Goal: Task Accomplishment & Management: Use online tool/utility

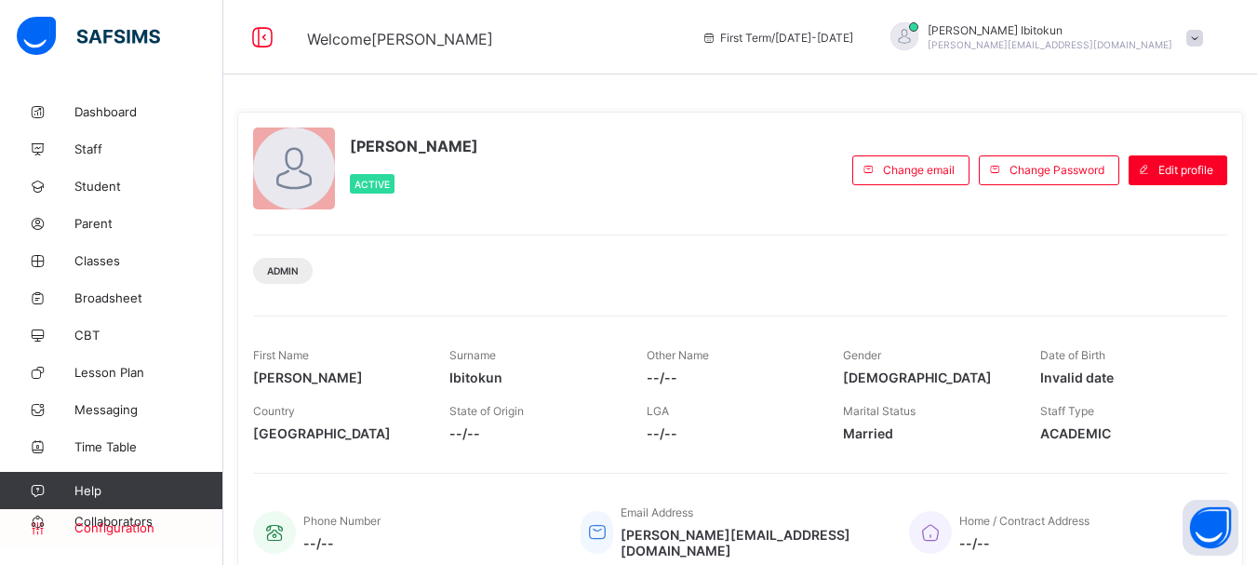
click at [119, 527] on span "Configuration" at bounding box center [148, 527] width 148 height 15
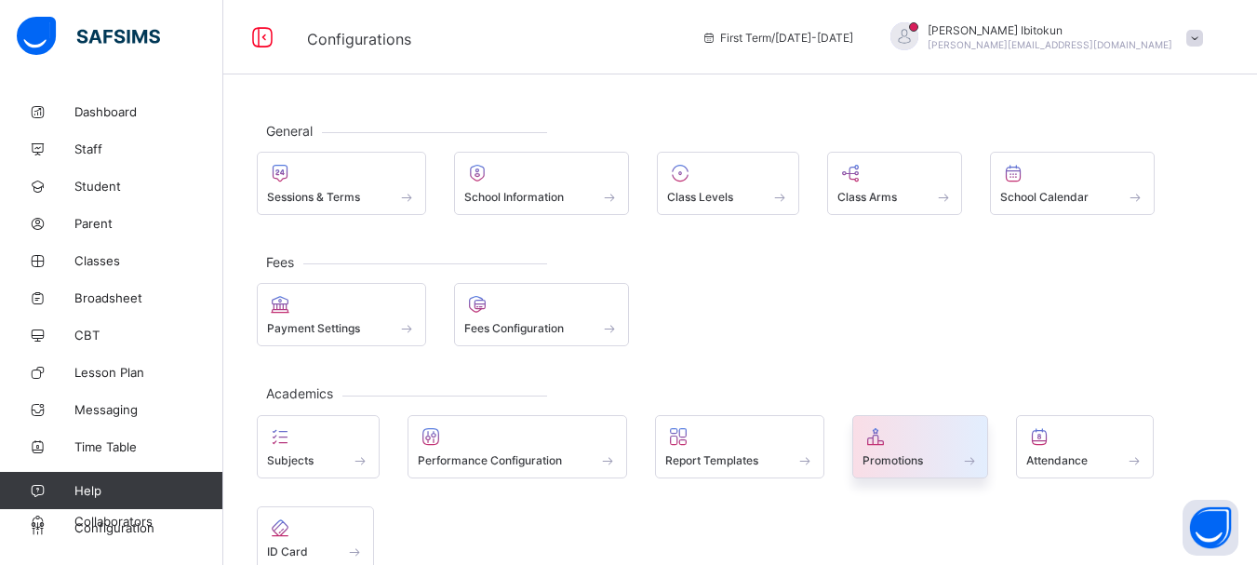
click at [889, 443] on icon at bounding box center [876, 436] width 26 height 22
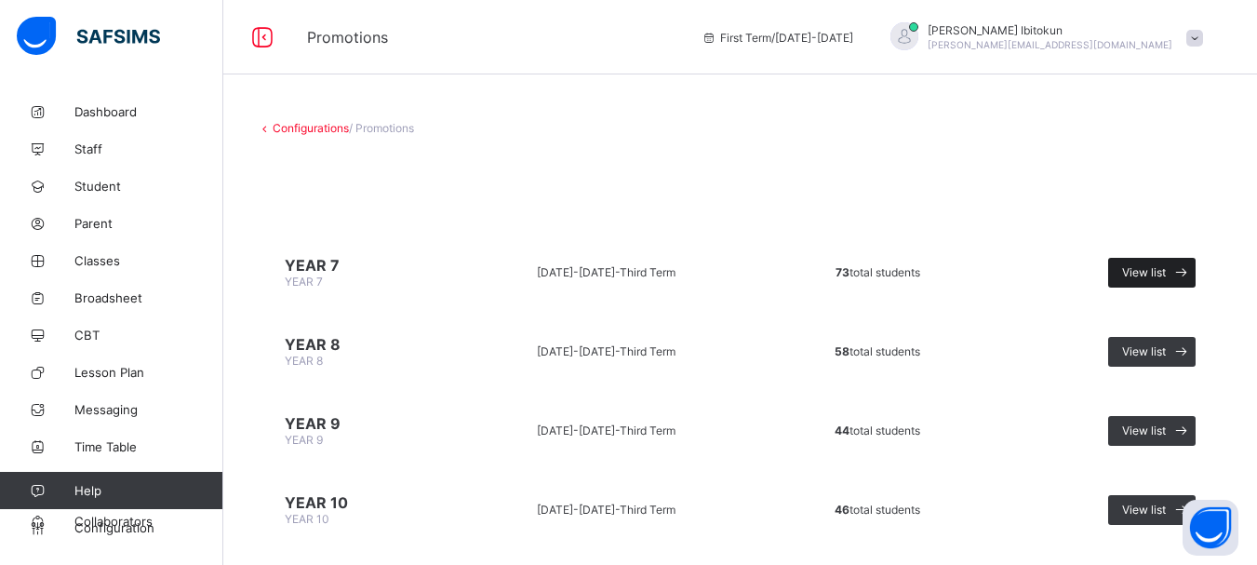
click at [1183, 265] on span at bounding box center [1181, 273] width 30 height 30
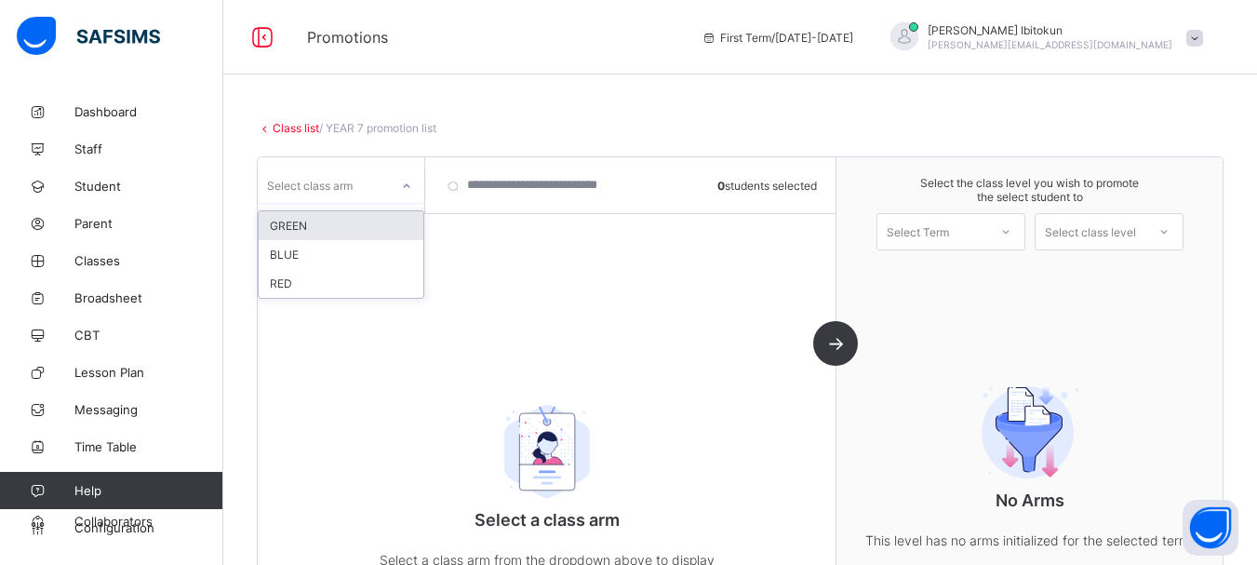
click at [406, 187] on icon at bounding box center [407, 186] width 7 height 4
click at [295, 231] on div "GREEN" at bounding box center [341, 225] width 165 height 29
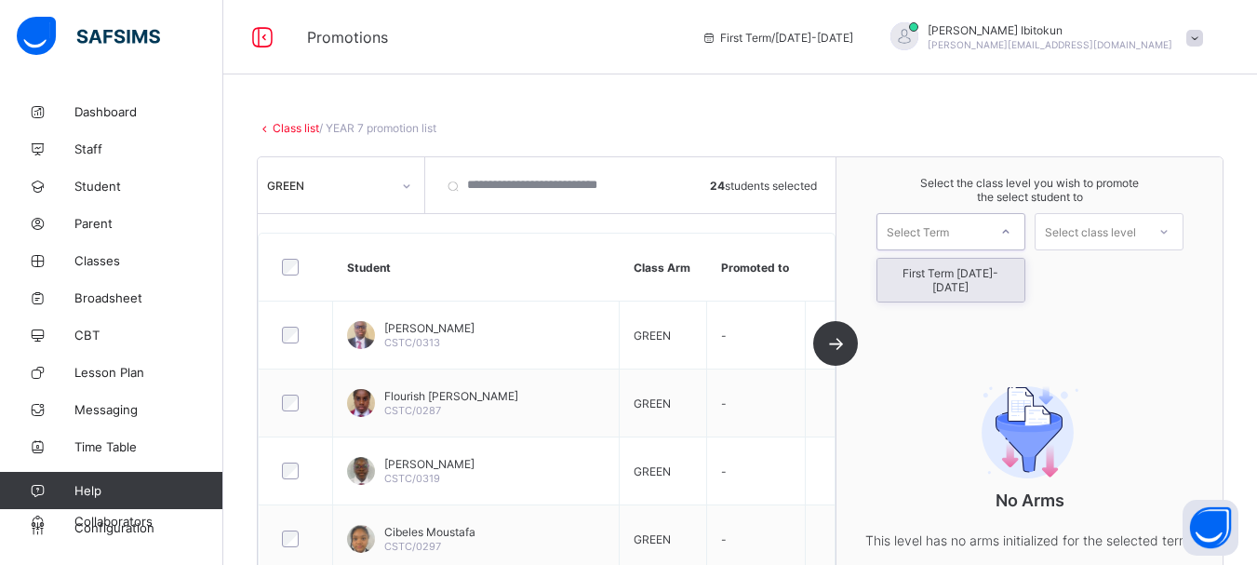
click at [941, 235] on div "Select Term" at bounding box center [918, 231] width 62 height 37
click at [962, 275] on div "First Term [DATE]-[DATE]" at bounding box center [951, 280] width 147 height 43
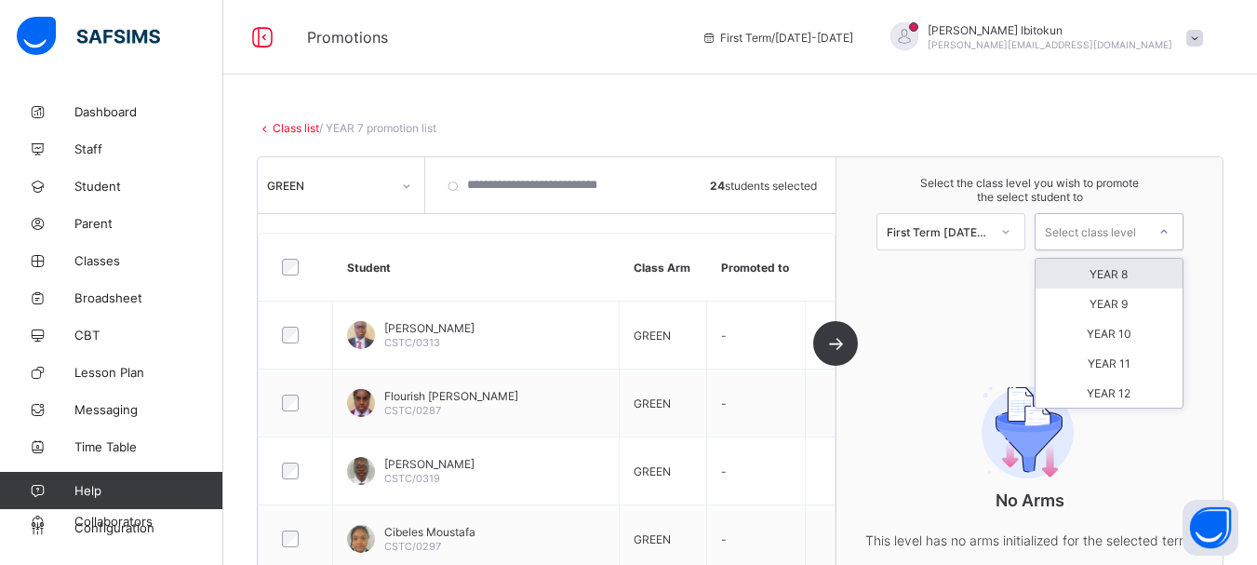
click at [1114, 233] on div "Select class level" at bounding box center [1090, 231] width 91 height 37
click at [1126, 272] on div "YEAR 8" at bounding box center [1109, 274] width 147 height 30
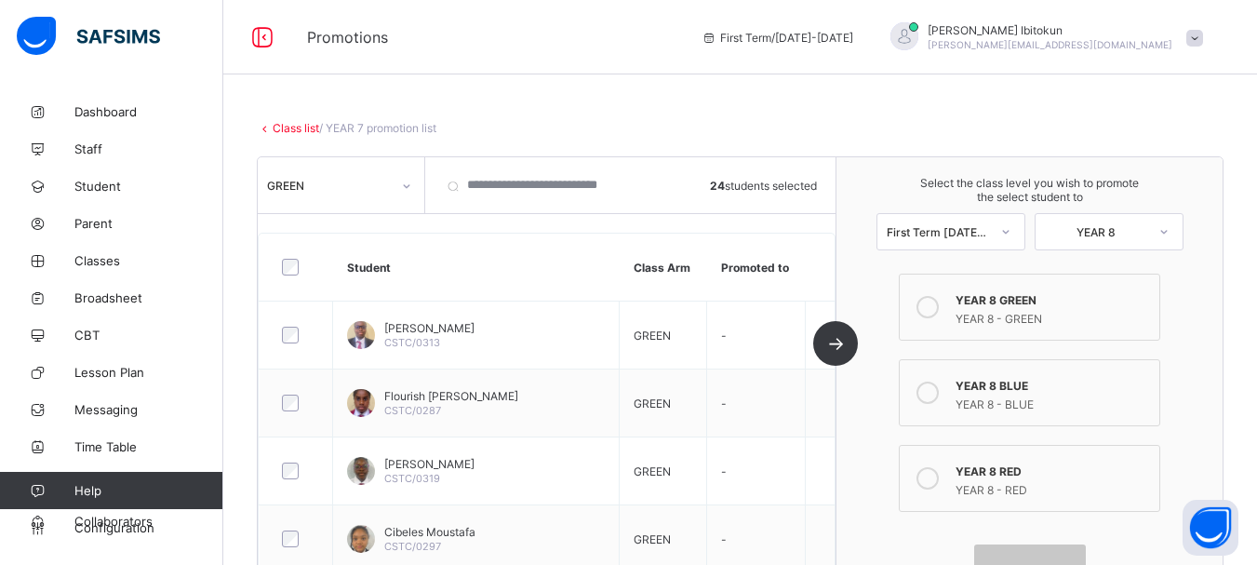
click at [939, 311] on icon at bounding box center [928, 307] width 22 height 22
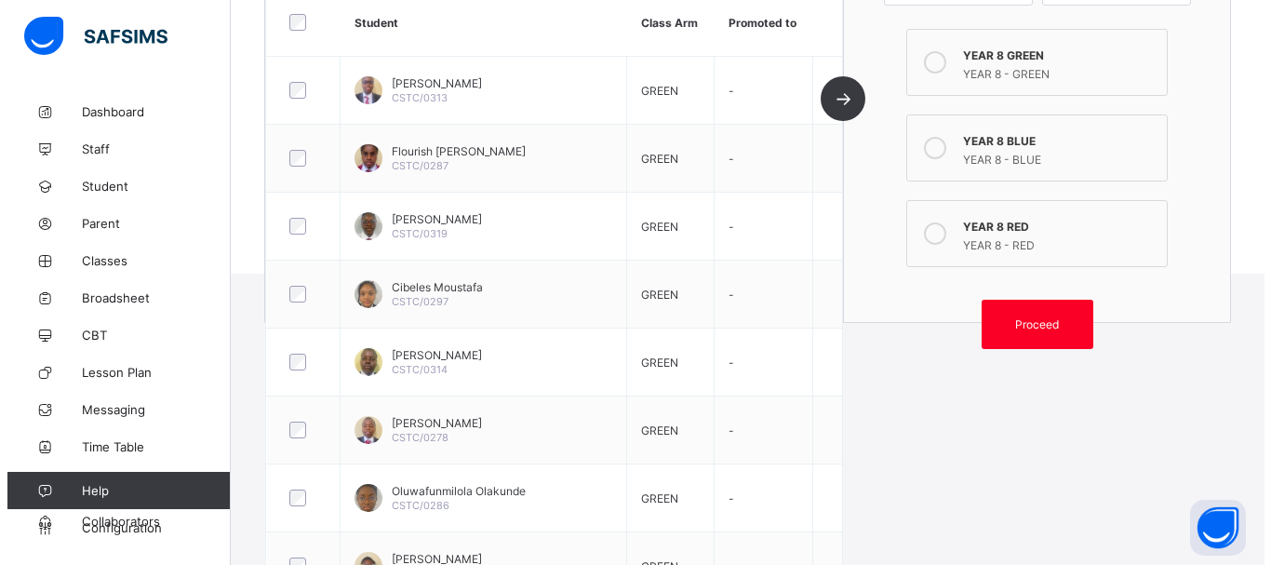
scroll to position [407, 0]
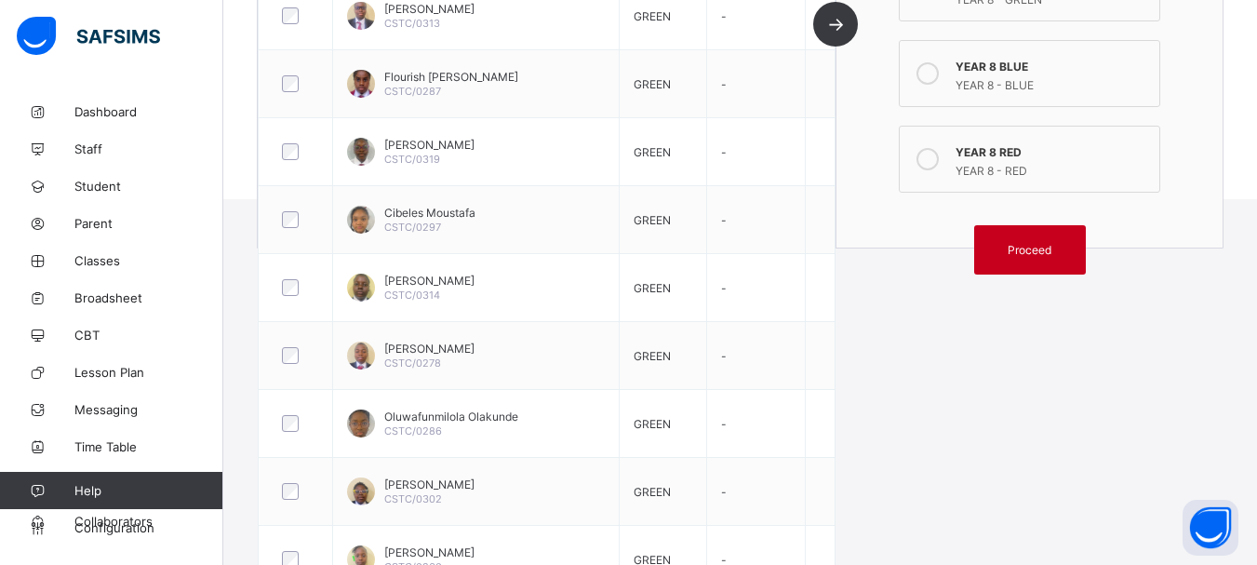
click at [1040, 253] on span "Proceed" at bounding box center [1030, 250] width 44 height 14
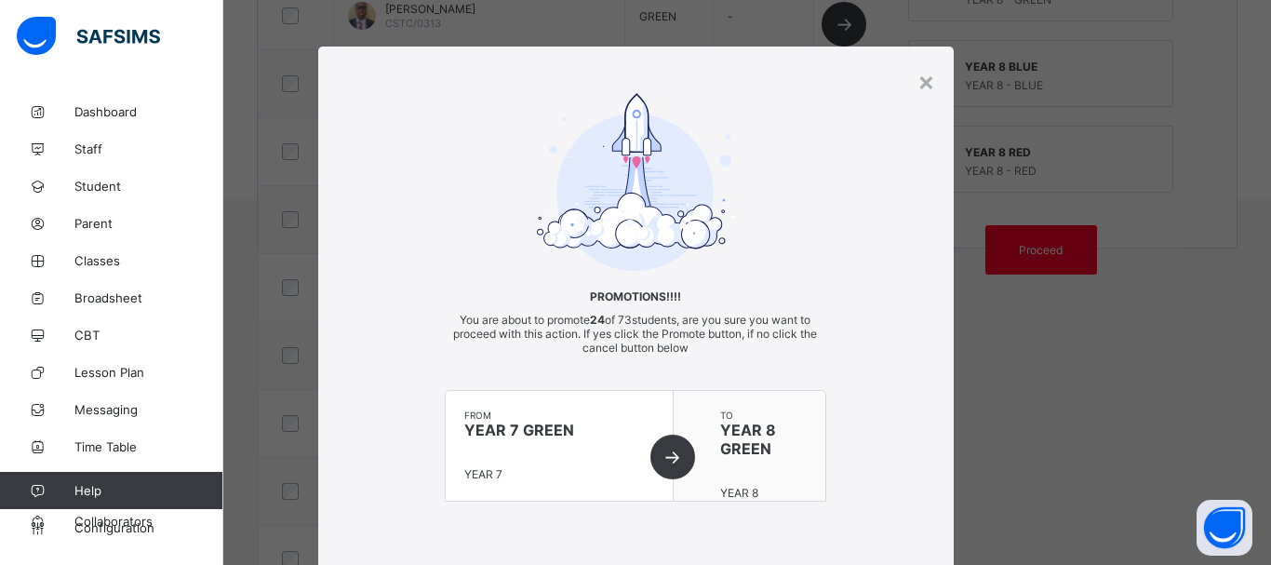
click at [793, 252] on div at bounding box center [636, 182] width 382 height 178
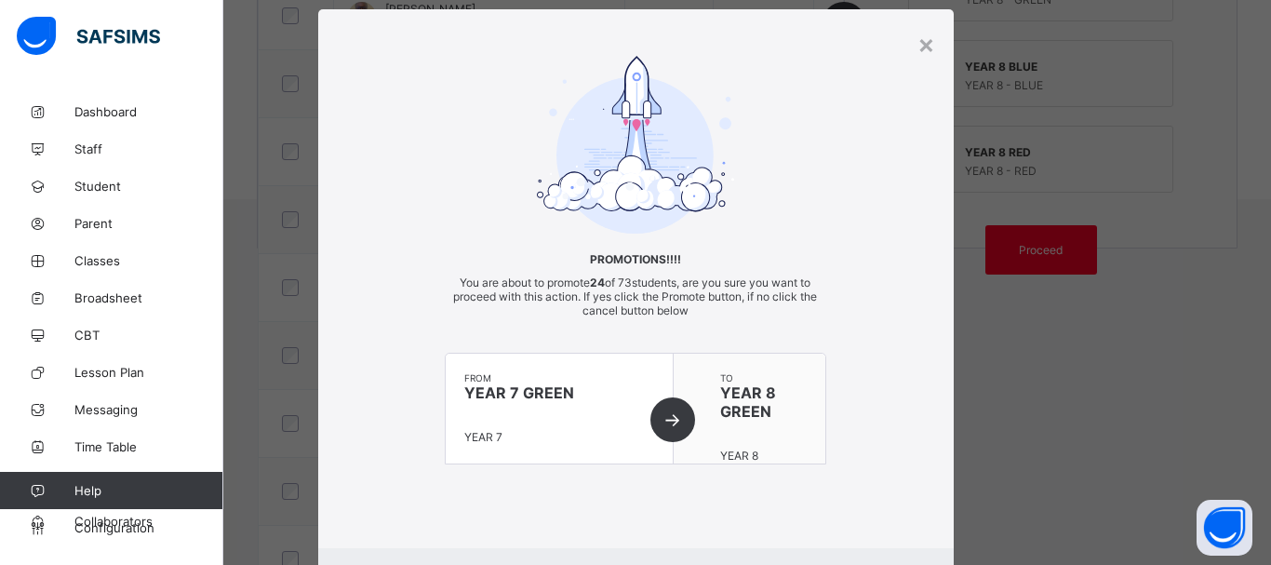
scroll to position [134, 0]
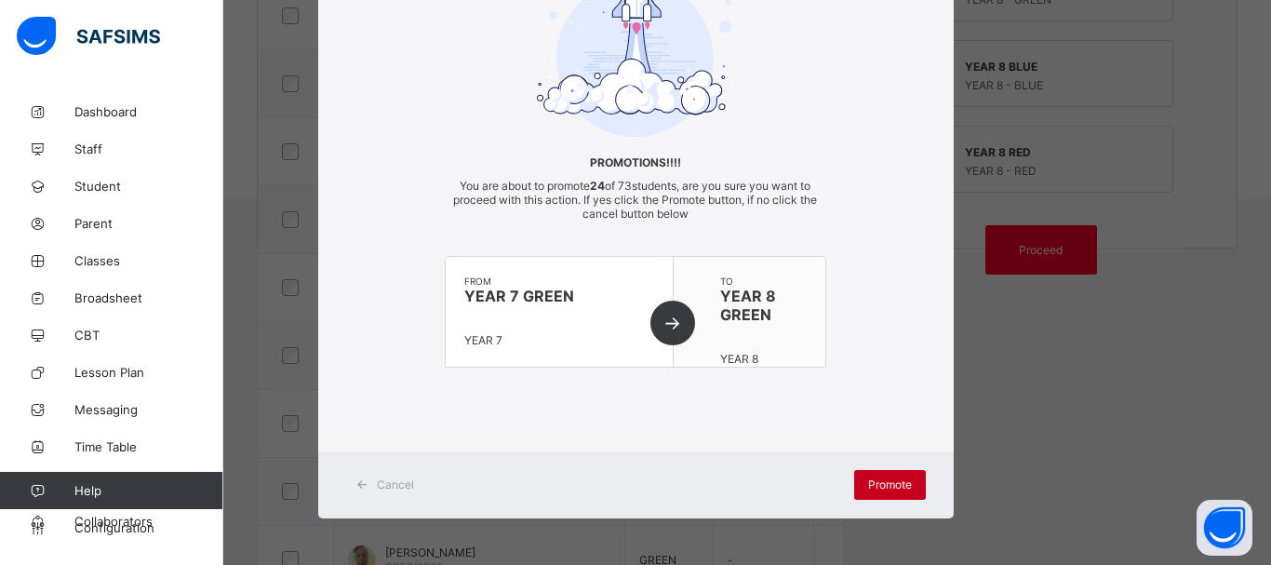
click at [881, 485] on span "Promote" at bounding box center [890, 484] width 44 height 14
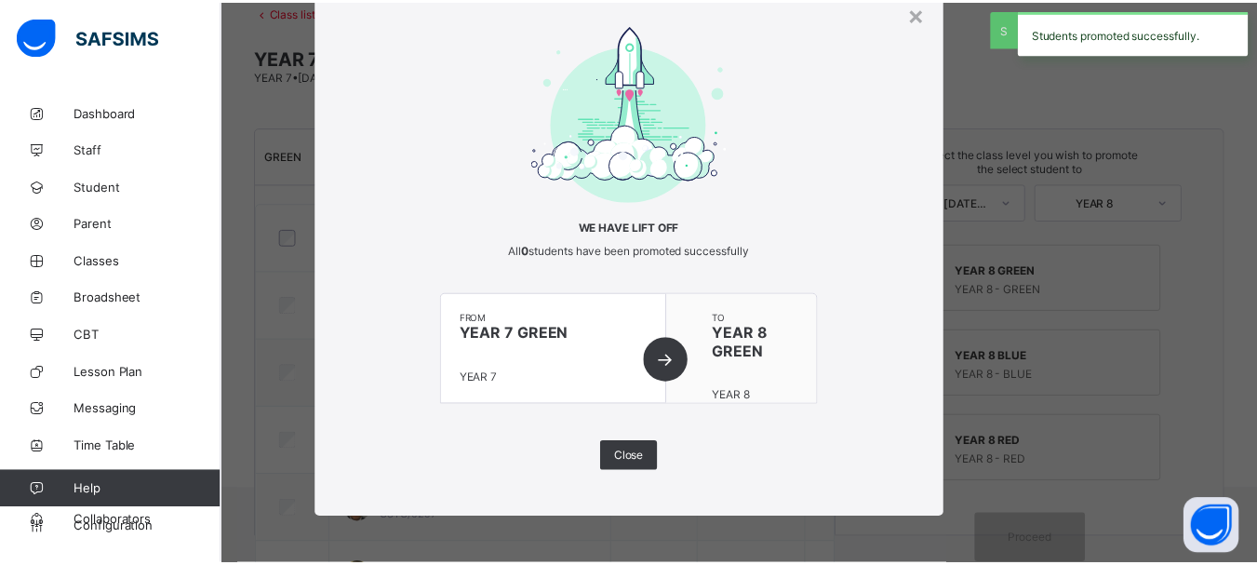
scroll to position [407, 0]
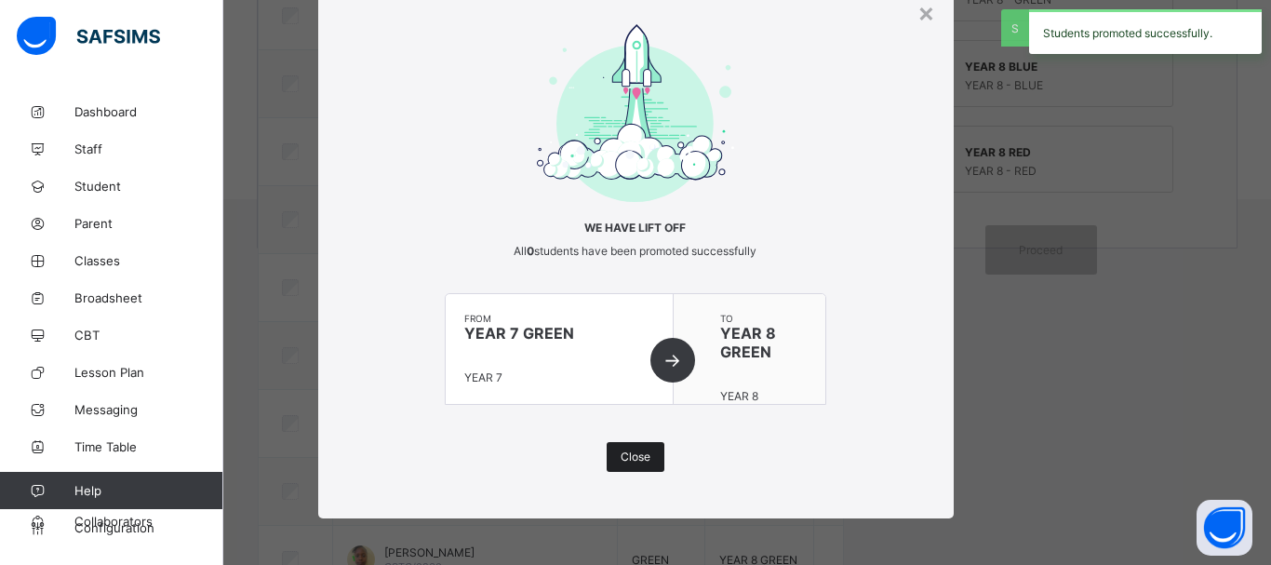
click at [622, 458] on span "Close" at bounding box center [636, 457] width 30 height 14
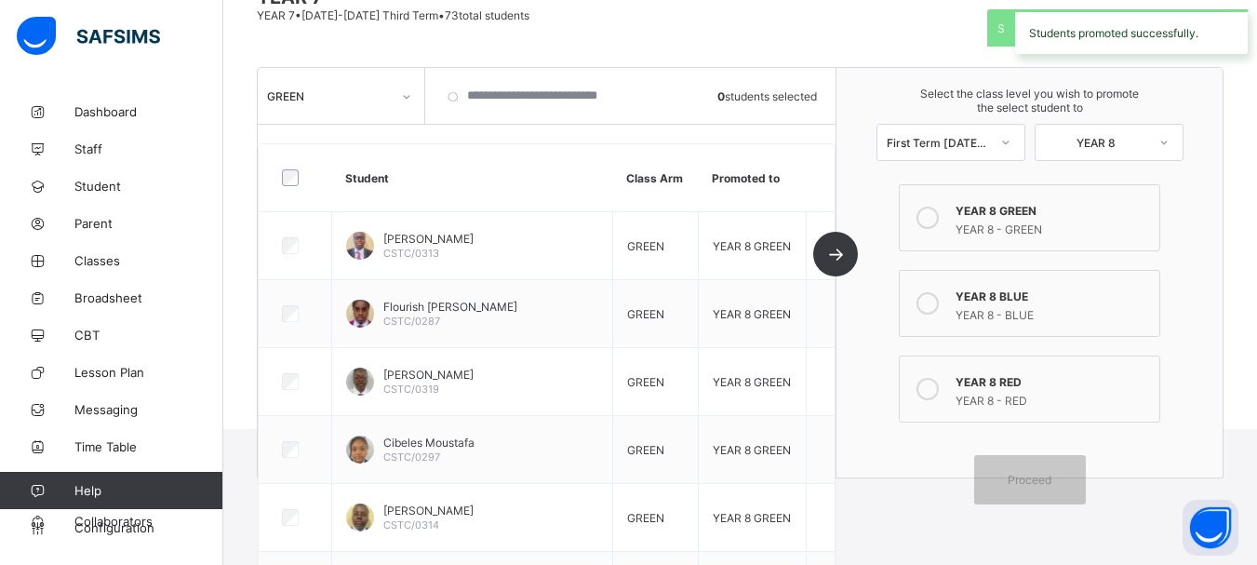
scroll to position [146, 0]
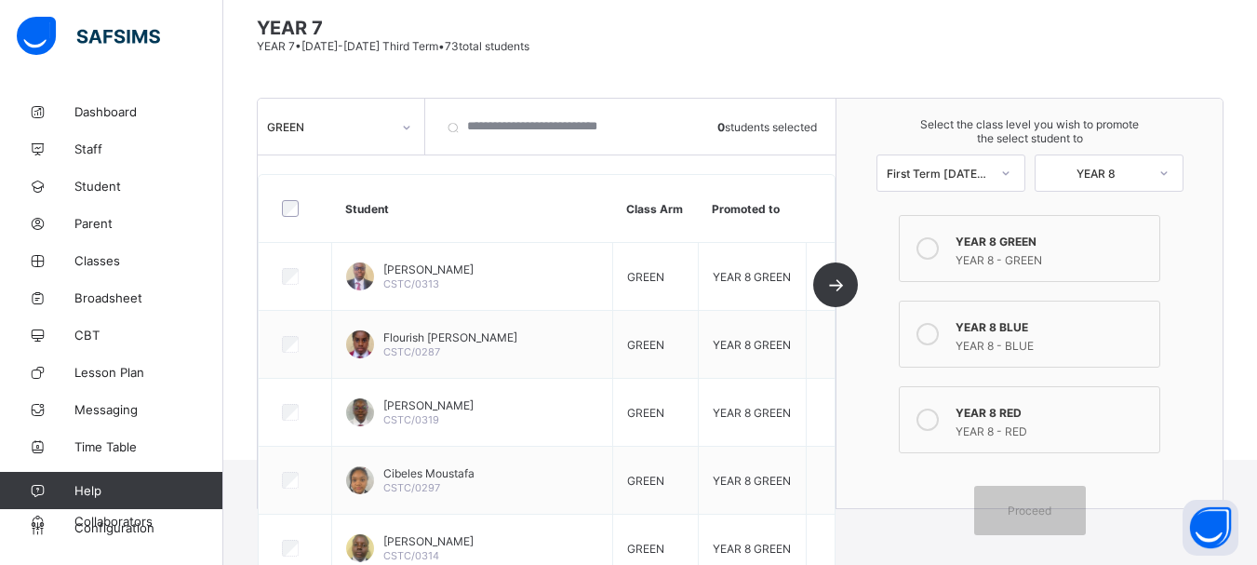
click at [406, 130] on icon at bounding box center [406, 127] width 11 height 19
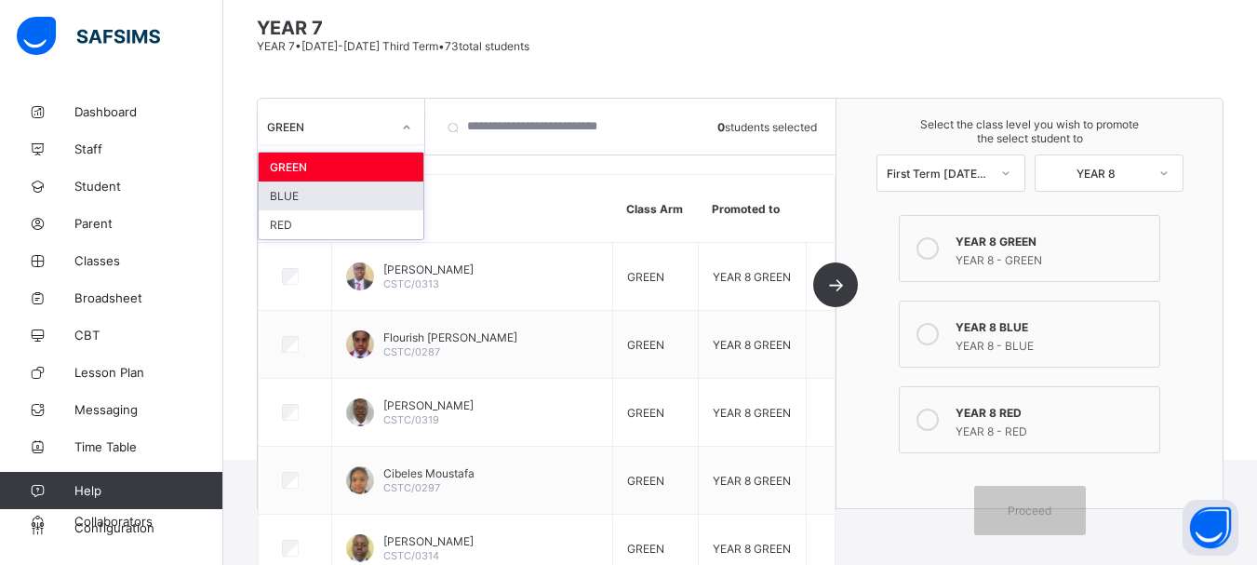
click at [288, 197] on div "BLUE" at bounding box center [341, 195] width 165 height 29
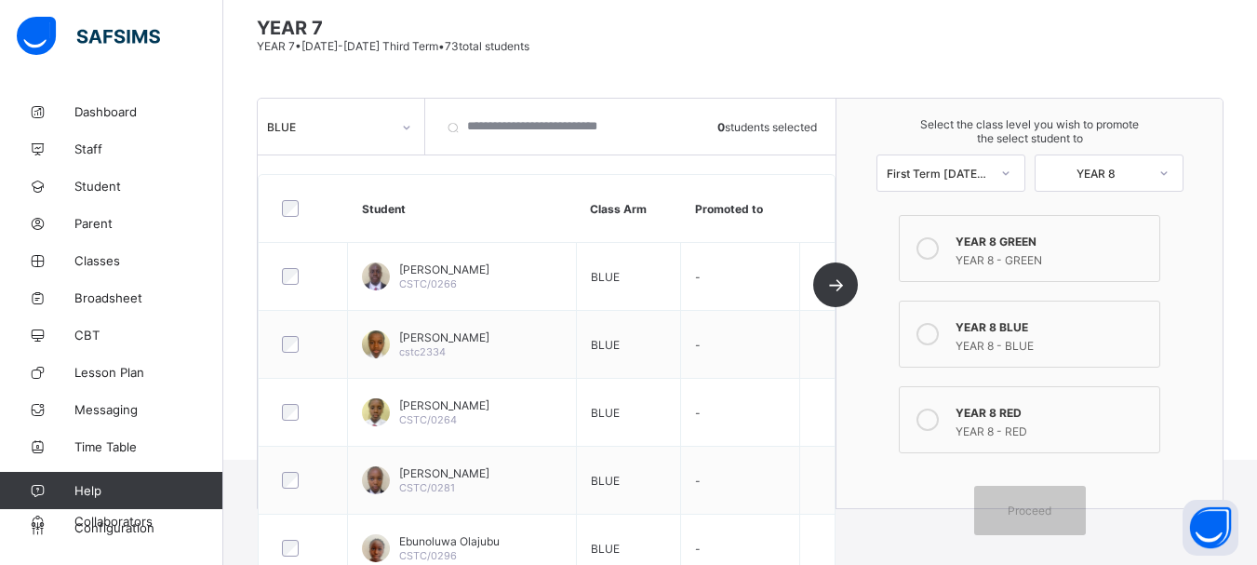
click at [936, 332] on icon at bounding box center [928, 334] width 22 height 22
click at [1049, 515] on span "Proceed" at bounding box center [1030, 511] width 44 height 14
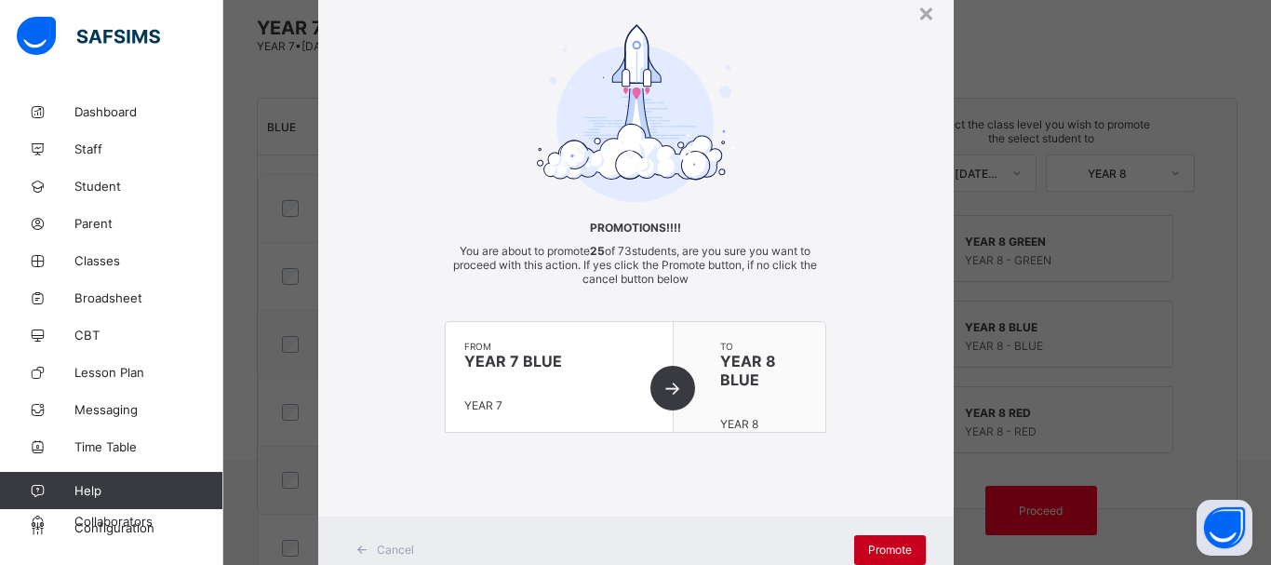
click at [888, 549] on span "Promote" at bounding box center [890, 550] width 44 height 14
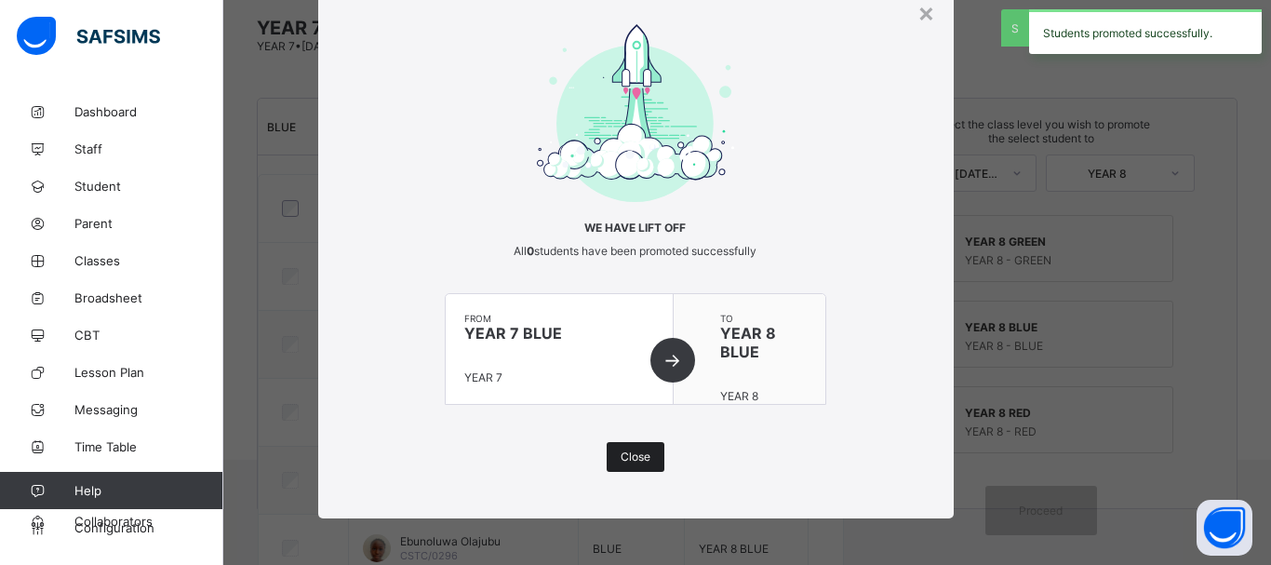
click at [626, 449] on div "Close" at bounding box center [636, 457] width 58 height 30
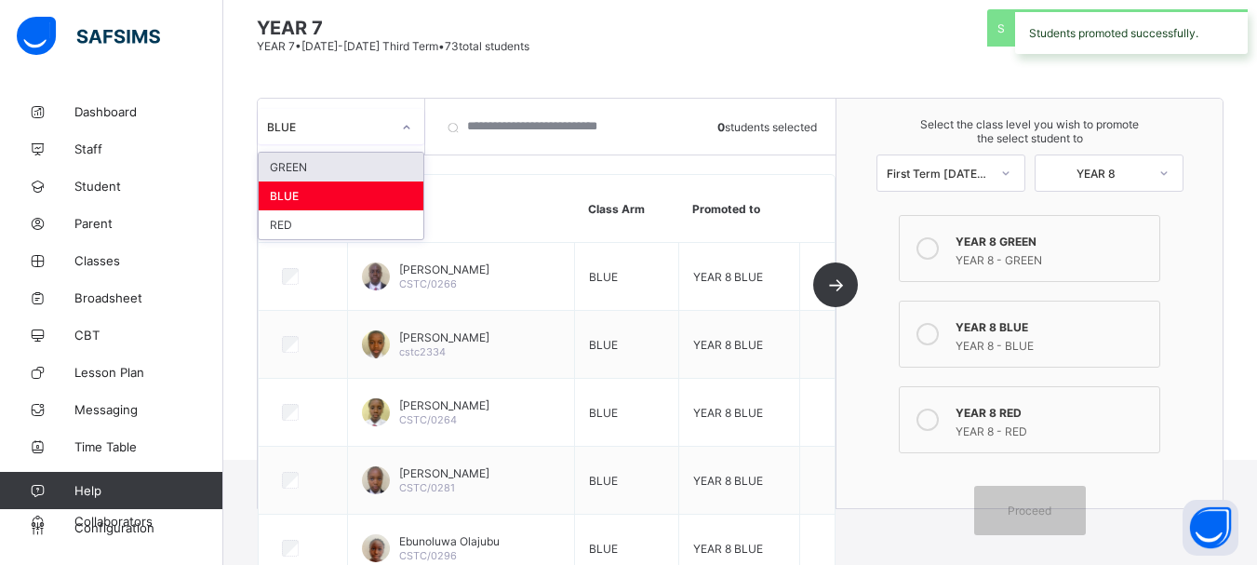
click at [321, 123] on div "BLUE" at bounding box center [329, 127] width 124 height 14
click at [288, 220] on div "RED" at bounding box center [341, 224] width 165 height 29
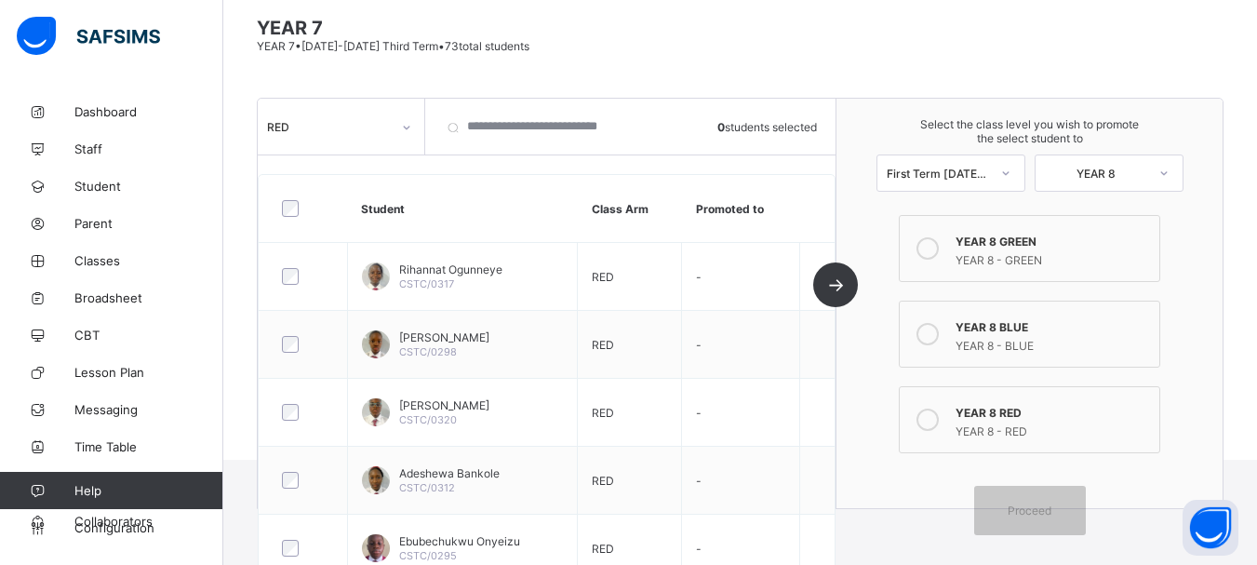
click at [939, 420] on icon at bounding box center [928, 420] width 22 height 22
click at [1052, 521] on div "Proceed" at bounding box center [1030, 510] width 112 height 49
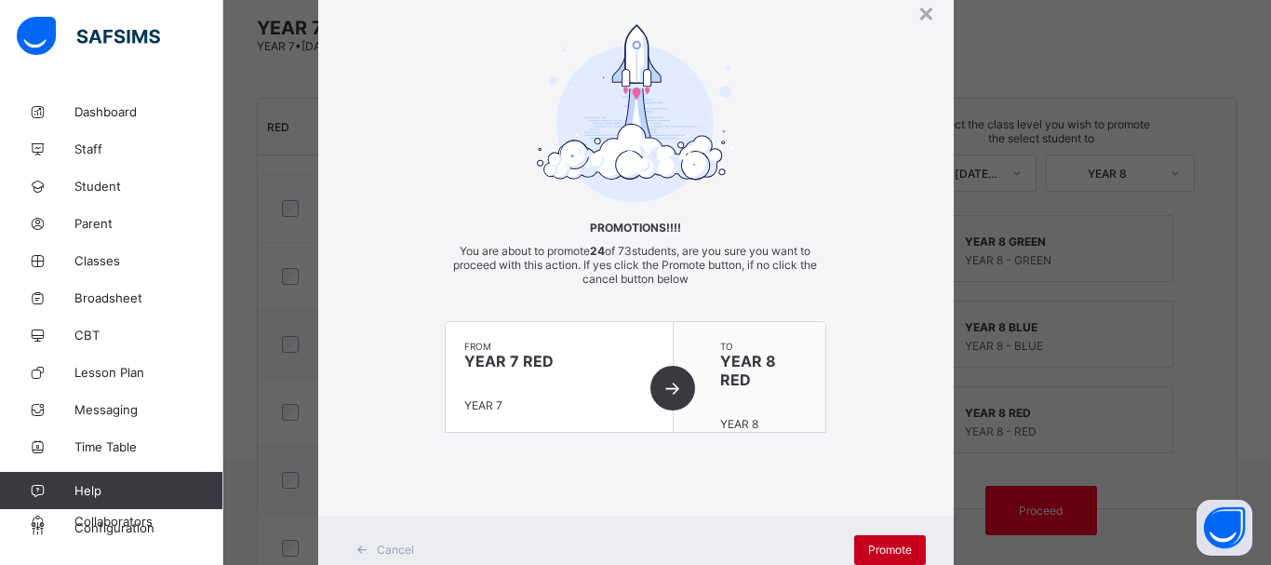
click at [880, 544] on span "Promote" at bounding box center [890, 550] width 44 height 14
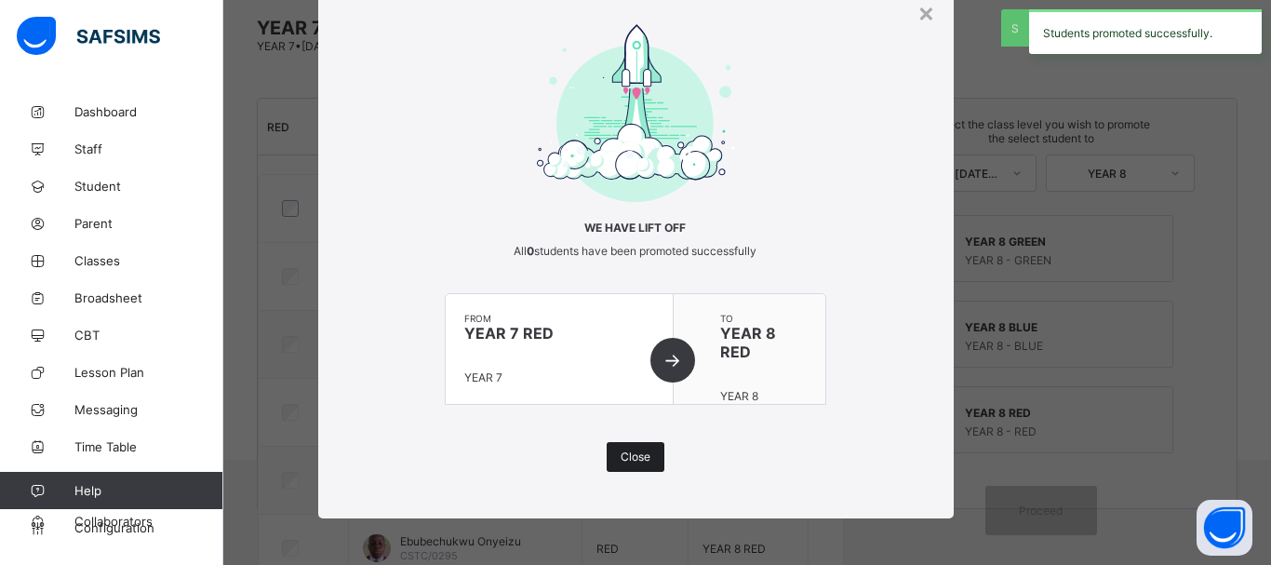
click at [621, 450] on span "Close" at bounding box center [636, 457] width 30 height 14
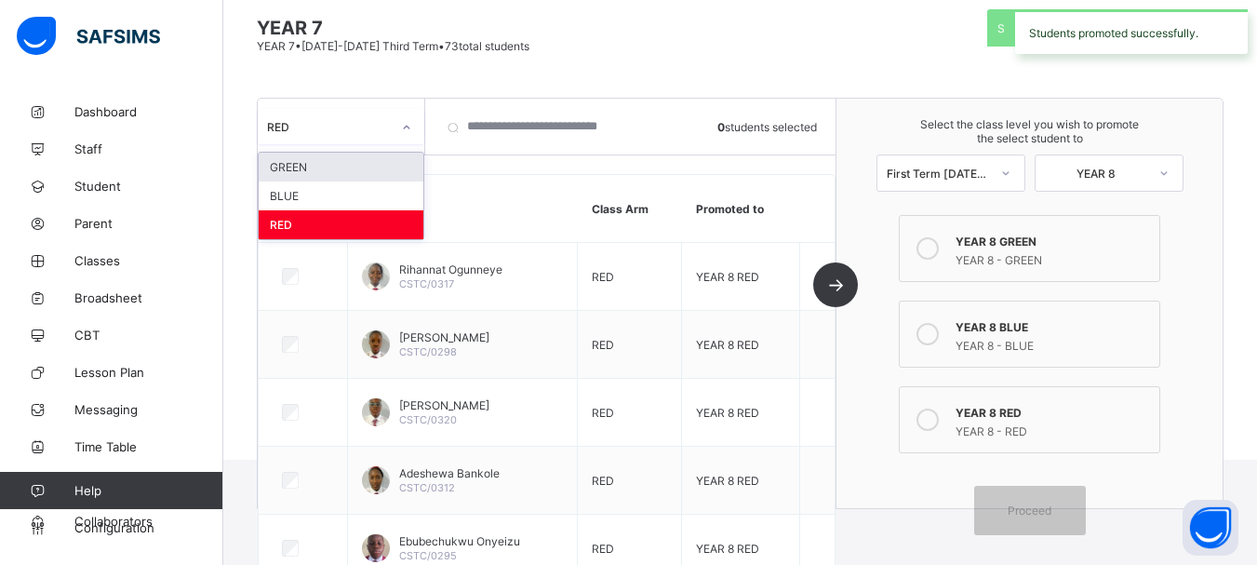
click at [374, 129] on div "RED" at bounding box center [329, 127] width 124 height 14
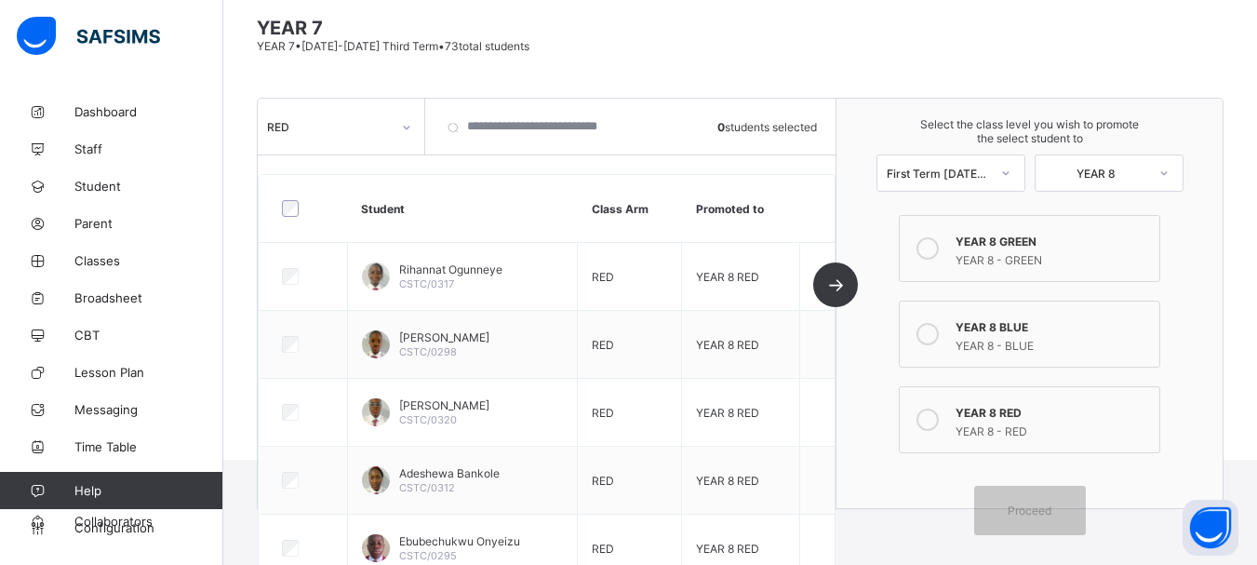
click at [780, 38] on span "YEAR 7" at bounding box center [740, 28] width 967 height 22
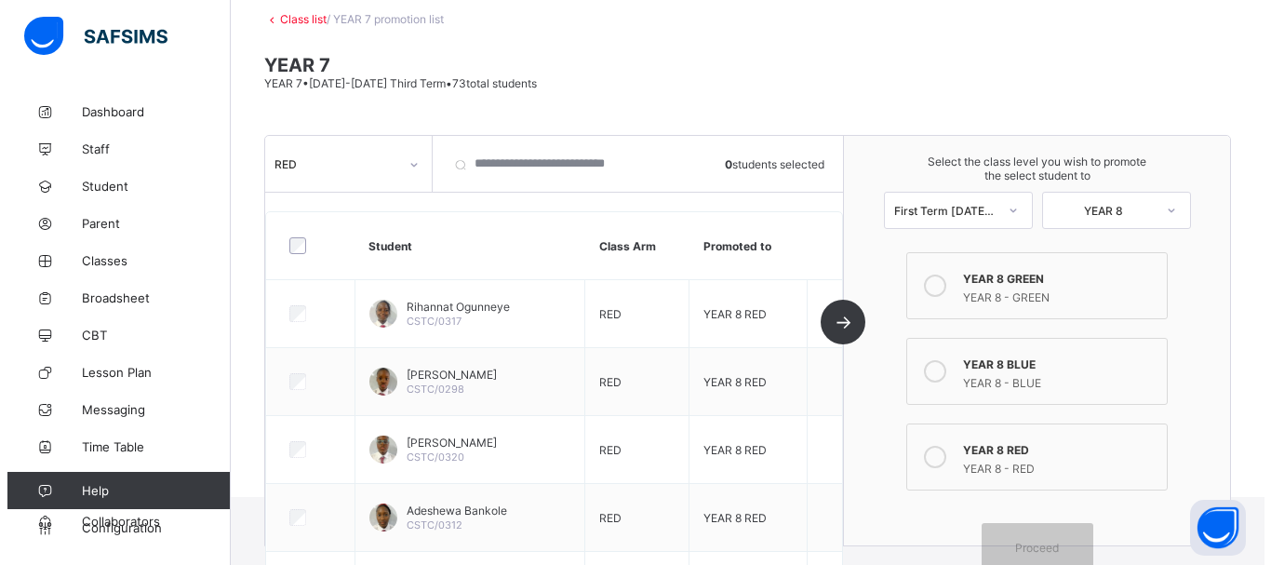
scroll to position [0, 0]
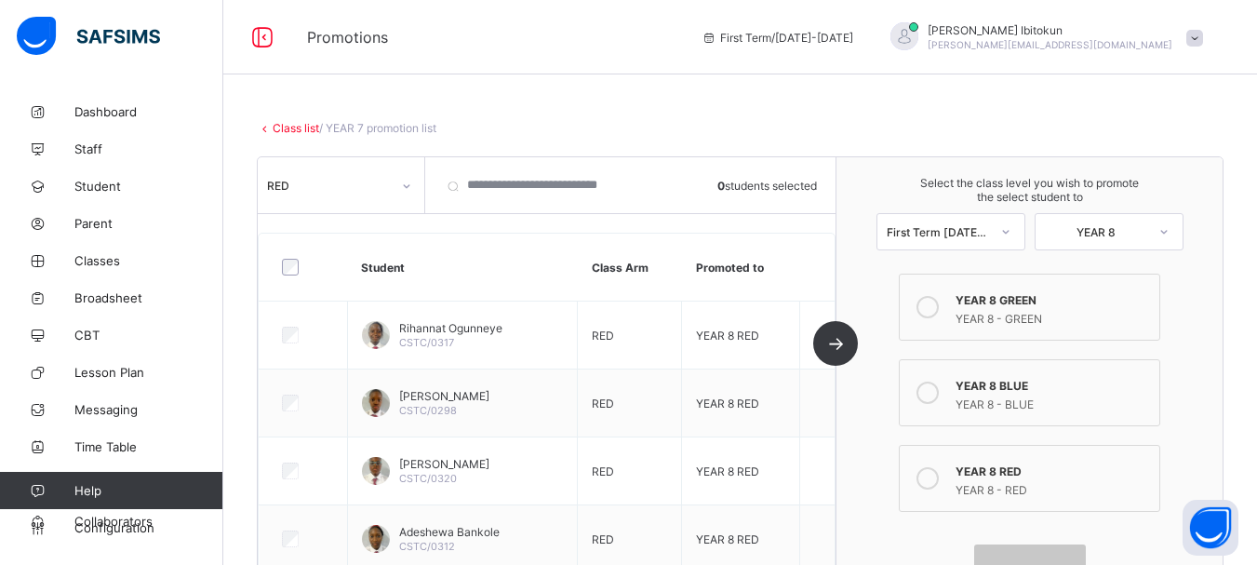
click at [299, 128] on link "Class list" at bounding box center [296, 128] width 47 height 14
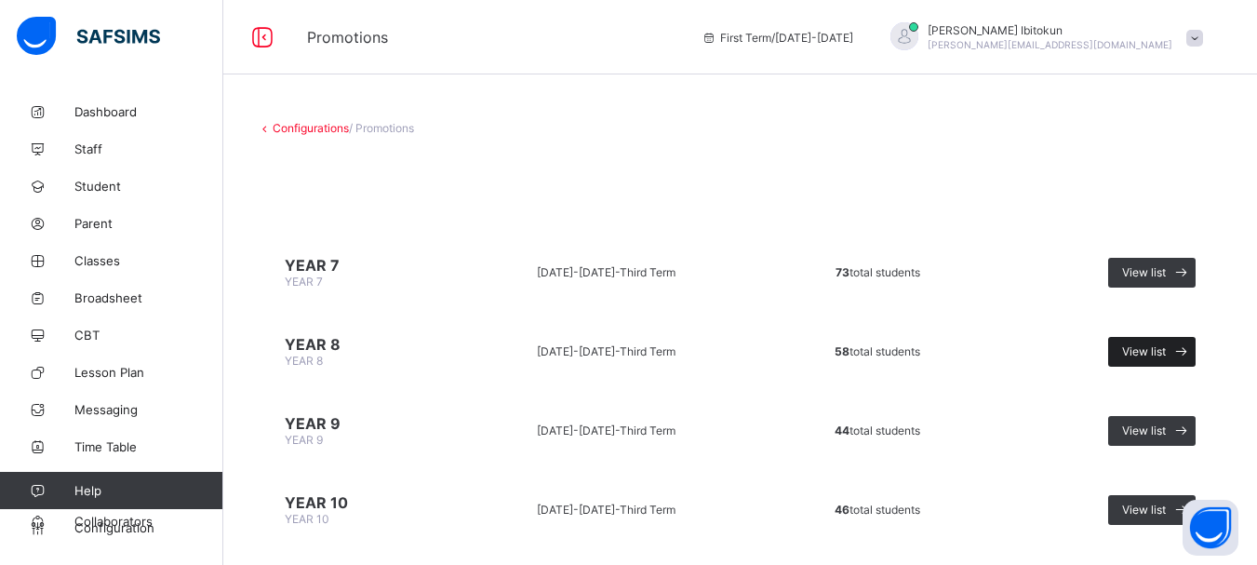
click at [1160, 346] on span "View list" at bounding box center [1144, 351] width 44 height 14
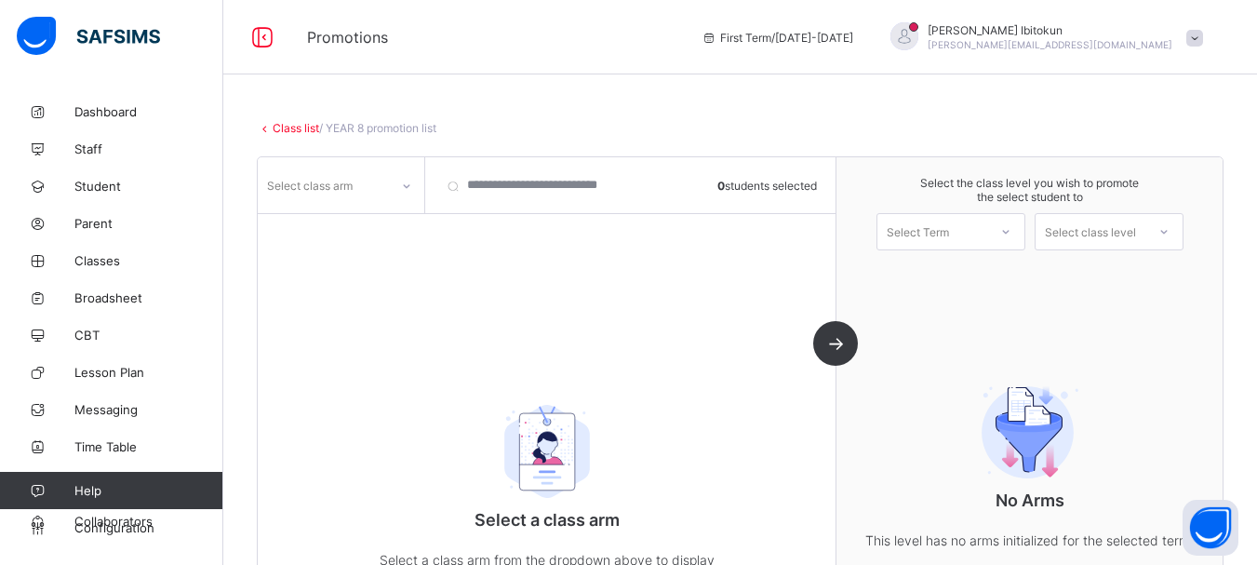
click at [361, 180] on div "Select class arm" at bounding box center [323, 185] width 131 height 26
click at [318, 215] on div "GREEN" at bounding box center [341, 225] width 165 height 29
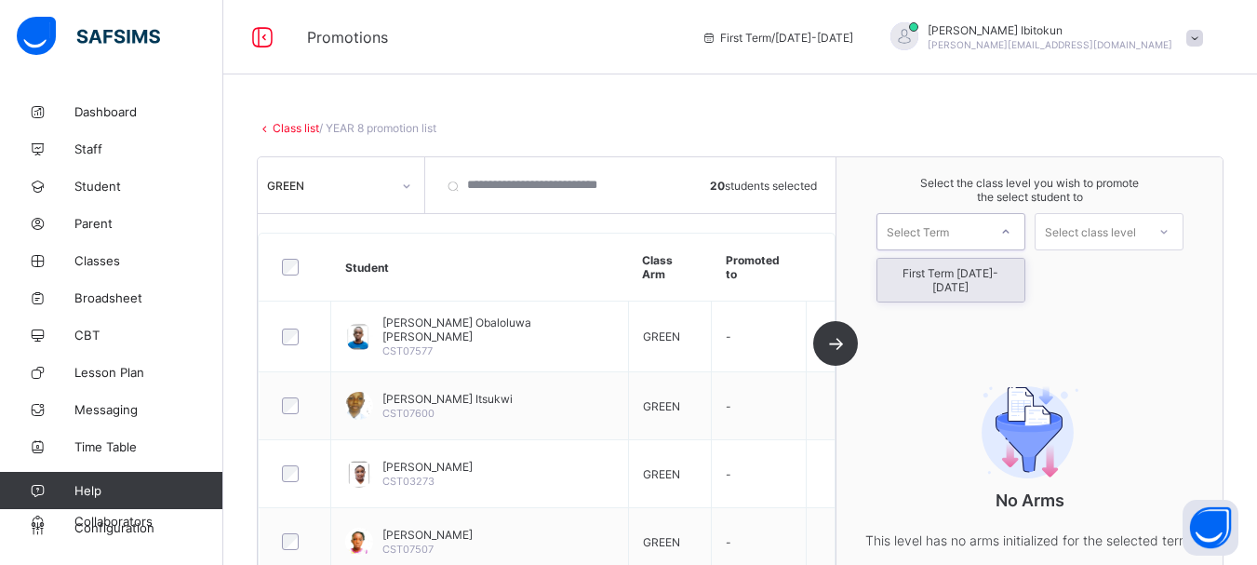
click at [977, 243] on div "Select Term" at bounding box center [933, 232] width 110 height 26
click at [970, 281] on div "First Term [DATE]-[DATE]" at bounding box center [951, 280] width 147 height 43
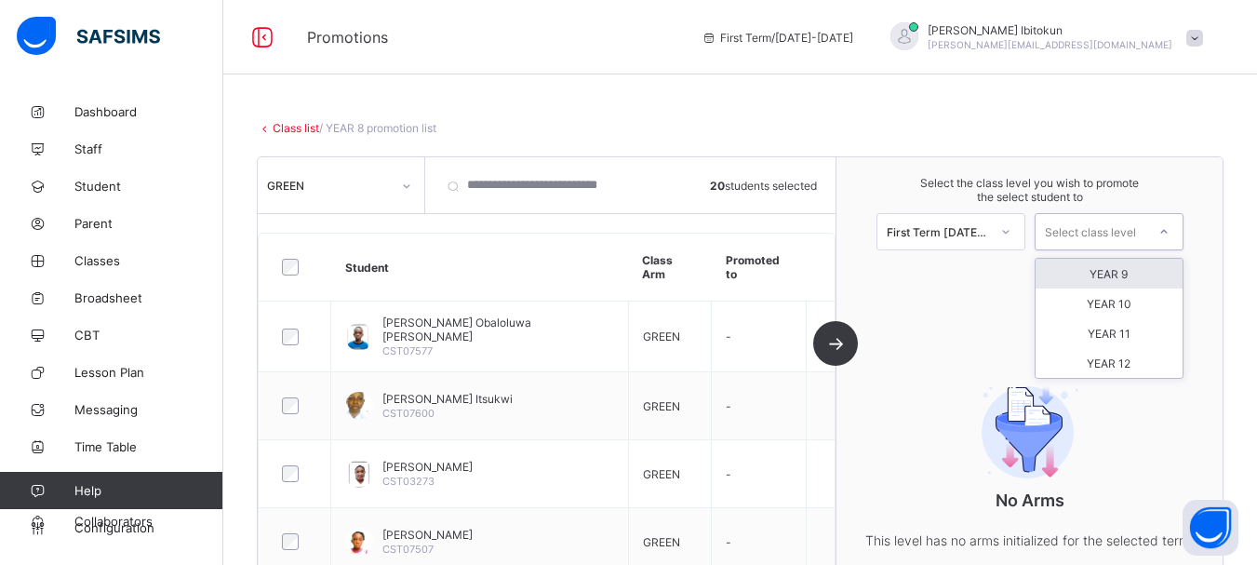
click at [1128, 235] on div "Select class level" at bounding box center [1090, 231] width 91 height 37
click at [1123, 275] on div "YEAR 9" at bounding box center [1109, 274] width 147 height 30
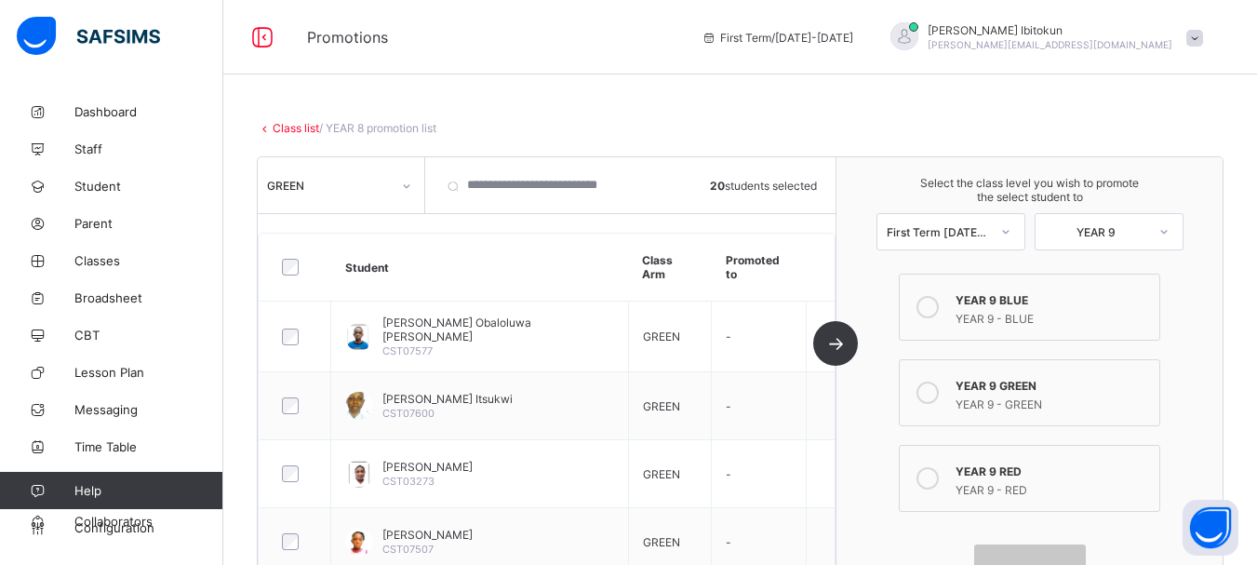
click at [933, 396] on icon at bounding box center [928, 393] width 22 height 22
click at [1033, 549] on div "Proceed" at bounding box center [1030, 568] width 112 height 49
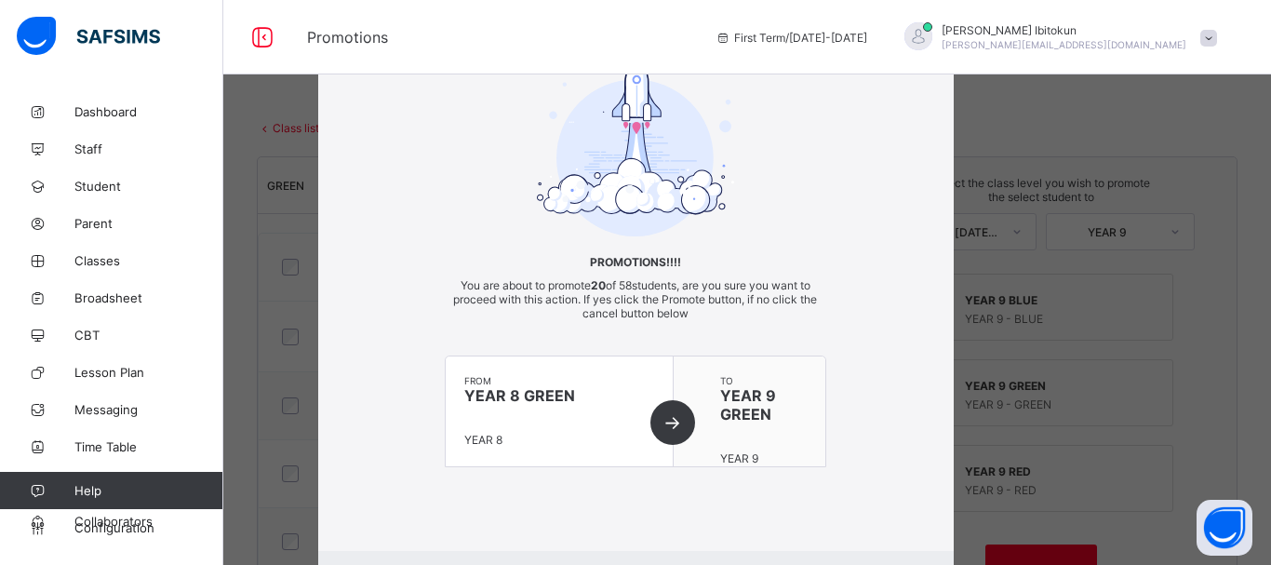
click at [884, 456] on div "Promotions!!!! You are about to promote 20 of 58 students, are you sure you wan…" at bounding box center [636, 282] width 636 height 446
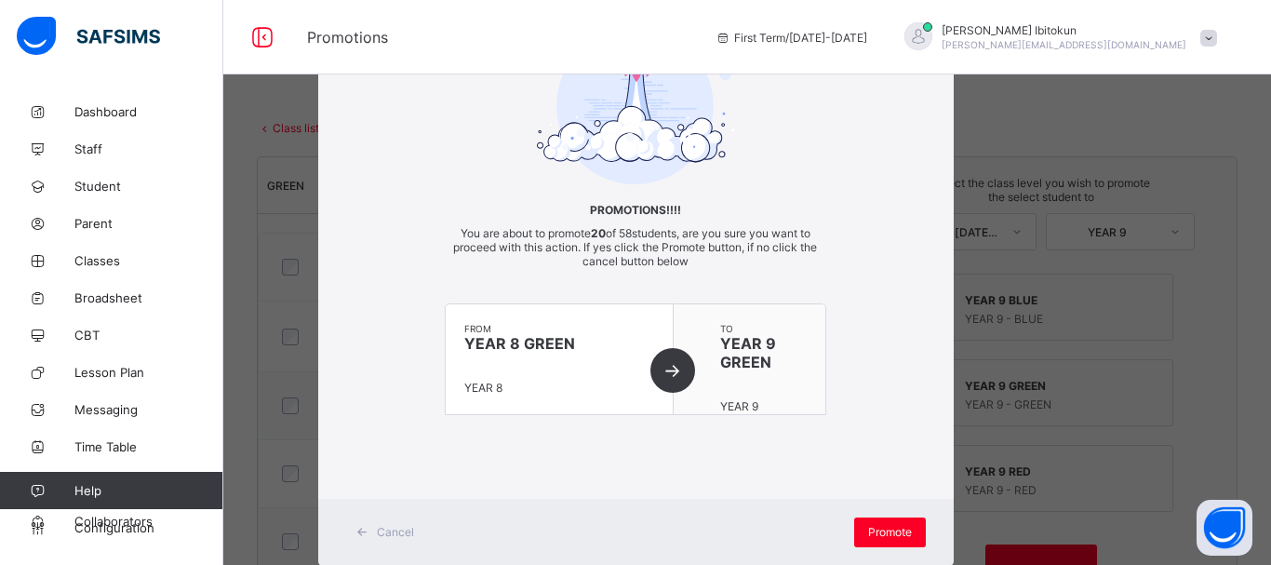
scroll to position [134, 0]
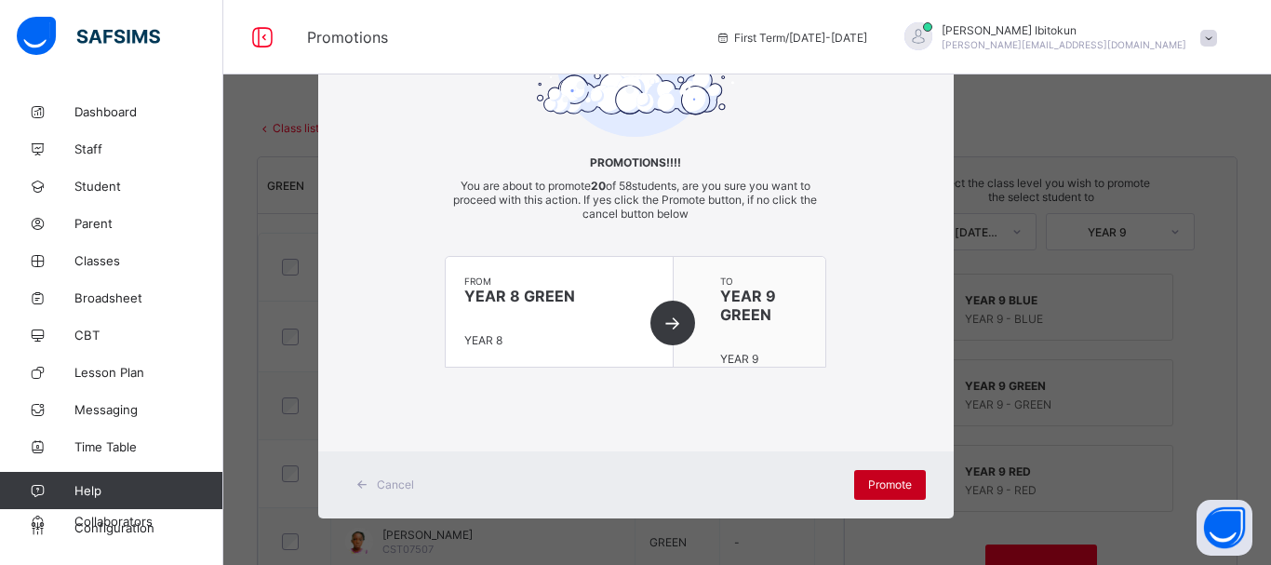
click at [890, 482] on span "Promote" at bounding box center [890, 484] width 44 height 14
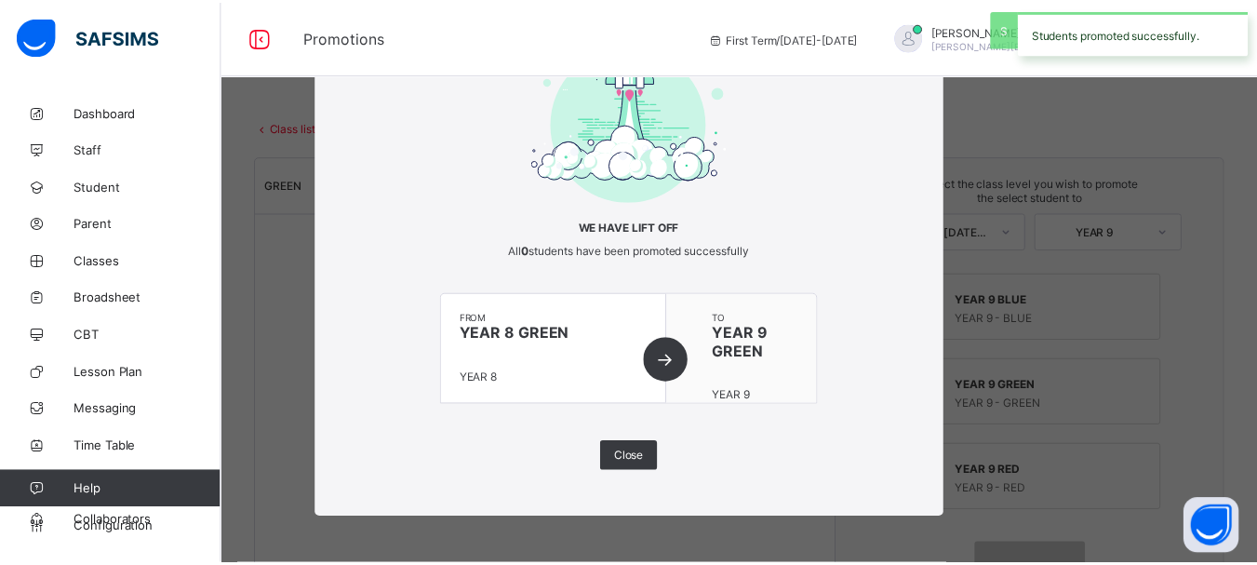
scroll to position [69, 0]
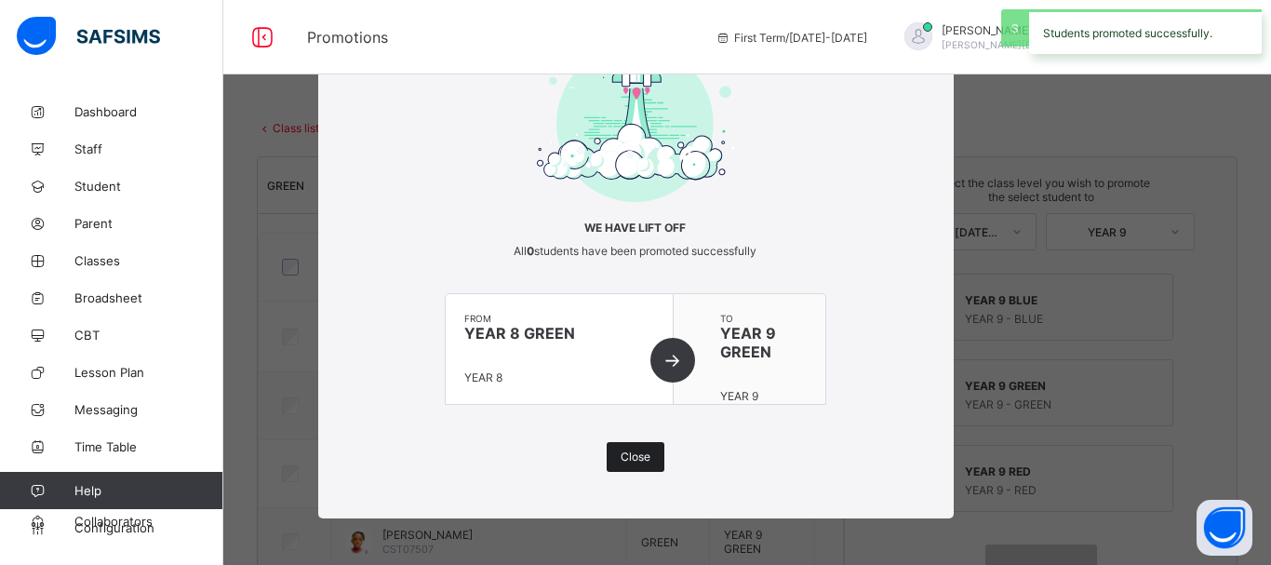
click at [633, 458] on span "Close" at bounding box center [636, 457] width 30 height 14
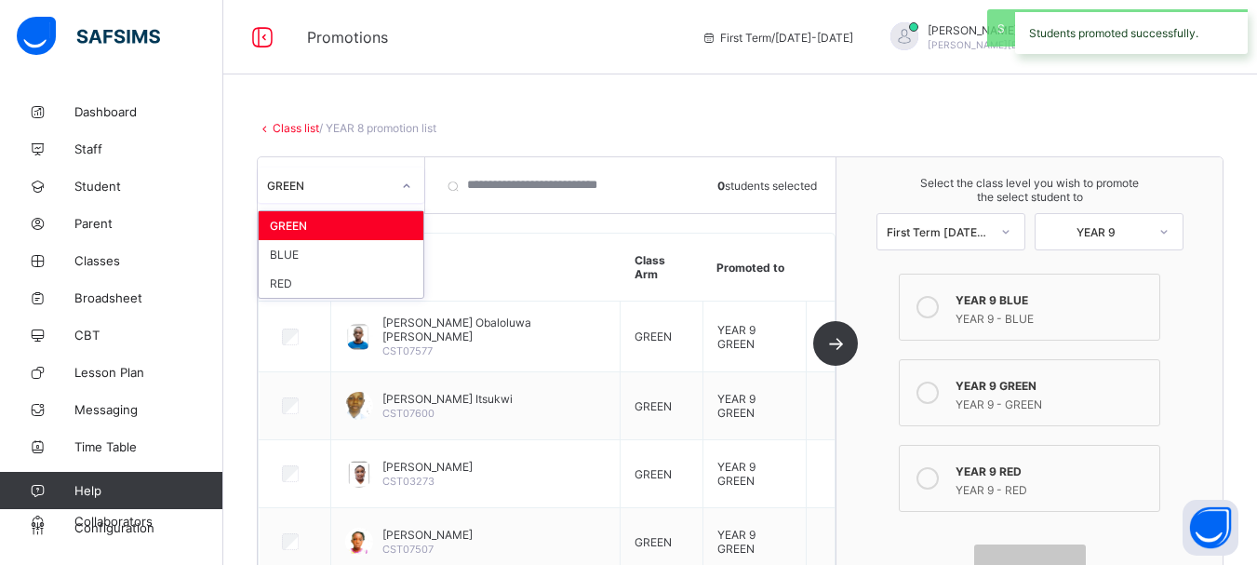
click at [373, 192] on div "GREEN" at bounding box center [329, 186] width 124 height 14
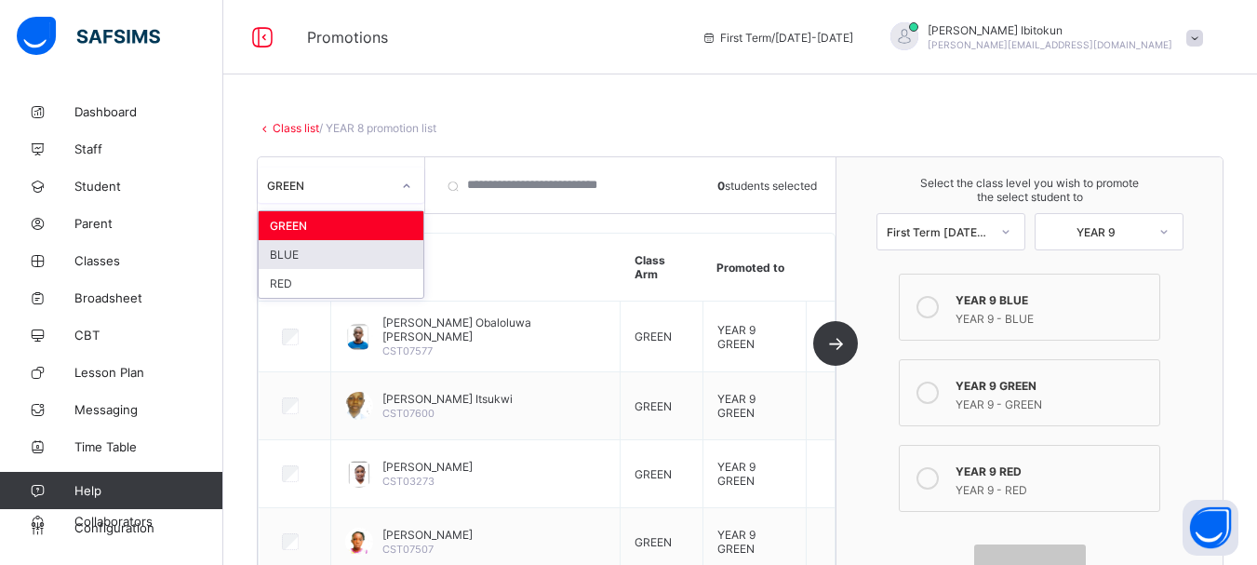
click at [289, 258] on div "BLUE" at bounding box center [341, 254] width 165 height 29
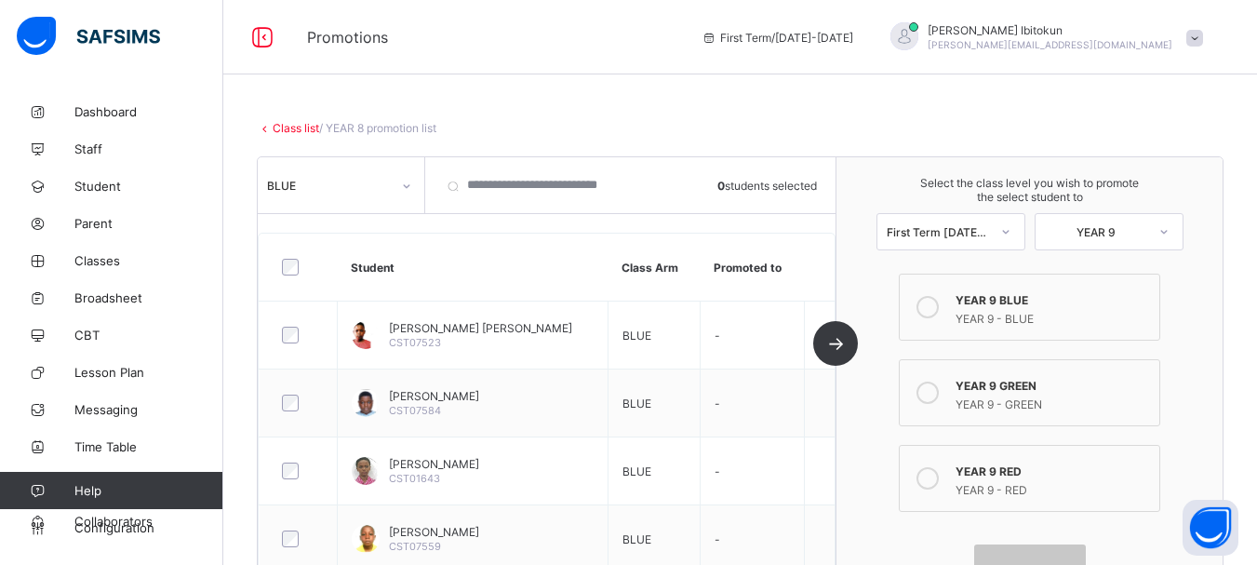
click at [937, 305] on icon at bounding box center [928, 307] width 22 height 22
click at [733, 83] on div "Class list / YEAR 8 promotion list YEAR 8 YEAR 8 • [DATE]-[DATE] Third Term • 5…" at bounding box center [740, 303] width 1034 height 606
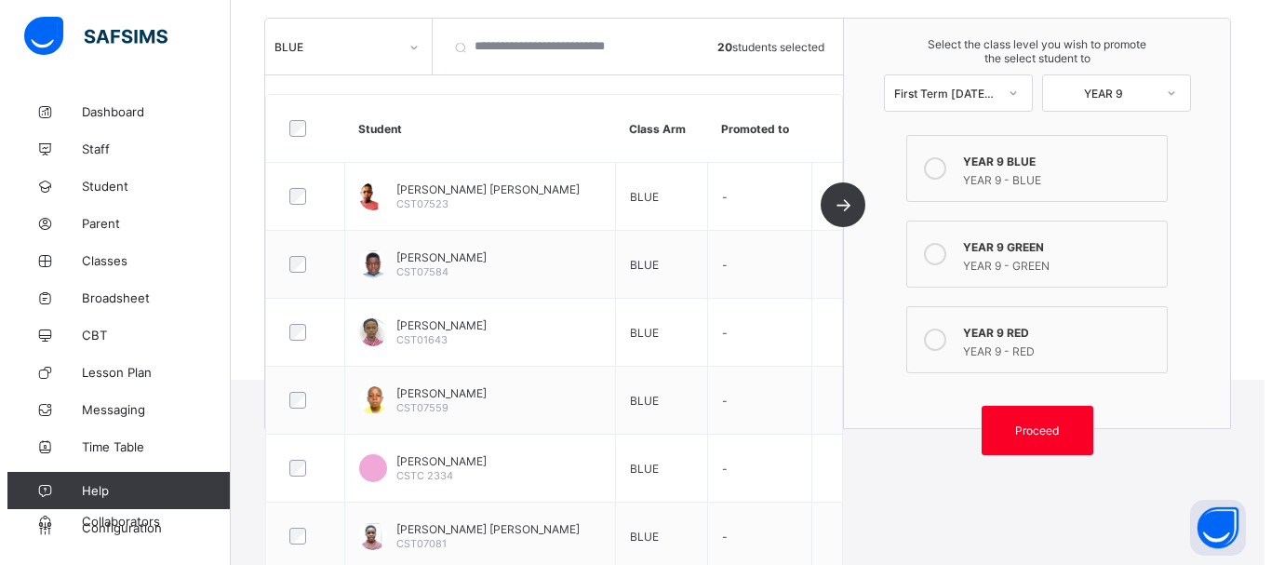
scroll to position [261, 0]
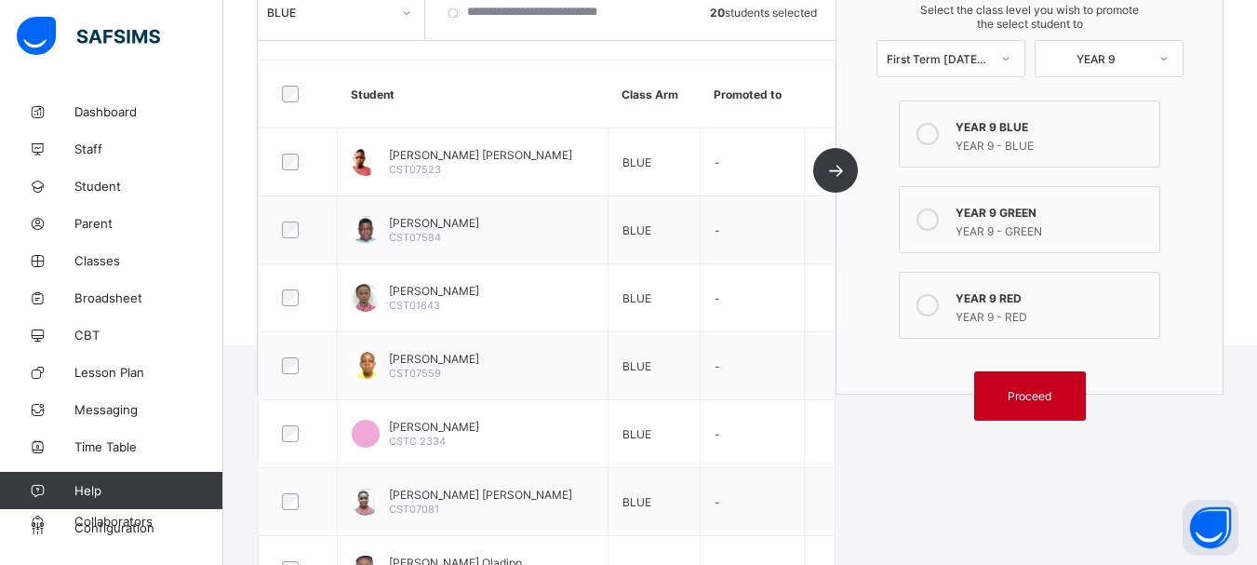
click at [1042, 393] on span "Proceed" at bounding box center [1030, 396] width 44 height 14
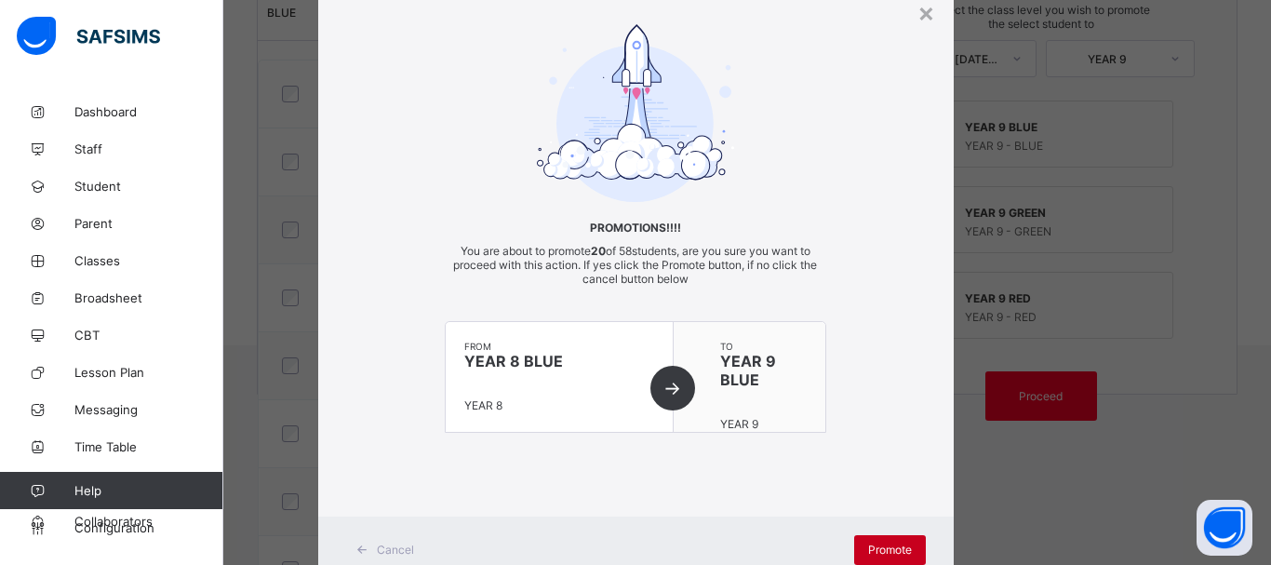
click at [886, 545] on span "Promote" at bounding box center [890, 550] width 44 height 14
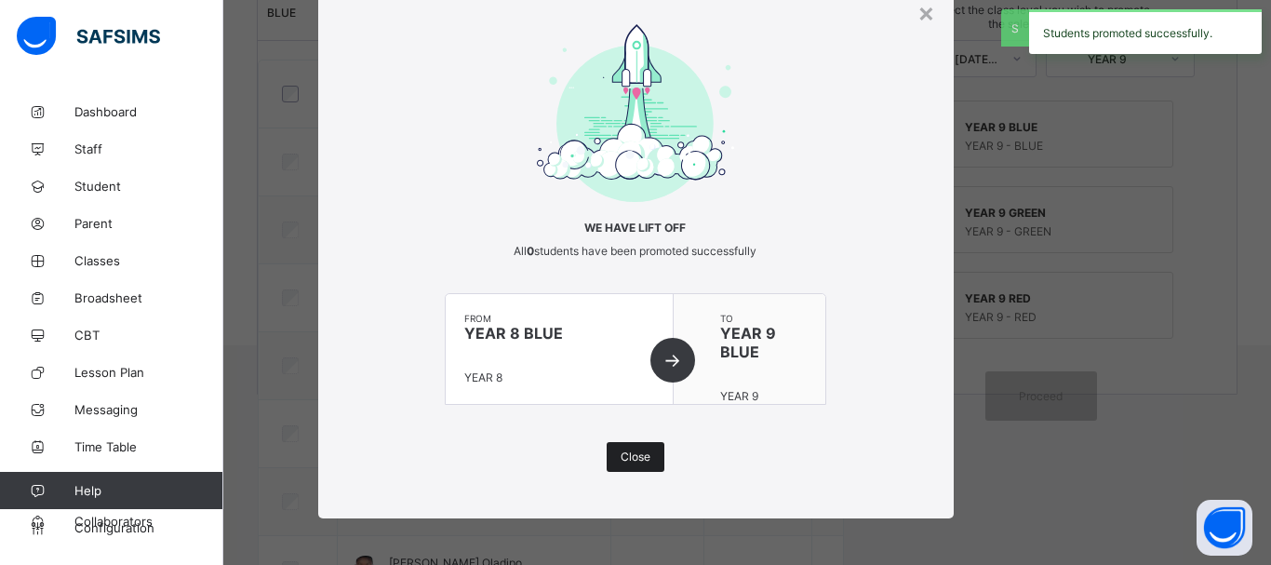
click at [629, 457] on span "Close" at bounding box center [636, 457] width 30 height 14
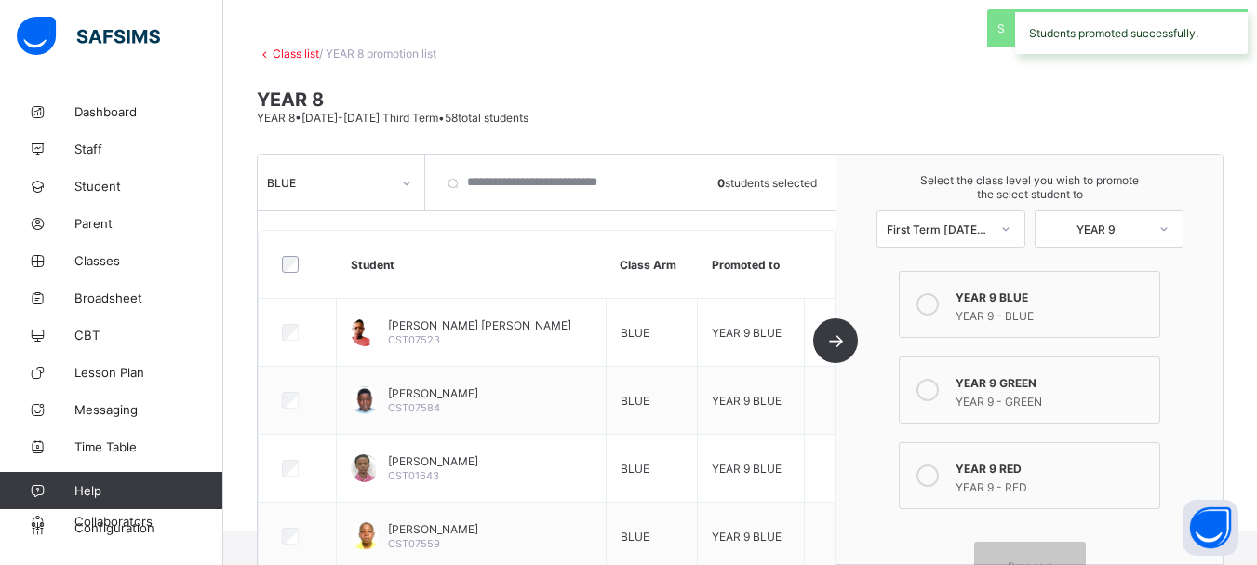
scroll to position [112, 0]
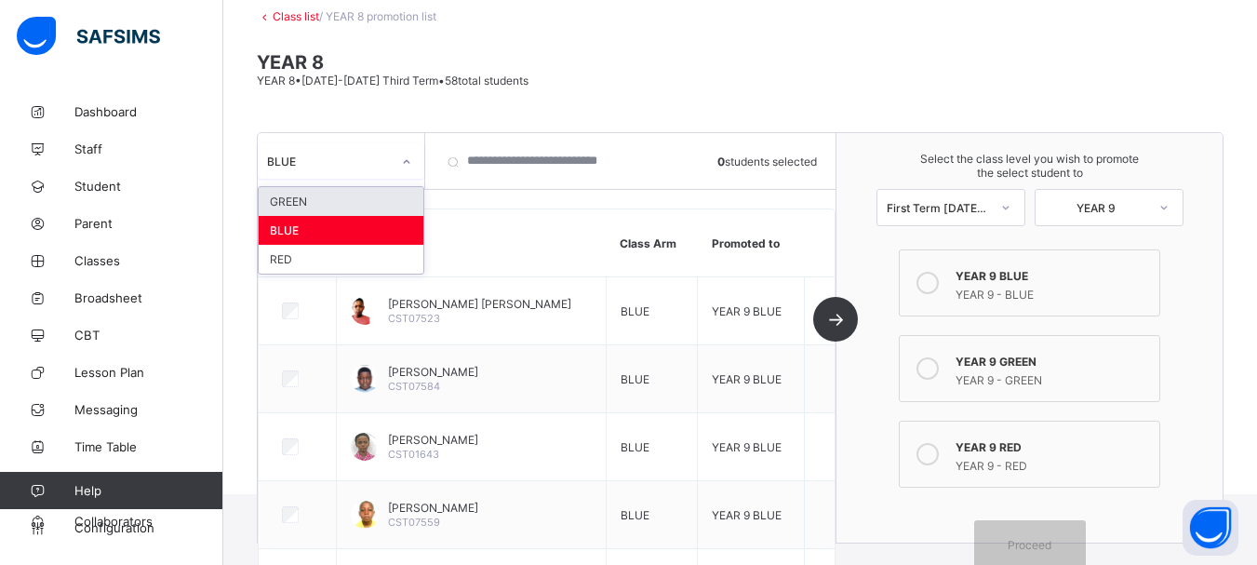
click at [405, 173] on div at bounding box center [407, 162] width 32 height 30
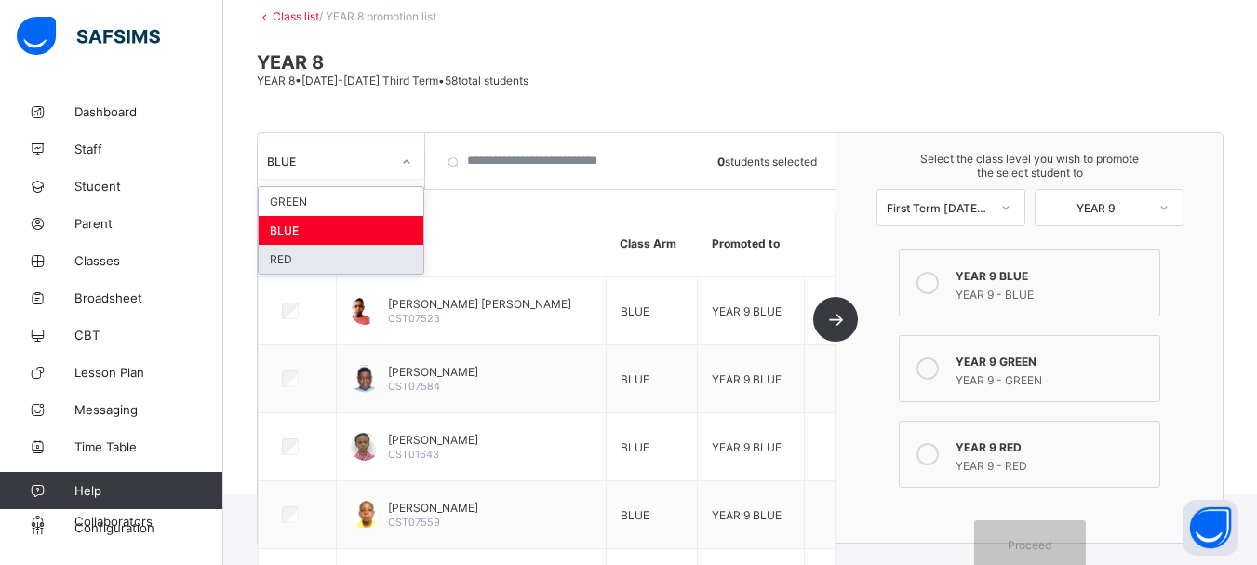
click at [278, 262] on div "RED" at bounding box center [341, 259] width 165 height 29
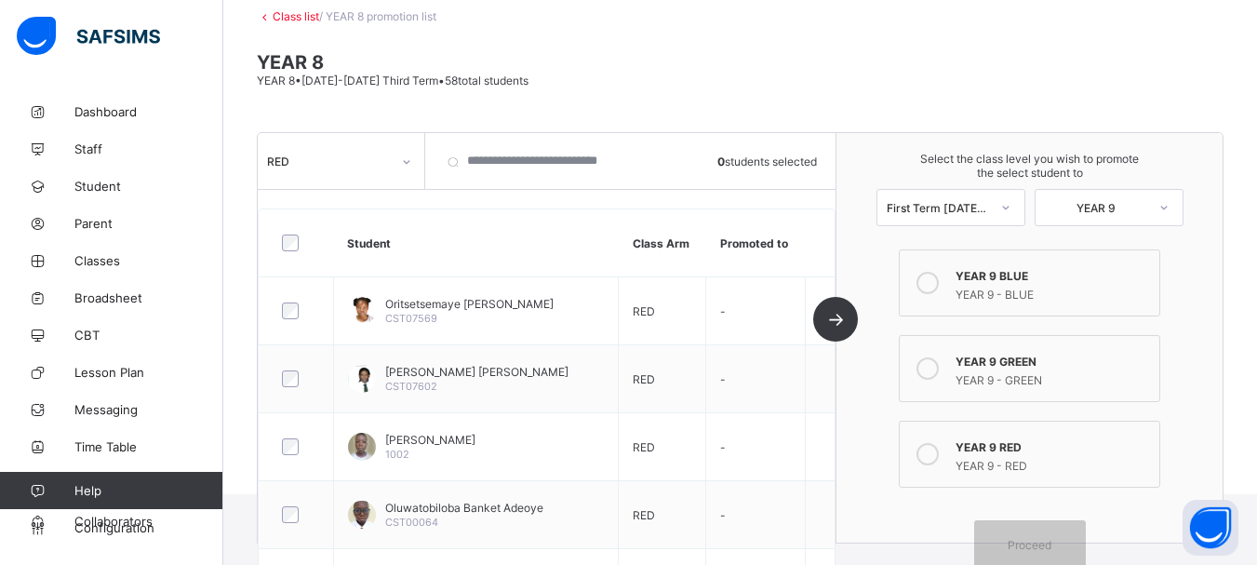
click at [936, 453] on icon at bounding box center [928, 454] width 22 height 22
click at [1050, 541] on span "Proceed" at bounding box center [1030, 545] width 44 height 14
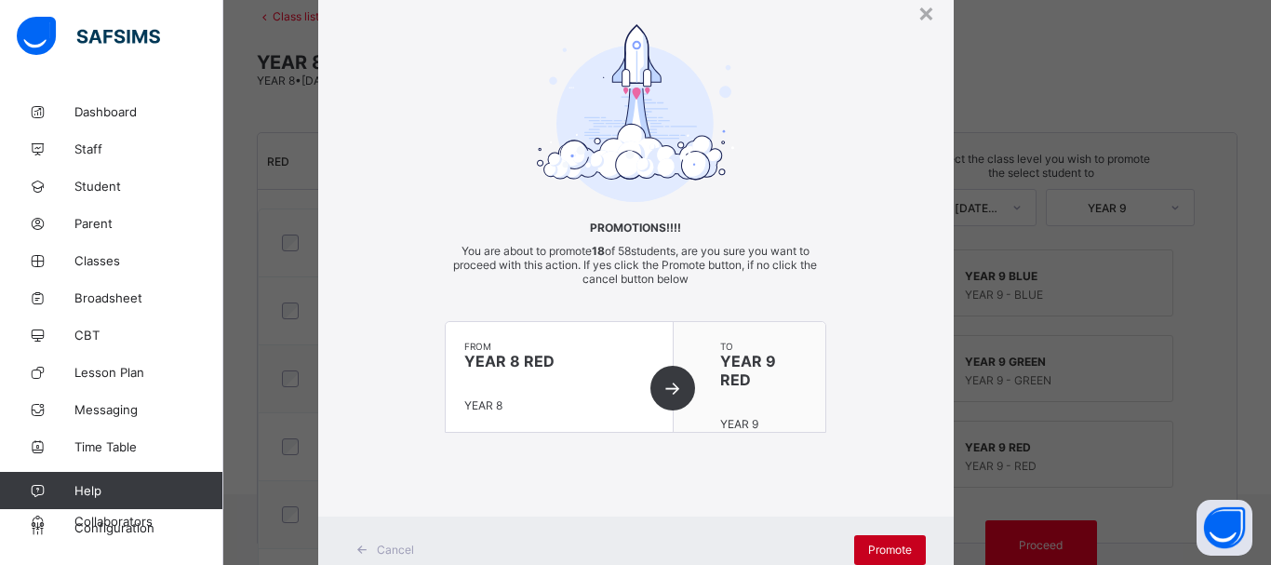
click at [871, 541] on div "Promote" at bounding box center [890, 550] width 72 height 30
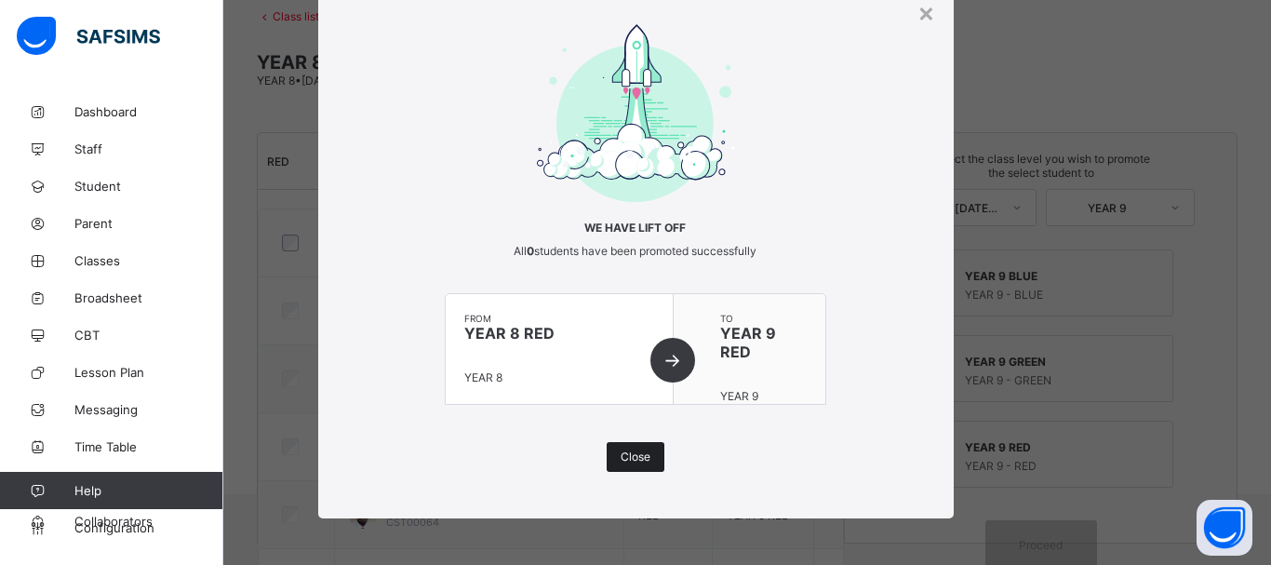
click at [624, 459] on span "Close" at bounding box center [636, 457] width 30 height 14
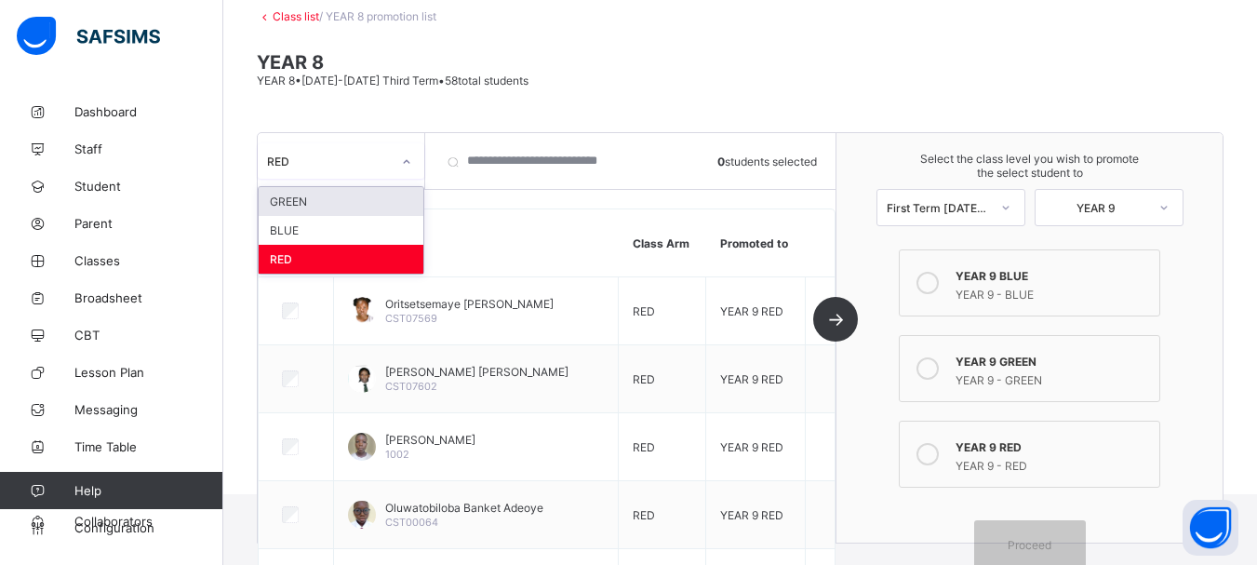
click at [376, 175] on div "RED" at bounding box center [341, 160] width 167 height 35
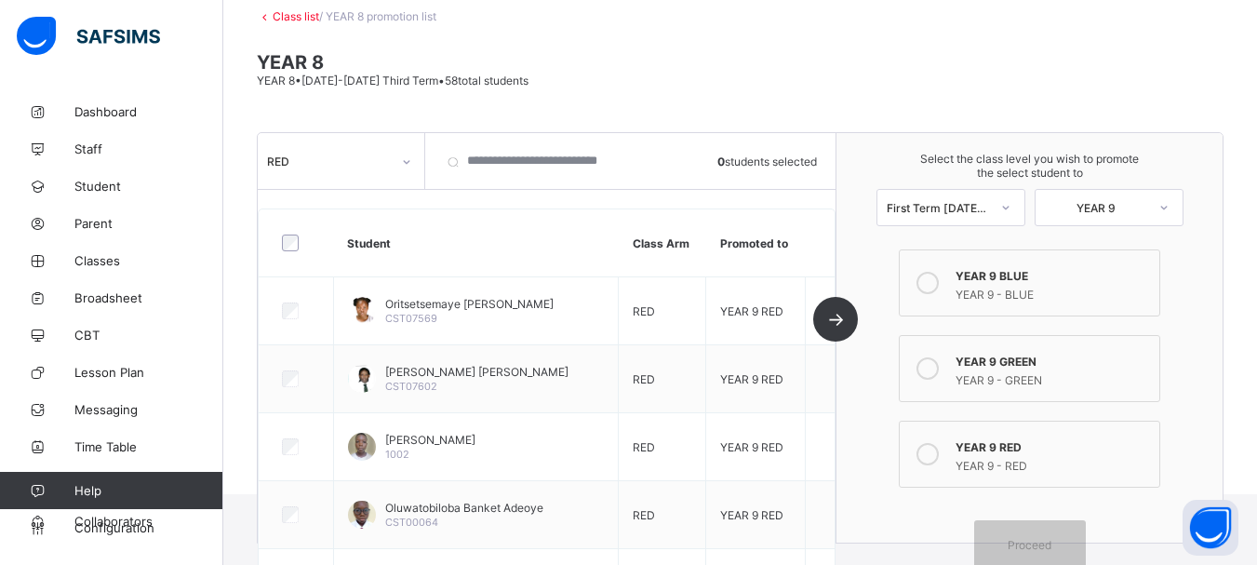
click at [280, 16] on link "Class list" at bounding box center [296, 16] width 47 height 14
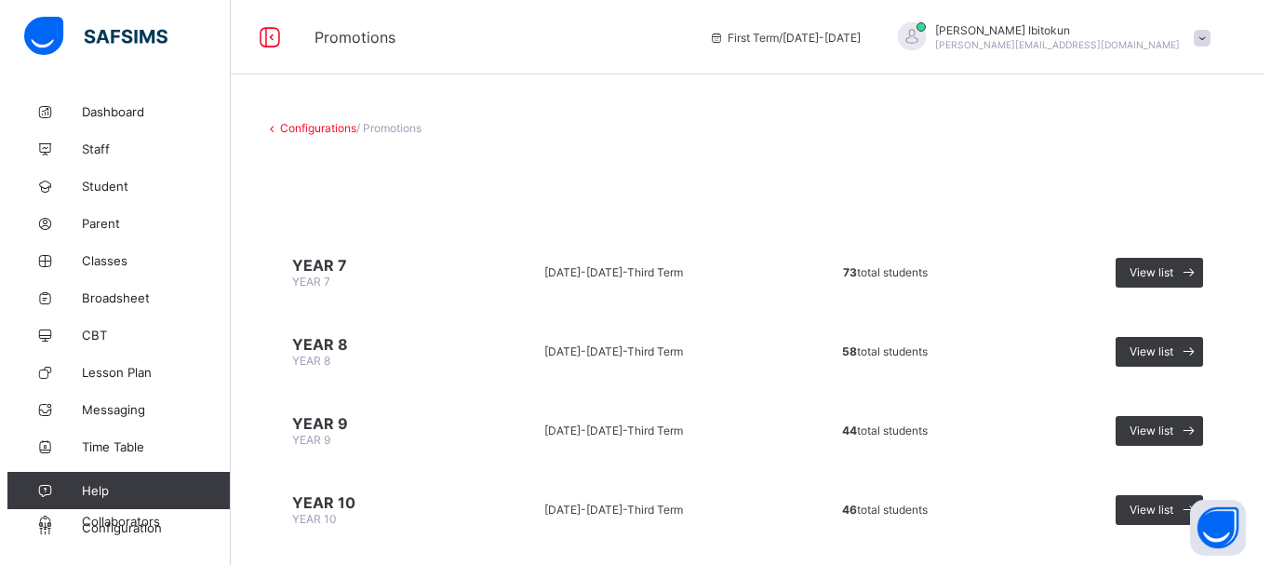
scroll to position [37, 0]
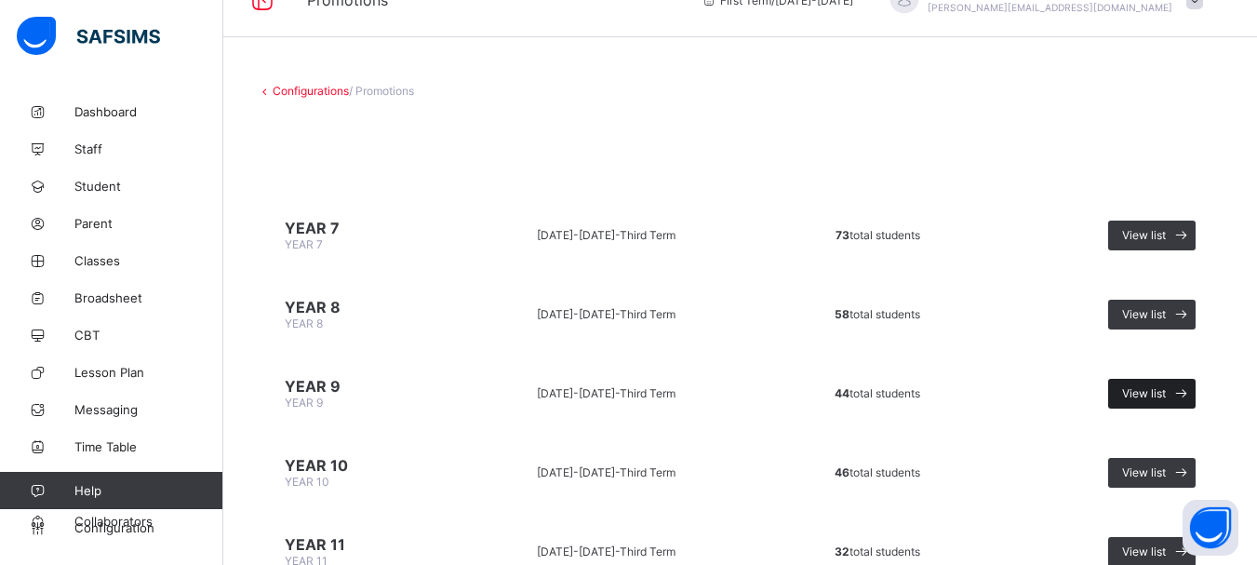
click at [1151, 391] on span "View list" at bounding box center [1144, 393] width 44 height 14
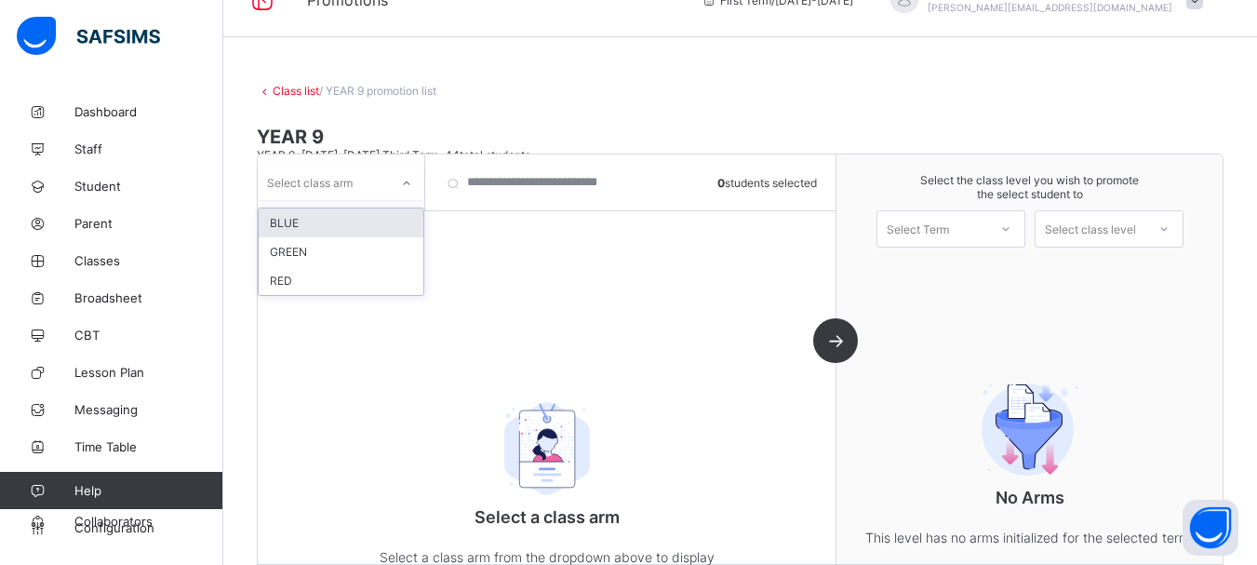
click at [388, 189] on div "Select class arm" at bounding box center [323, 182] width 131 height 26
click at [296, 222] on div "BLUE" at bounding box center [341, 222] width 165 height 29
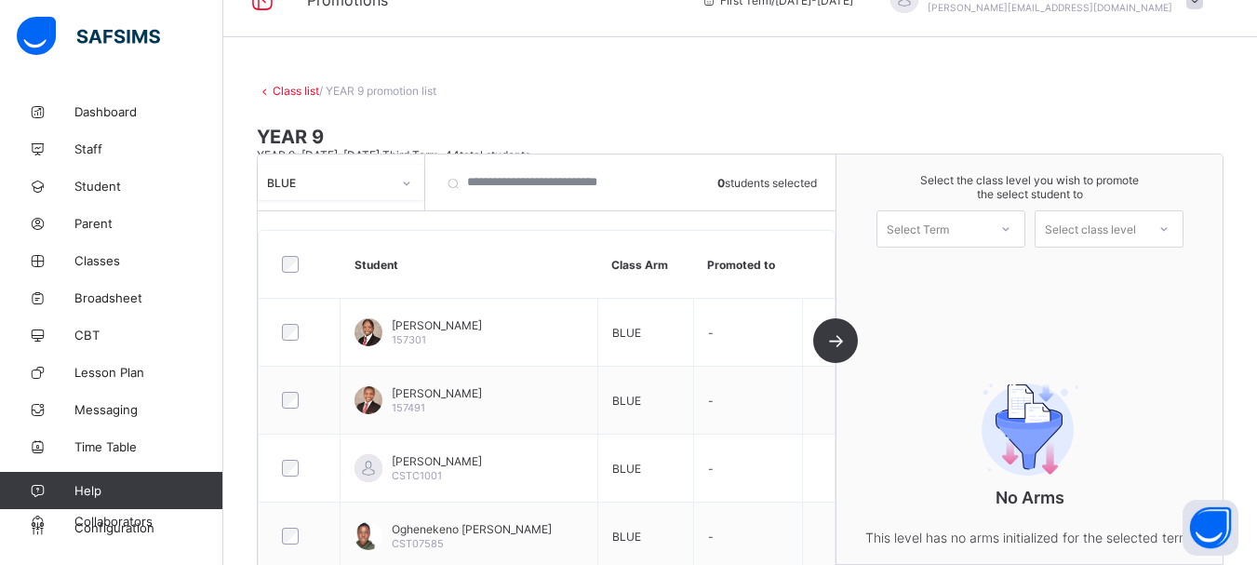
click at [929, 241] on div "Select Term" at bounding box center [918, 228] width 62 height 37
click at [932, 281] on div "First Term [DATE]-[DATE]" at bounding box center [951, 277] width 147 height 43
click at [1116, 225] on div "Select class level" at bounding box center [1090, 228] width 91 height 37
click at [1111, 272] on div "YEAR 10" at bounding box center [1109, 271] width 147 height 30
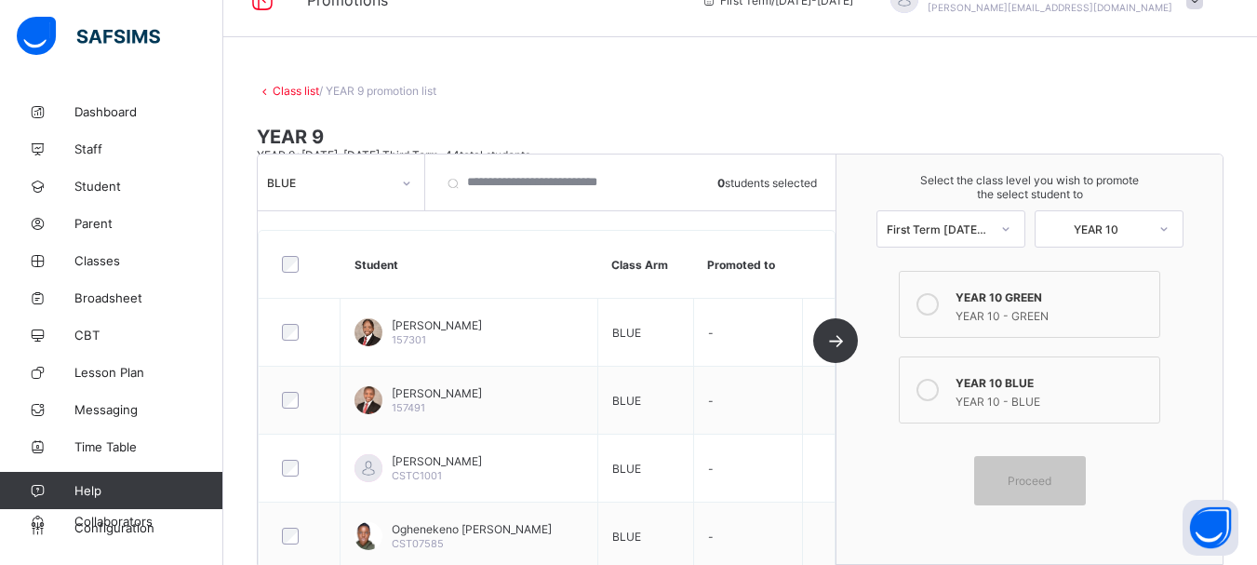
click at [931, 391] on icon at bounding box center [928, 390] width 22 height 22
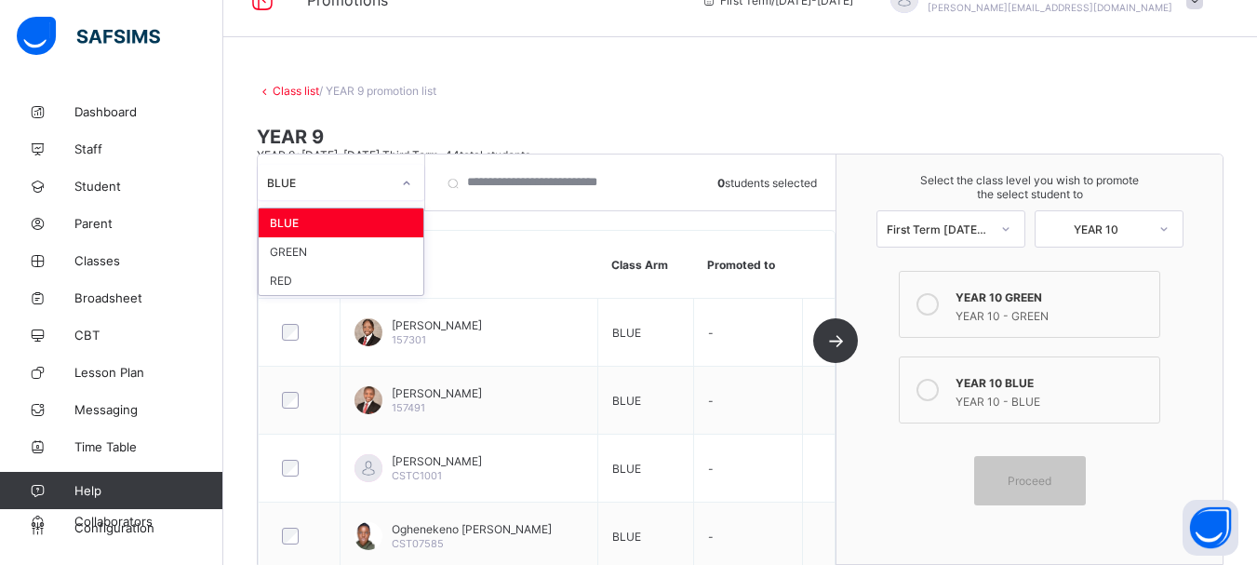
click at [400, 186] on div at bounding box center [407, 183] width 32 height 30
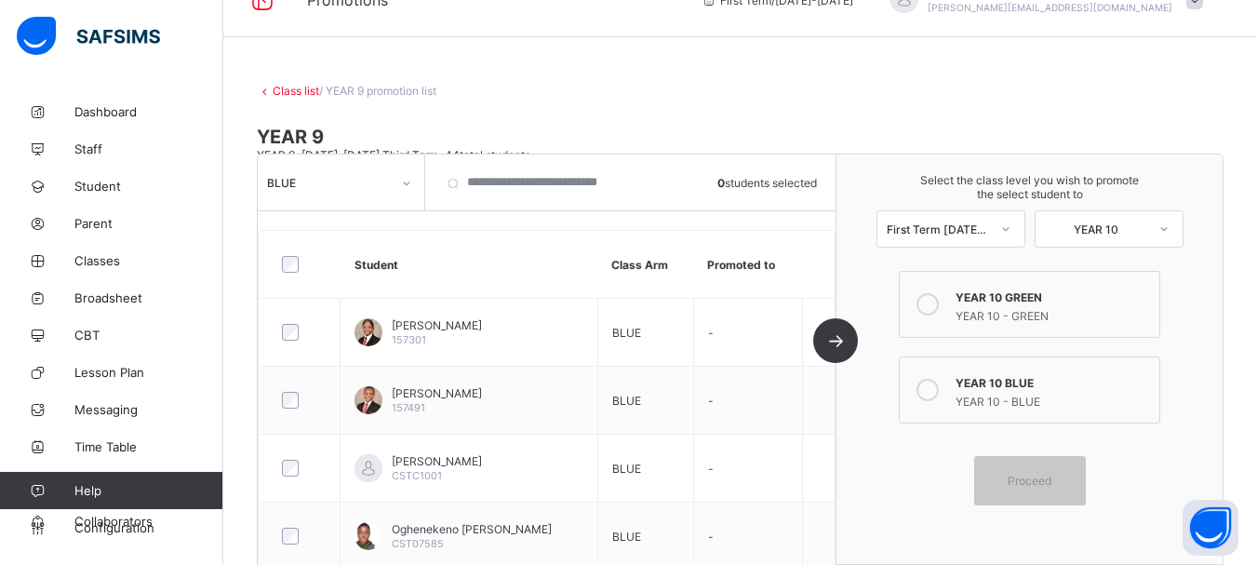
click at [498, 235] on th "Student" at bounding box center [469, 265] width 257 height 68
click at [1052, 482] on span "Proceed" at bounding box center [1030, 481] width 44 height 14
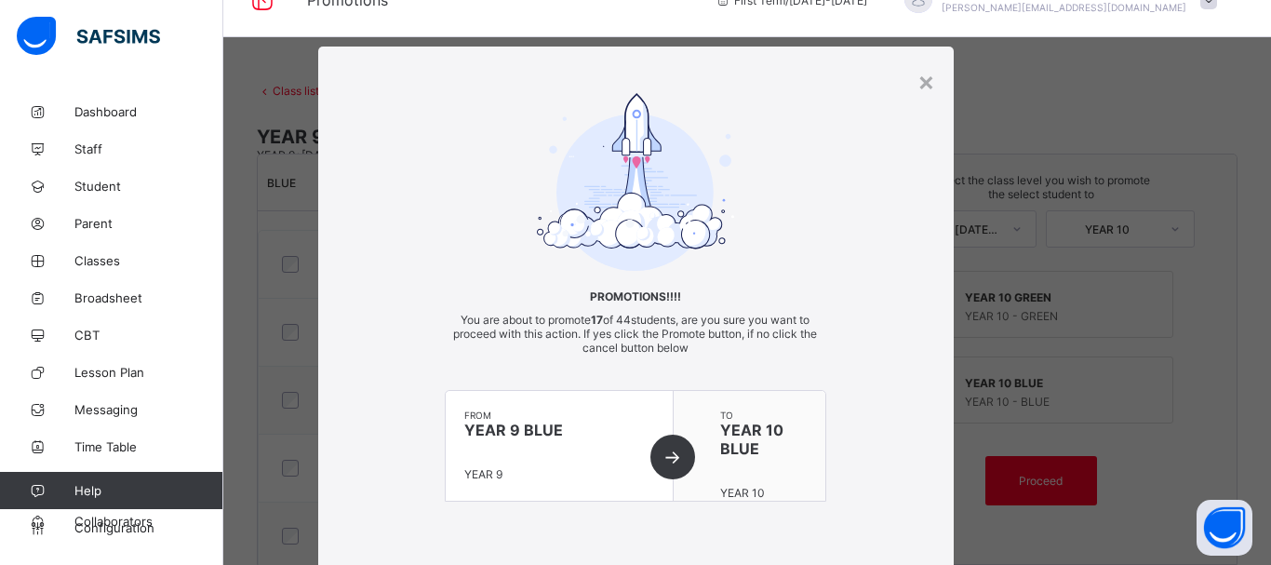
click at [856, 211] on div "Promotions!!!! You are about to promote 17 of 44 students, are you sure you wan…" at bounding box center [636, 316] width 636 height 446
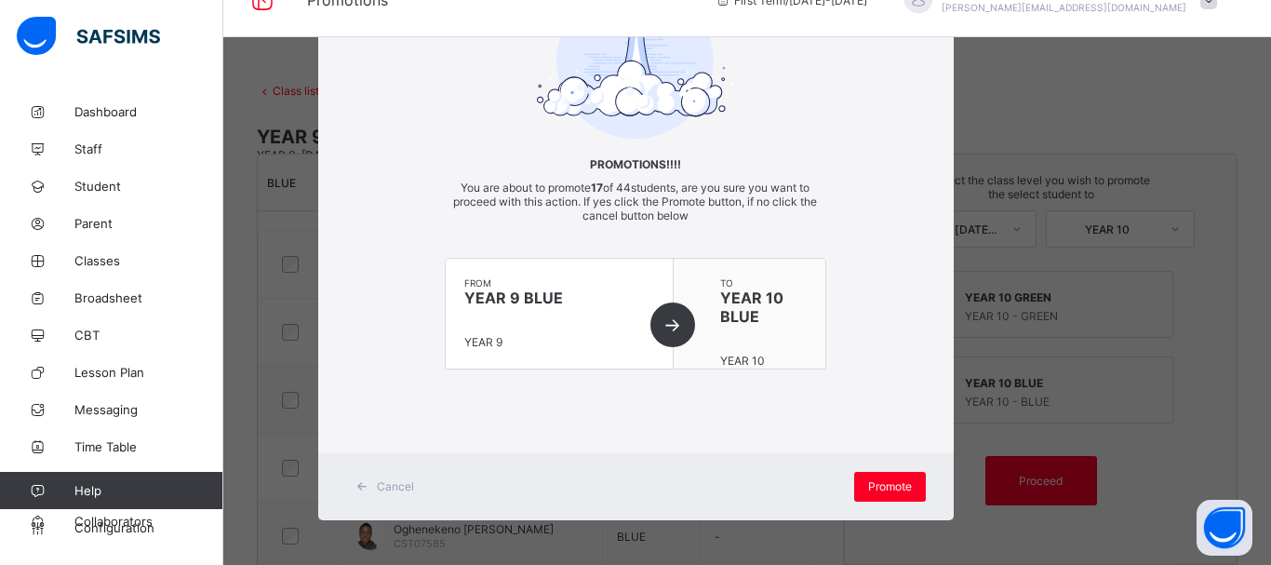
scroll to position [134, 0]
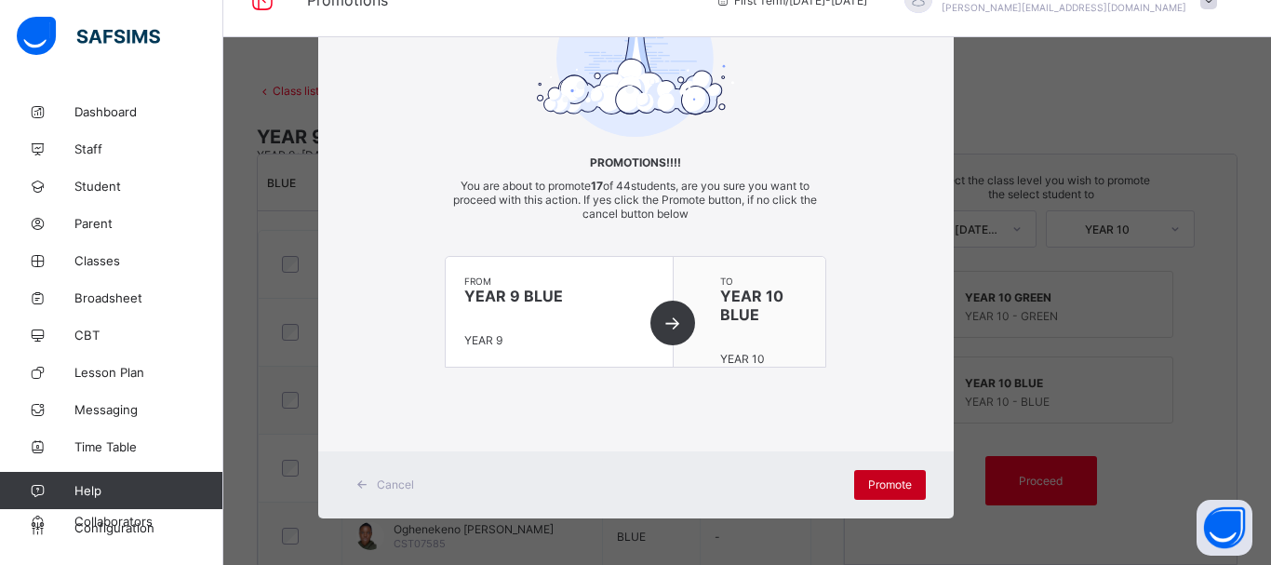
click at [885, 477] on span "Promote" at bounding box center [890, 484] width 44 height 14
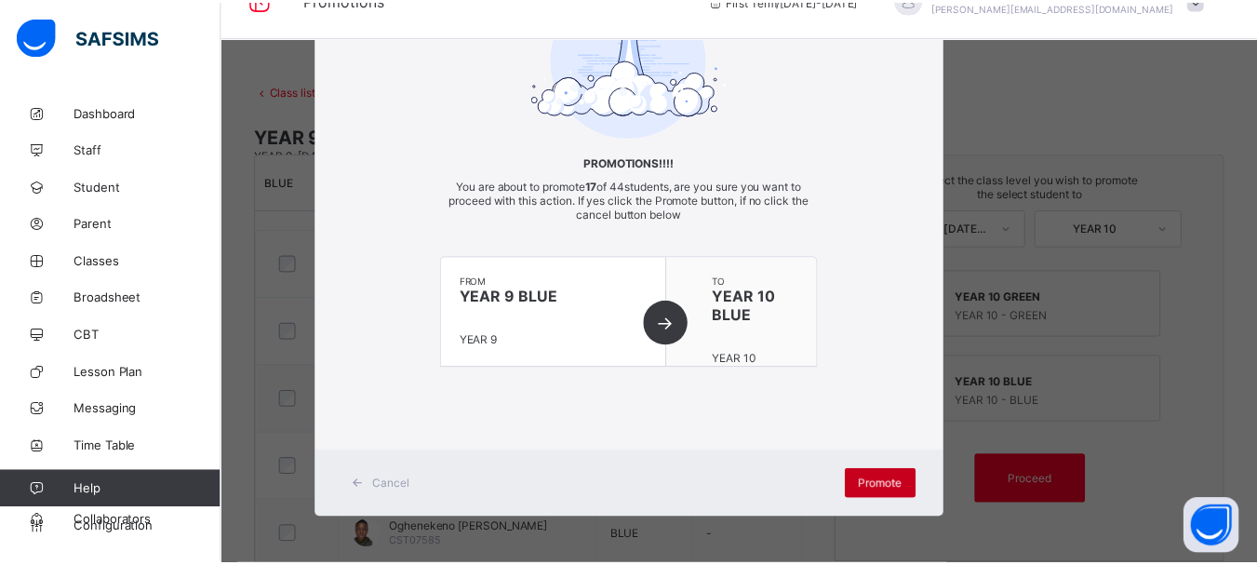
scroll to position [69, 0]
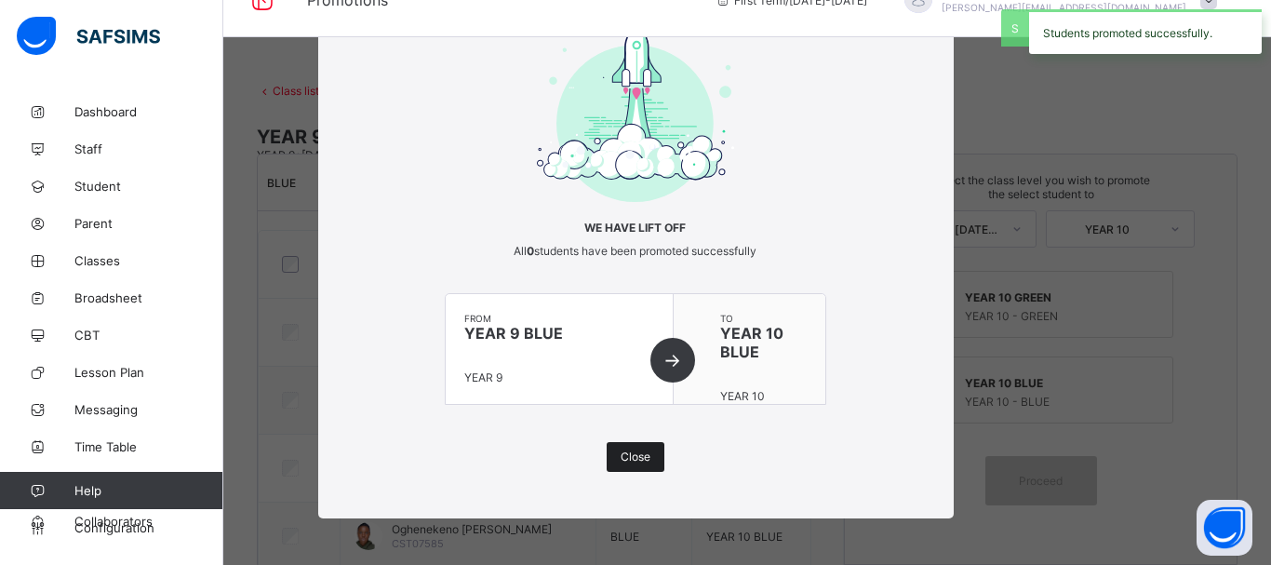
click at [629, 455] on span "Close" at bounding box center [636, 457] width 30 height 14
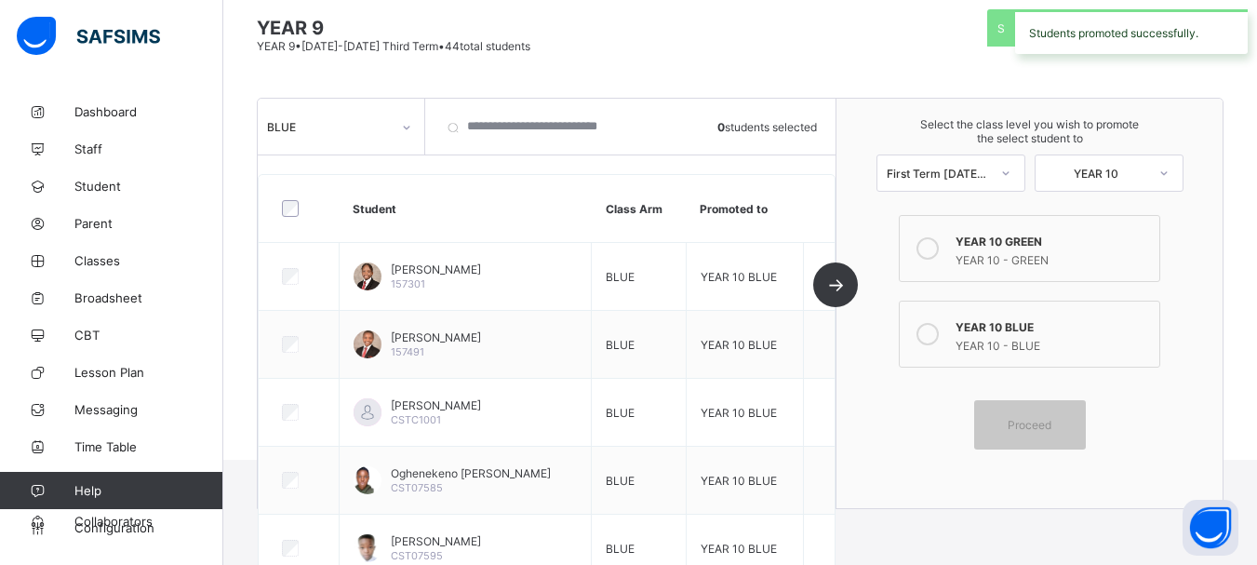
scroll to position [149, 0]
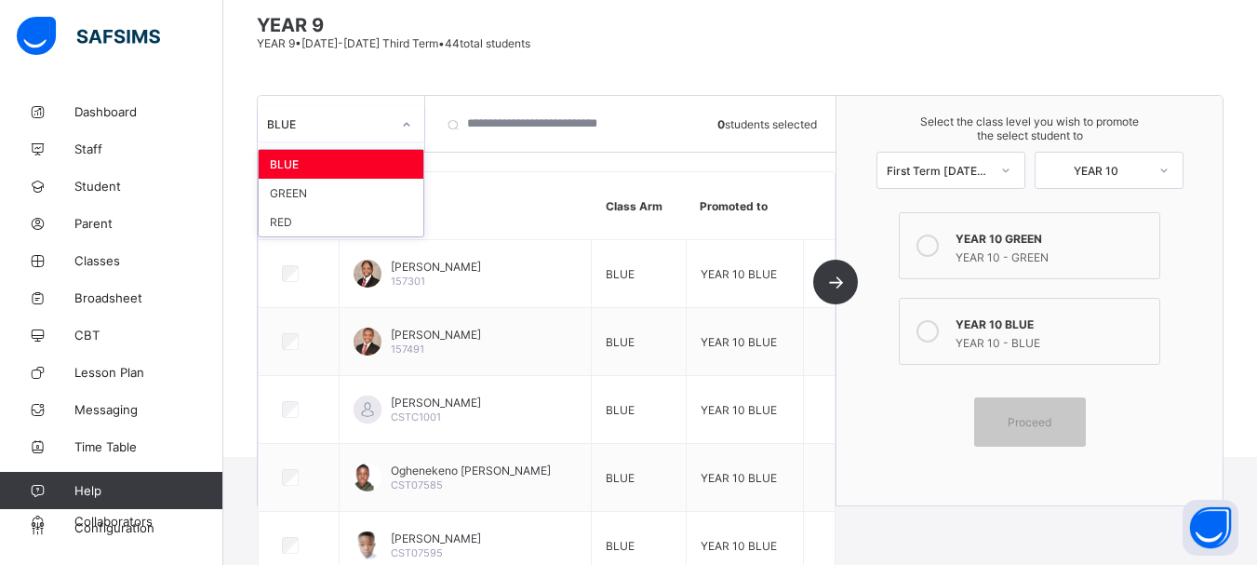
click at [397, 127] on div at bounding box center [407, 125] width 32 height 30
click at [292, 193] on div "GREEN" at bounding box center [341, 193] width 165 height 29
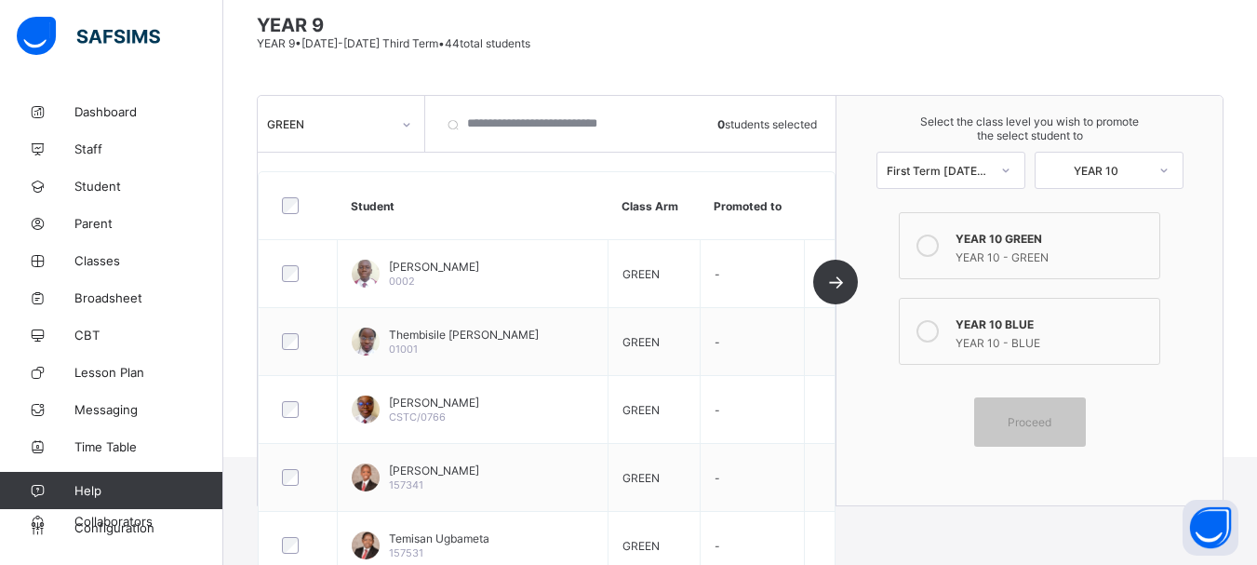
click at [934, 249] on icon at bounding box center [928, 246] width 22 height 22
click at [1035, 418] on span "Proceed" at bounding box center [1030, 422] width 44 height 14
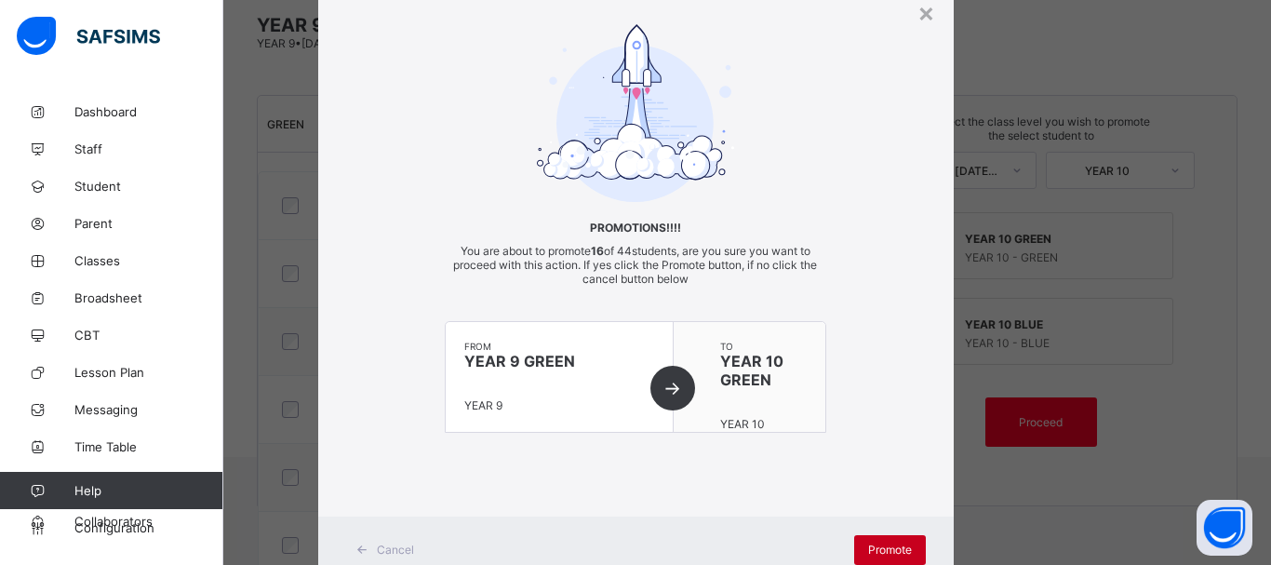
click at [876, 544] on span "Promote" at bounding box center [890, 550] width 44 height 14
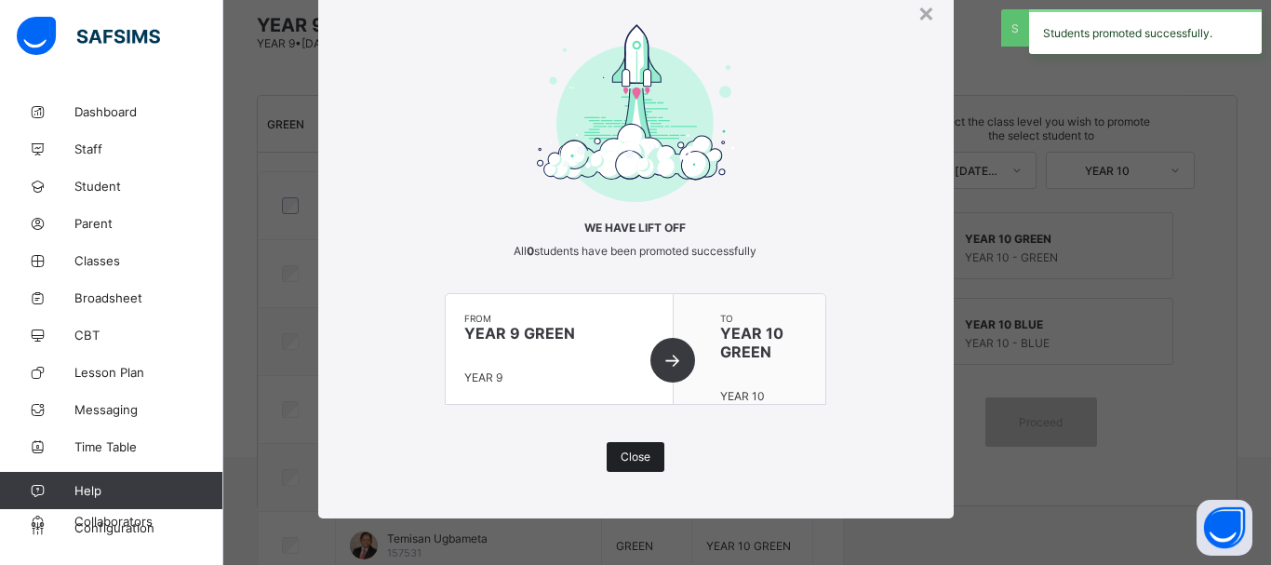
click at [630, 459] on span "Close" at bounding box center [636, 457] width 30 height 14
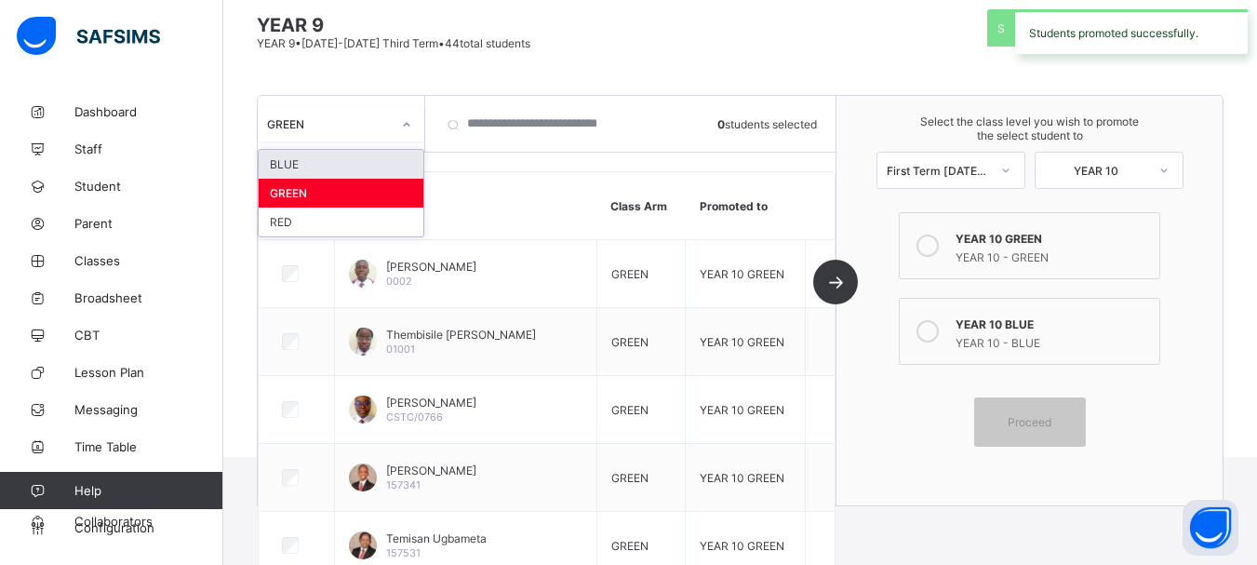
click at [396, 128] on div at bounding box center [407, 125] width 32 height 30
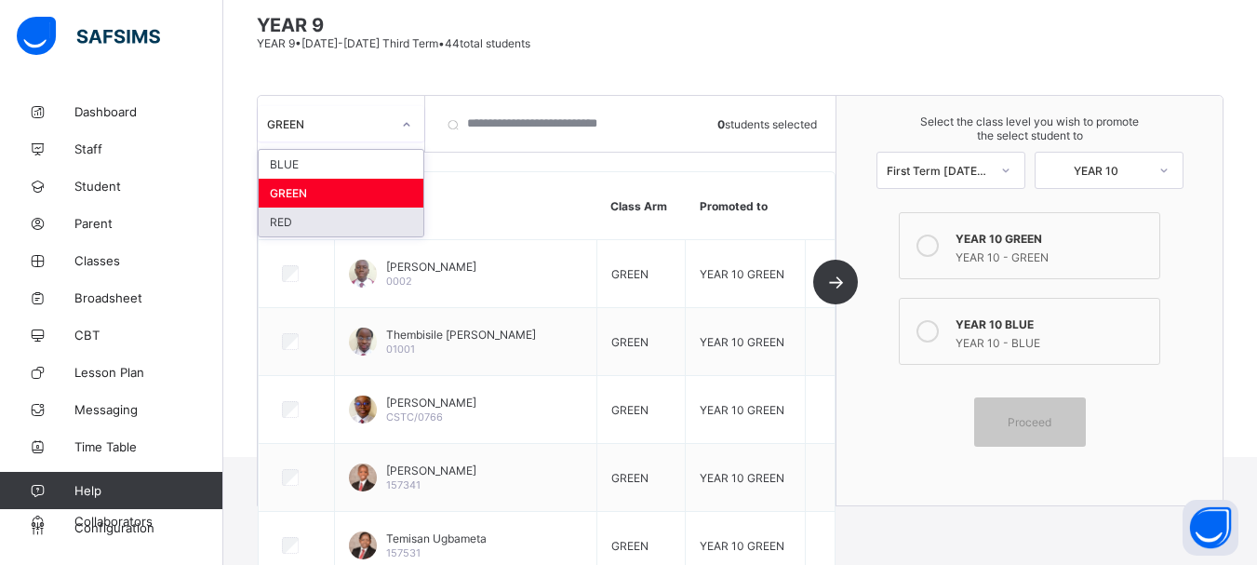
click at [299, 220] on div "RED" at bounding box center [341, 222] width 165 height 29
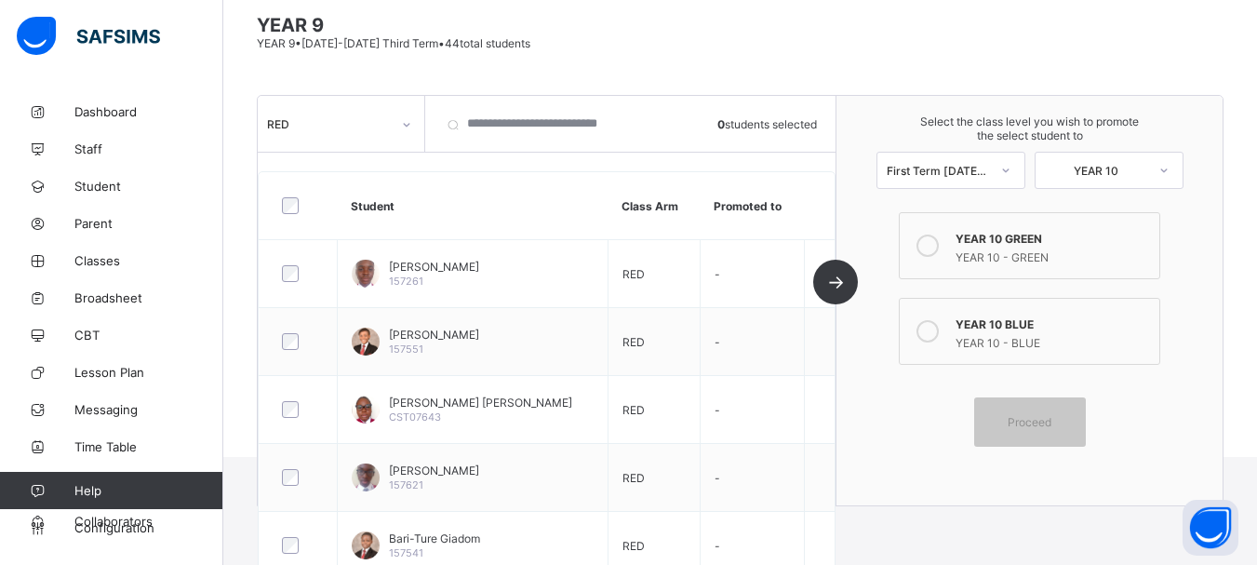
click at [935, 332] on icon at bounding box center [928, 331] width 22 height 22
click at [1029, 423] on span "Proceed" at bounding box center [1030, 422] width 44 height 14
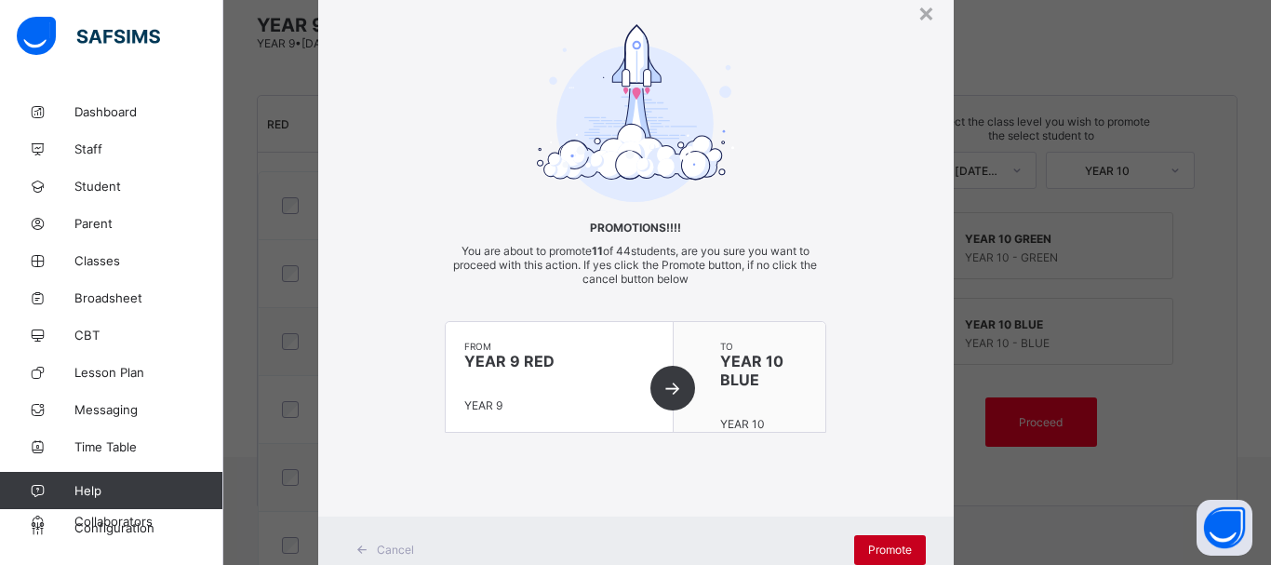
click at [888, 552] on span "Promote" at bounding box center [890, 550] width 44 height 14
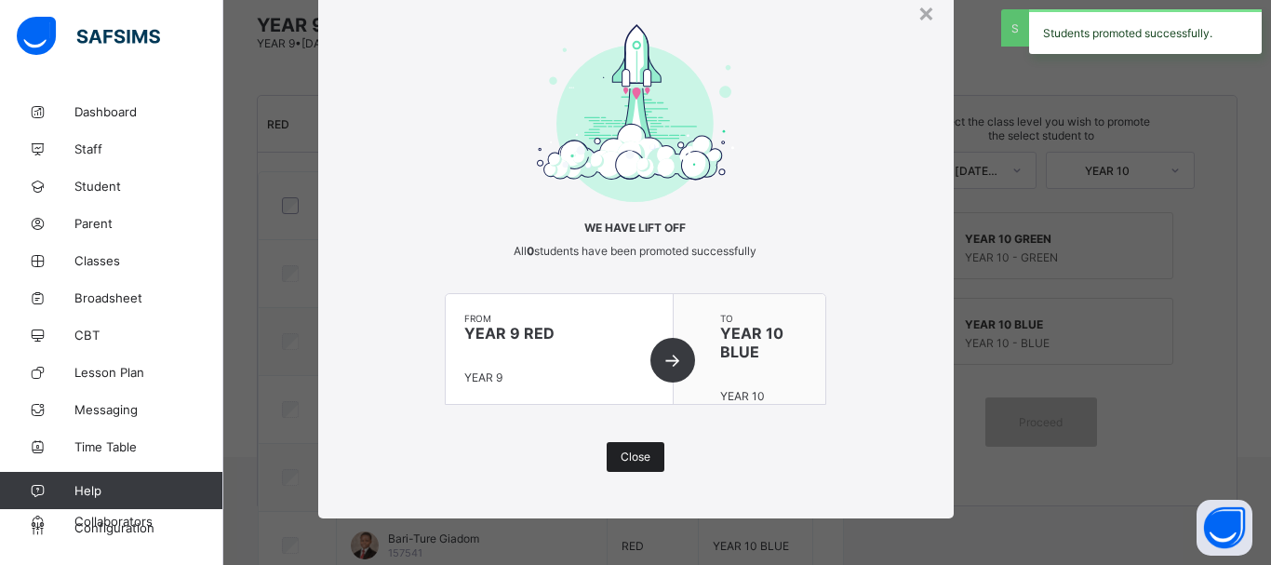
click at [629, 462] on span "Close" at bounding box center [636, 457] width 30 height 14
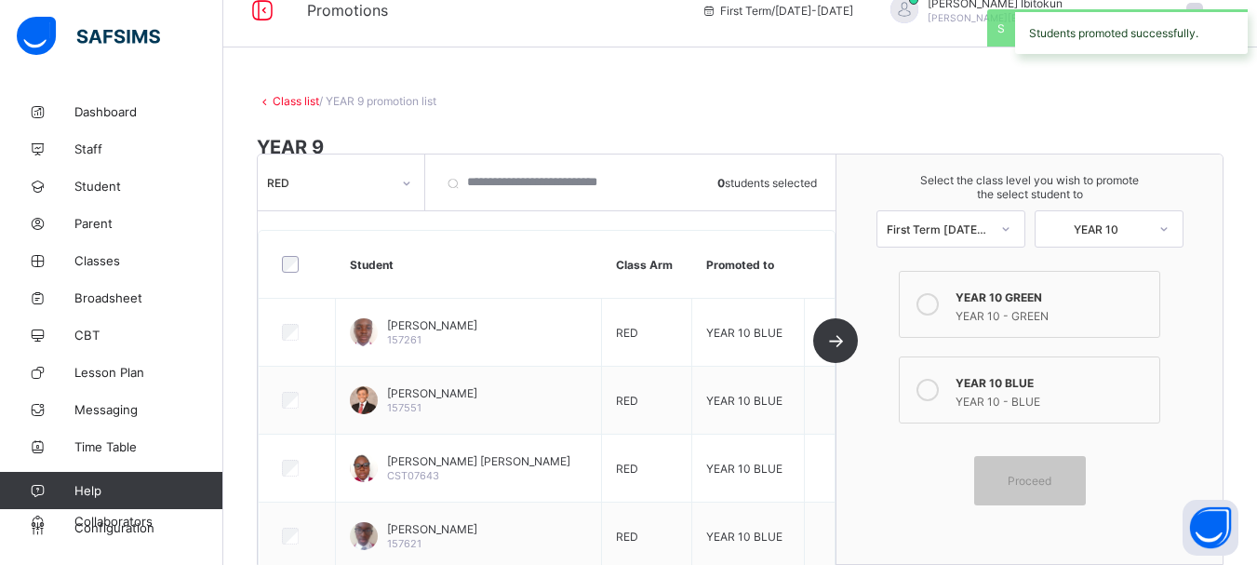
scroll to position [0, 0]
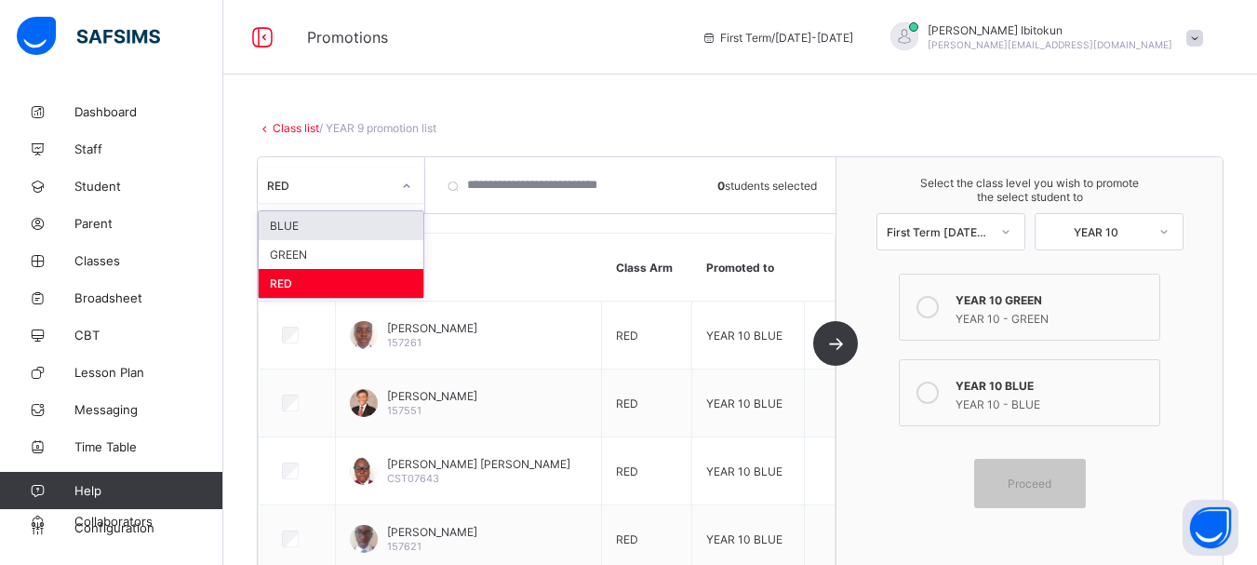
click at [327, 194] on div "RED" at bounding box center [323, 185] width 131 height 26
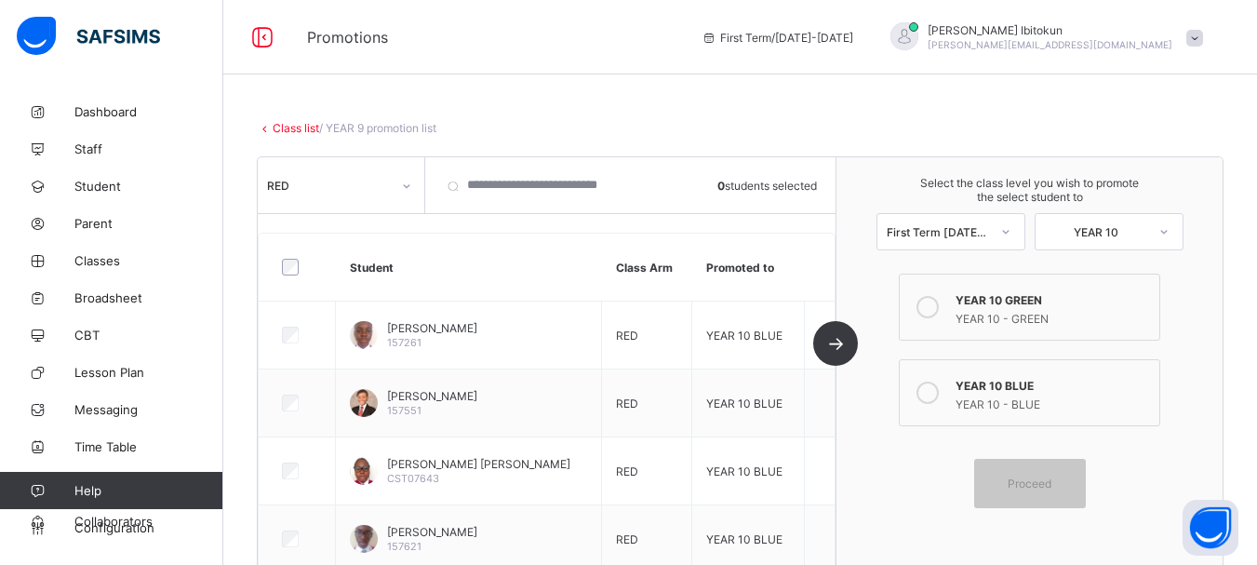
click at [287, 125] on link "Class list" at bounding box center [296, 128] width 47 height 14
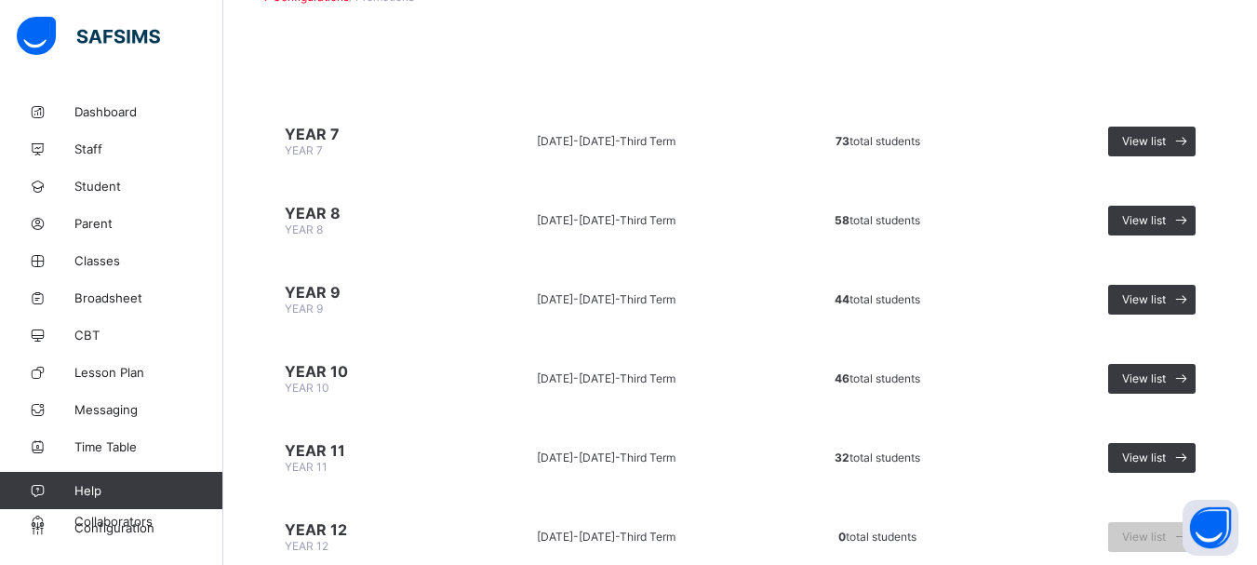
scroll to position [133, 0]
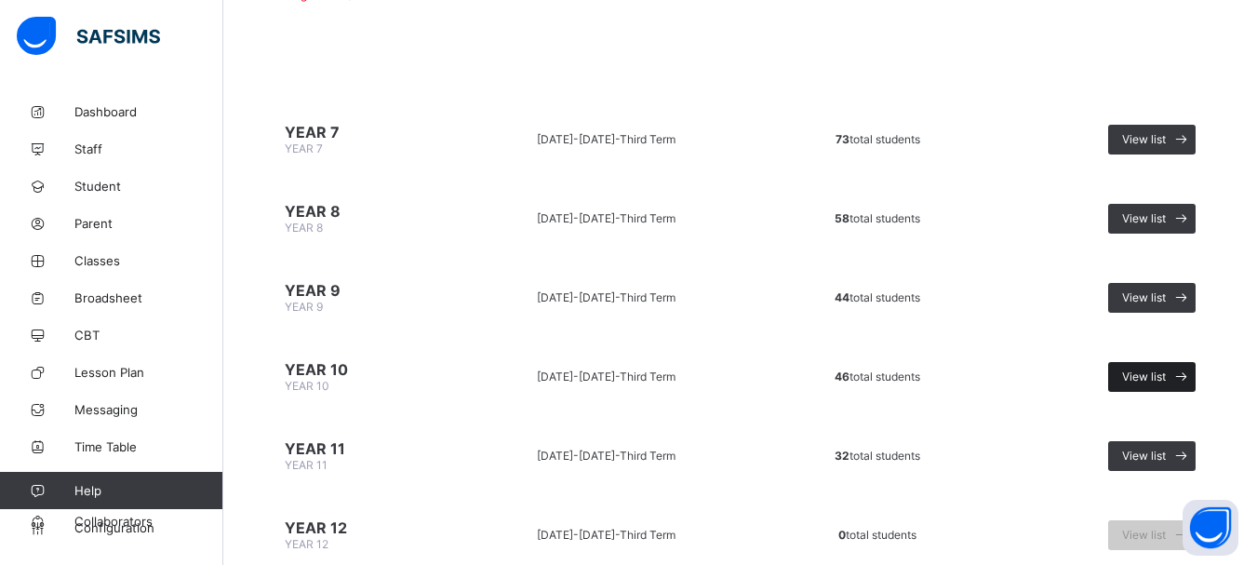
click at [1142, 373] on span "View list" at bounding box center [1144, 377] width 44 height 14
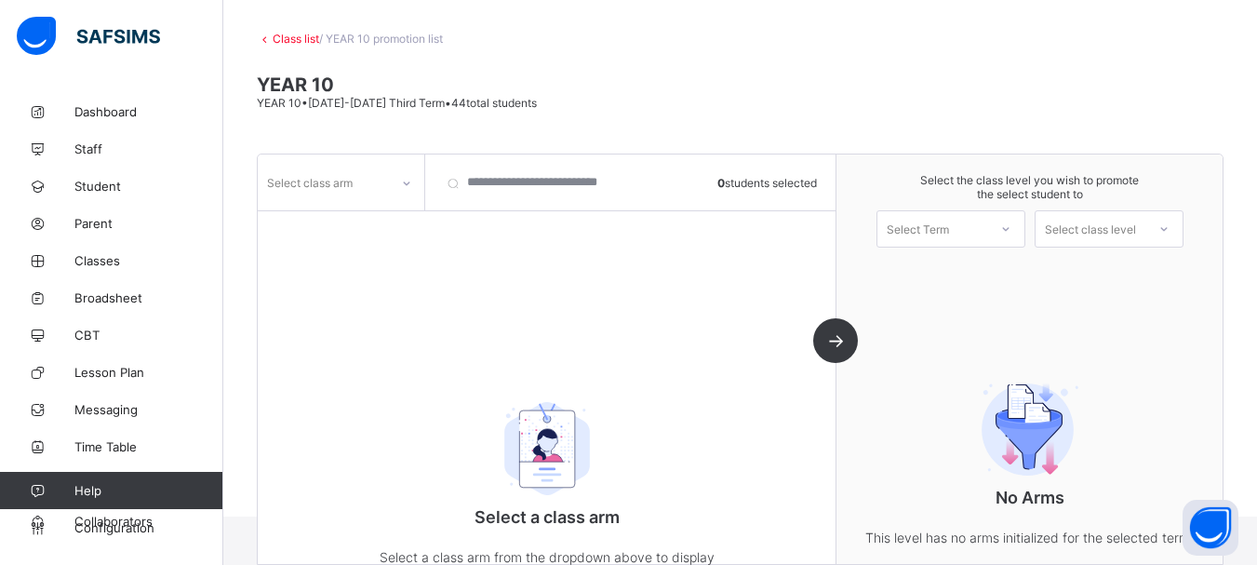
scroll to position [133, 0]
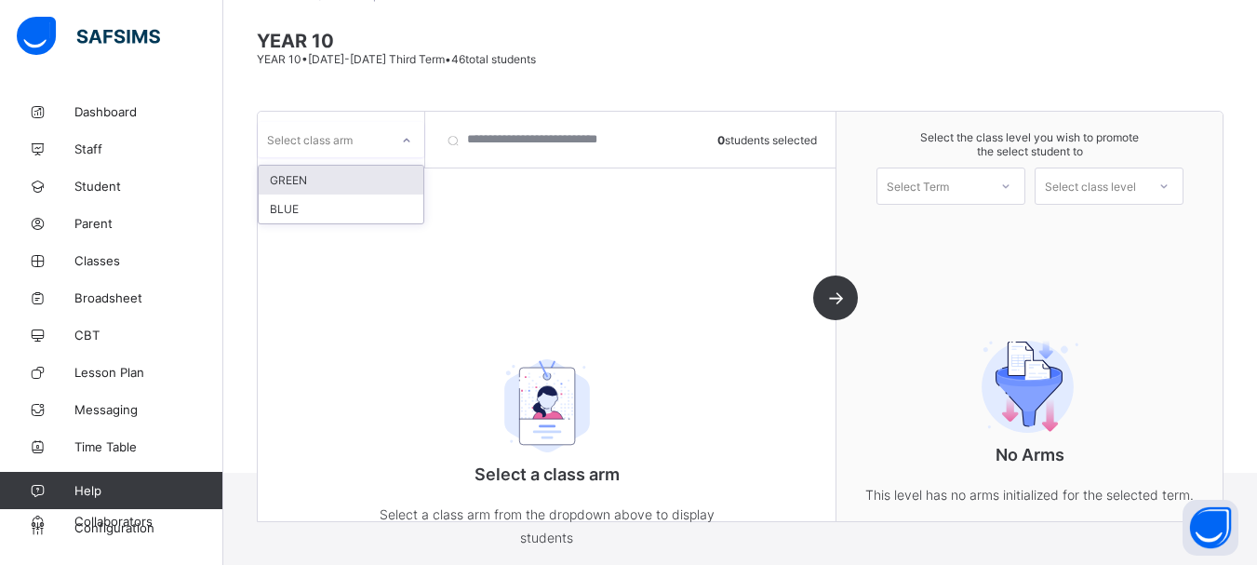
click at [392, 149] on div at bounding box center [407, 141] width 32 height 30
click at [309, 185] on div "GREEN" at bounding box center [341, 180] width 165 height 29
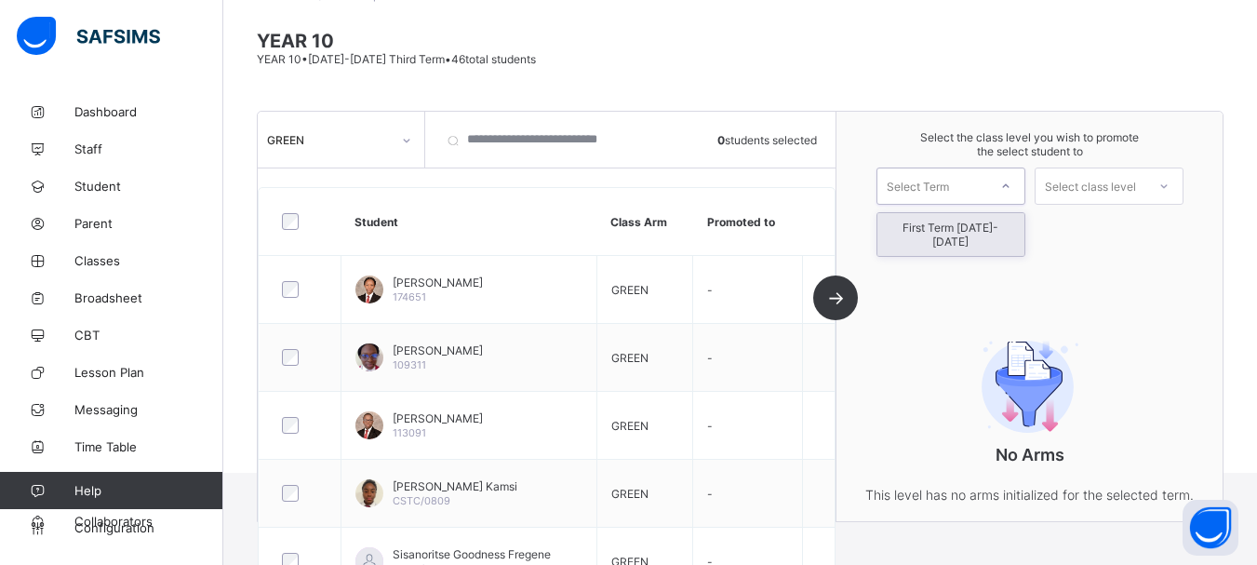
click at [949, 189] on div "Select Term" at bounding box center [918, 186] width 62 height 37
click at [969, 233] on div "First Term [DATE]-[DATE]" at bounding box center [951, 234] width 147 height 43
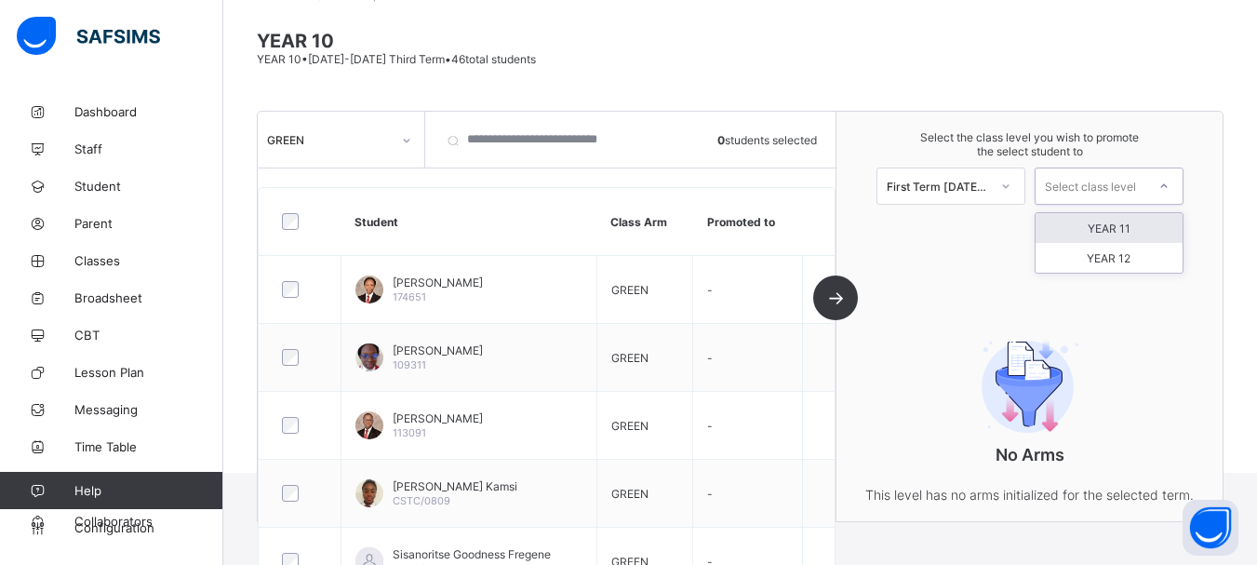
click at [1107, 187] on div "Select class level" at bounding box center [1090, 186] width 91 height 37
click at [1107, 227] on div "YEAR 11" at bounding box center [1109, 228] width 147 height 30
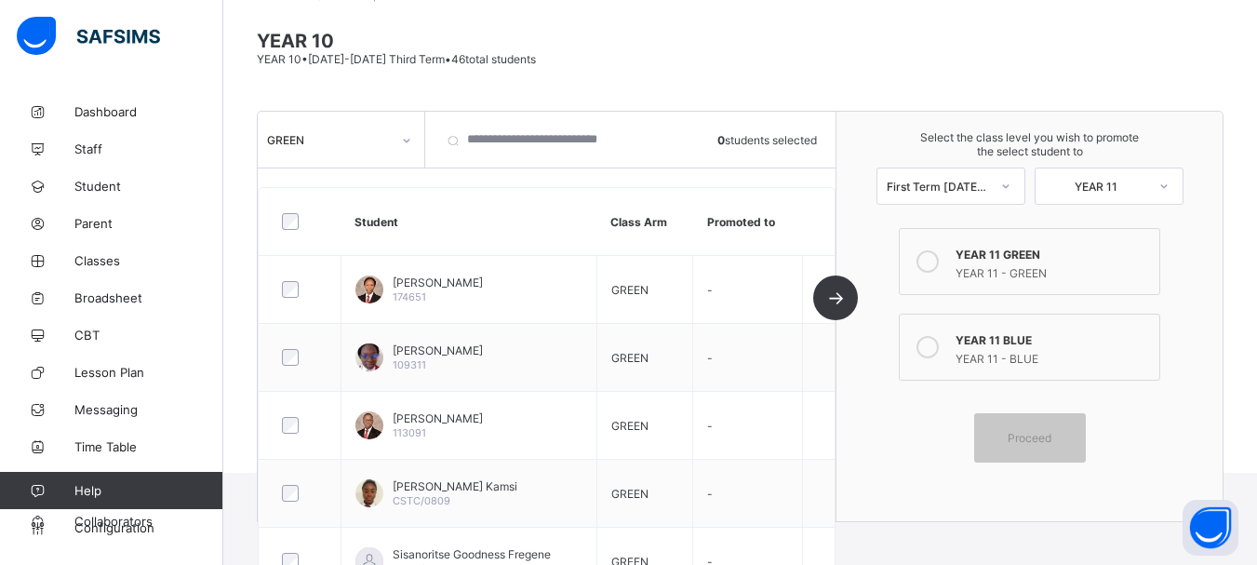
click at [938, 257] on icon at bounding box center [928, 261] width 22 height 22
click at [1033, 437] on span "Proceed" at bounding box center [1030, 438] width 44 height 14
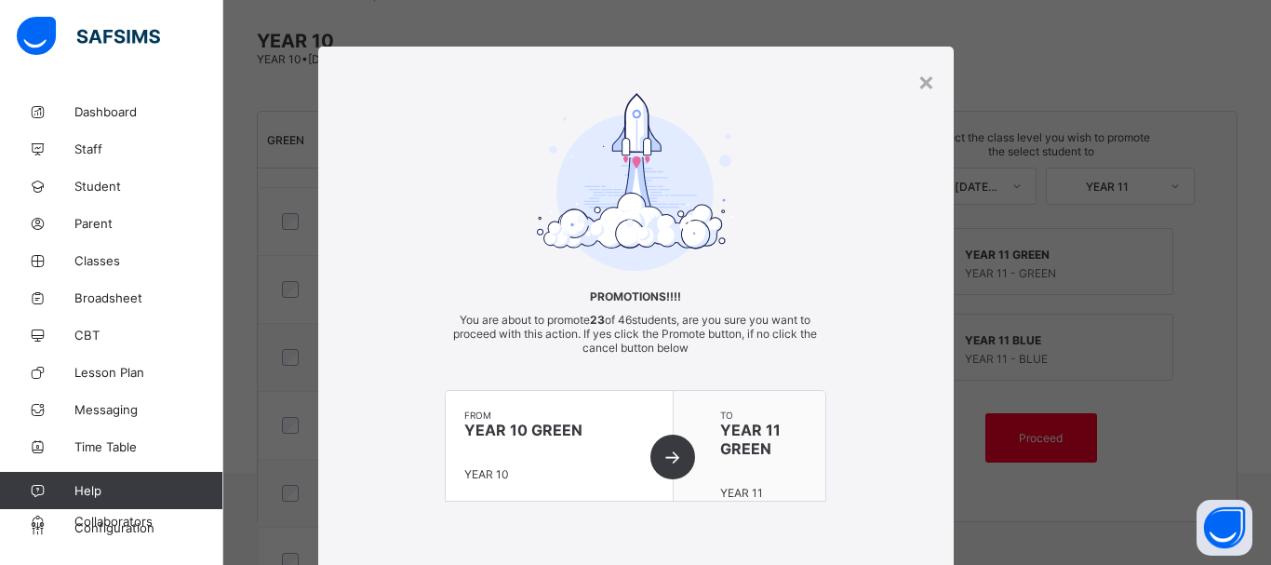
click at [875, 357] on div "Promotions!!!! You are about to promote 23 of 46 students, are you sure you wan…" at bounding box center [636, 316] width 636 height 446
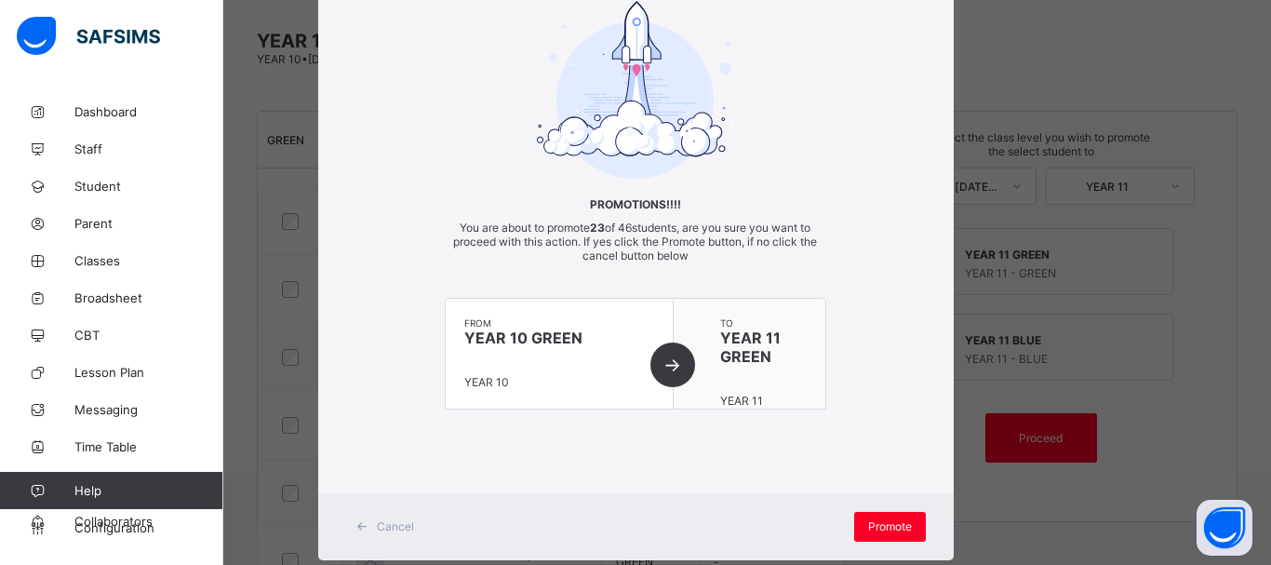
scroll to position [134, 0]
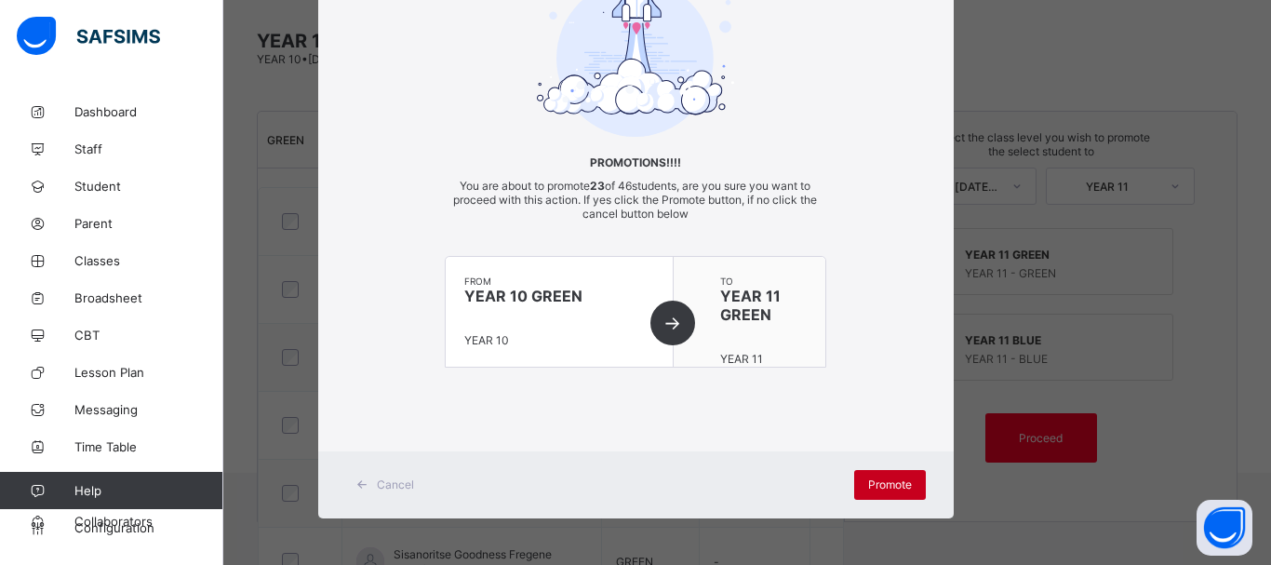
click at [876, 479] on span "Promote" at bounding box center [890, 484] width 44 height 14
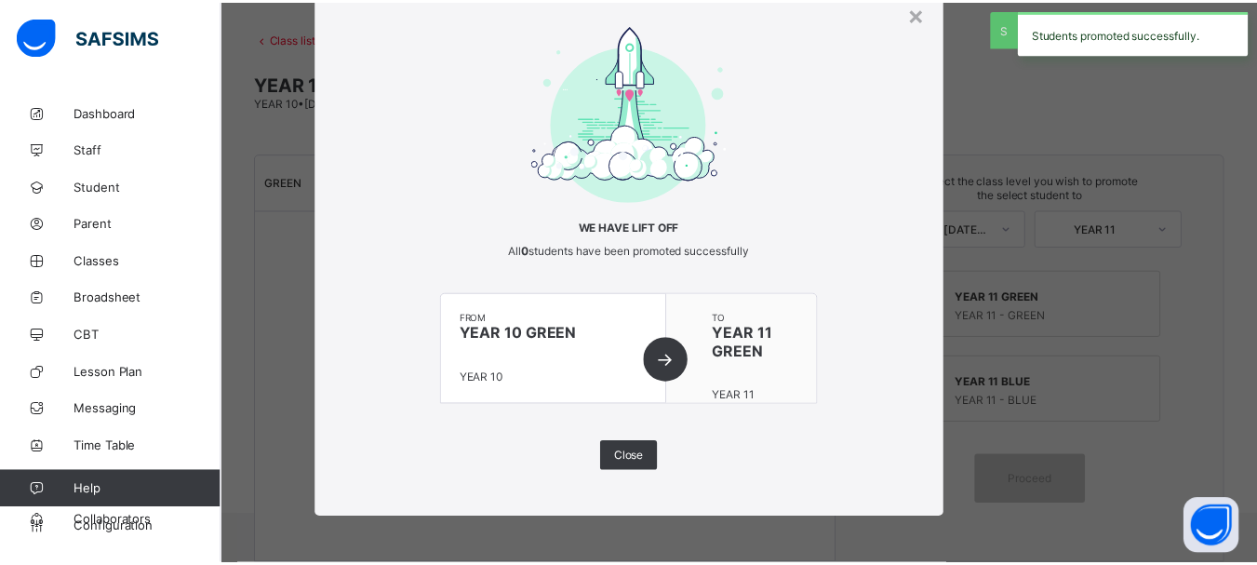
scroll to position [133, 0]
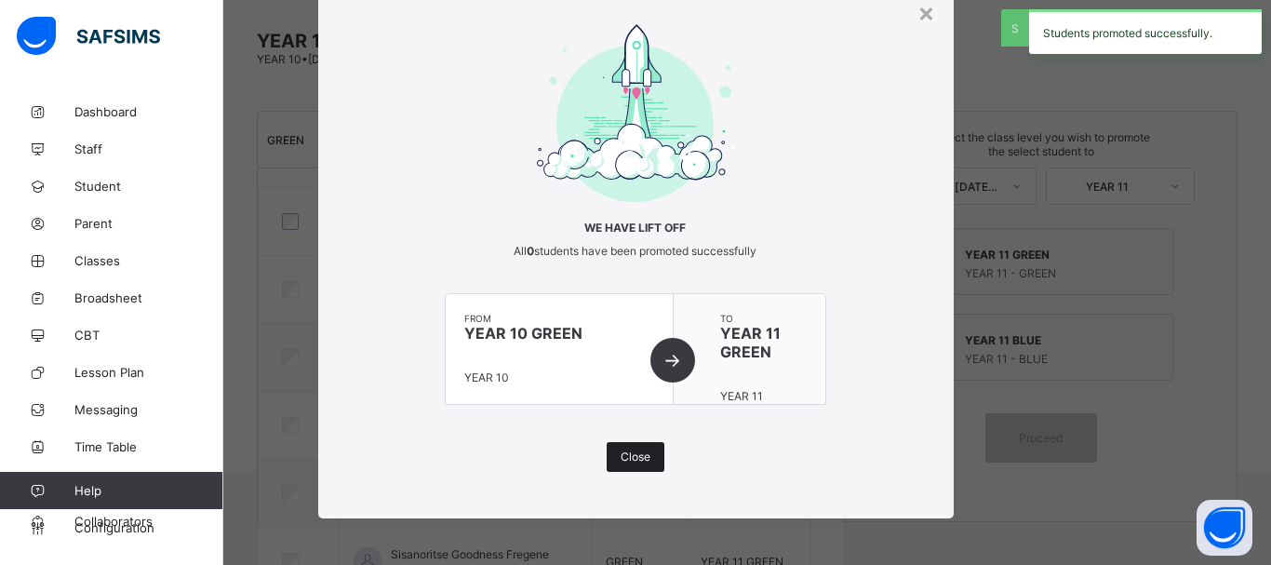
click at [629, 459] on span "Close" at bounding box center [636, 457] width 30 height 14
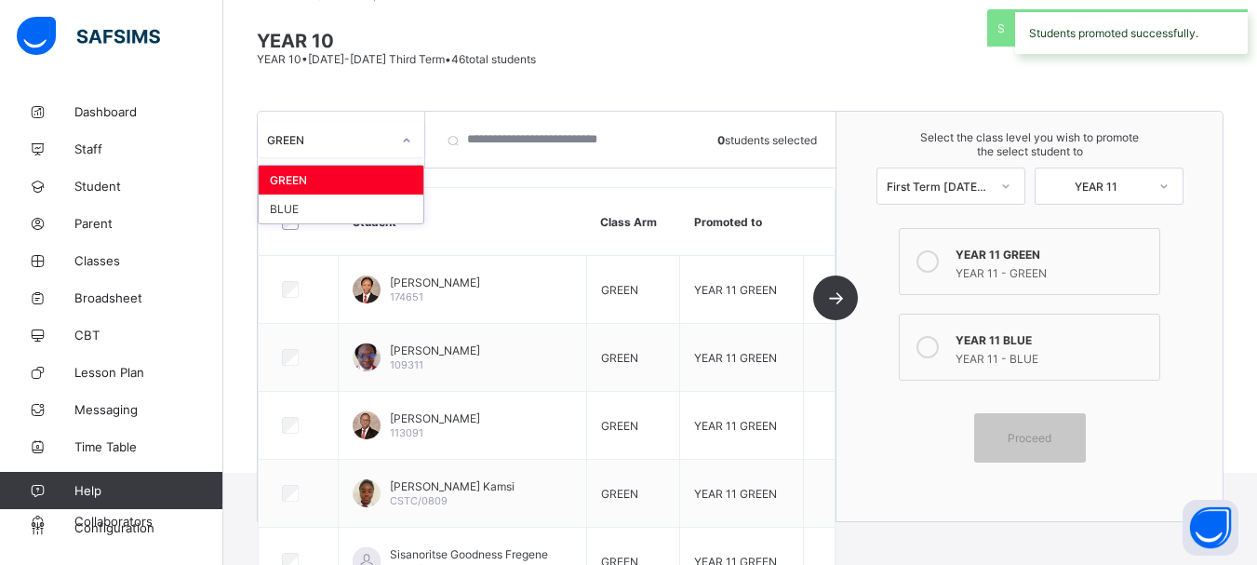
click at [363, 150] on div "GREEN" at bounding box center [323, 140] width 131 height 26
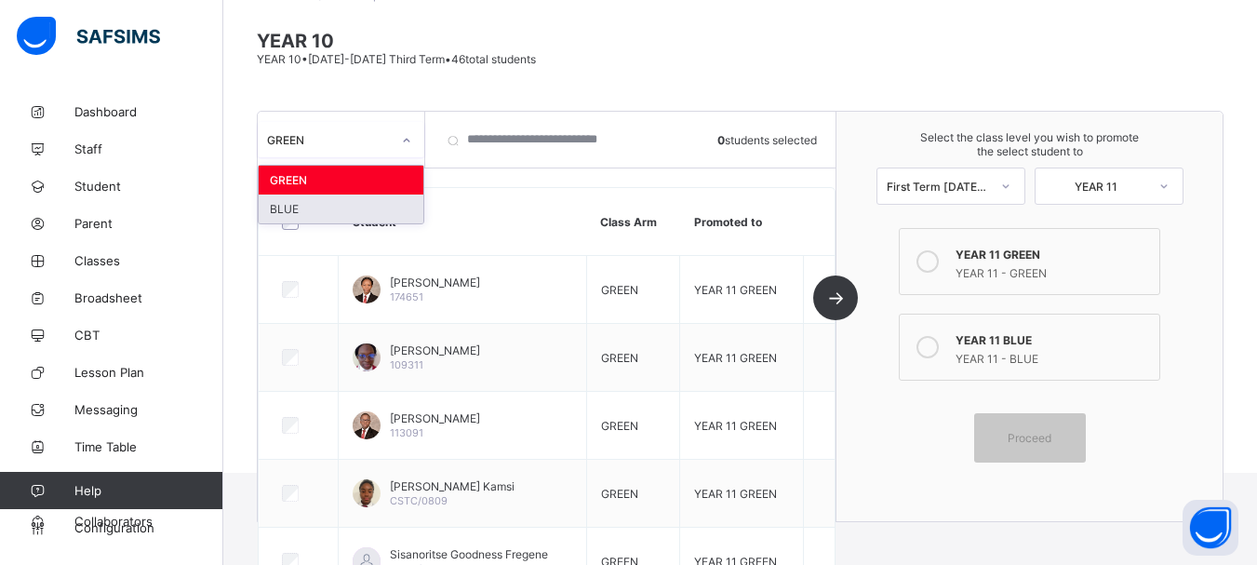
click at [288, 208] on div "BLUE" at bounding box center [341, 209] width 165 height 29
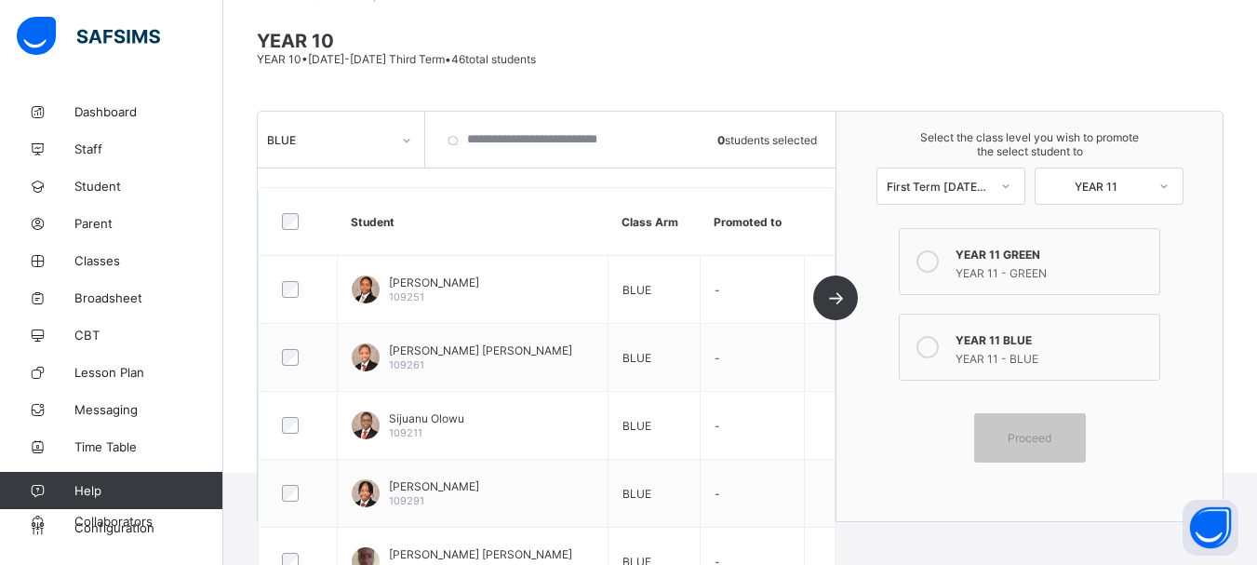
click at [934, 348] on icon at bounding box center [928, 347] width 22 height 22
click at [1033, 443] on span "Proceed" at bounding box center [1030, 438] width 44 height 14
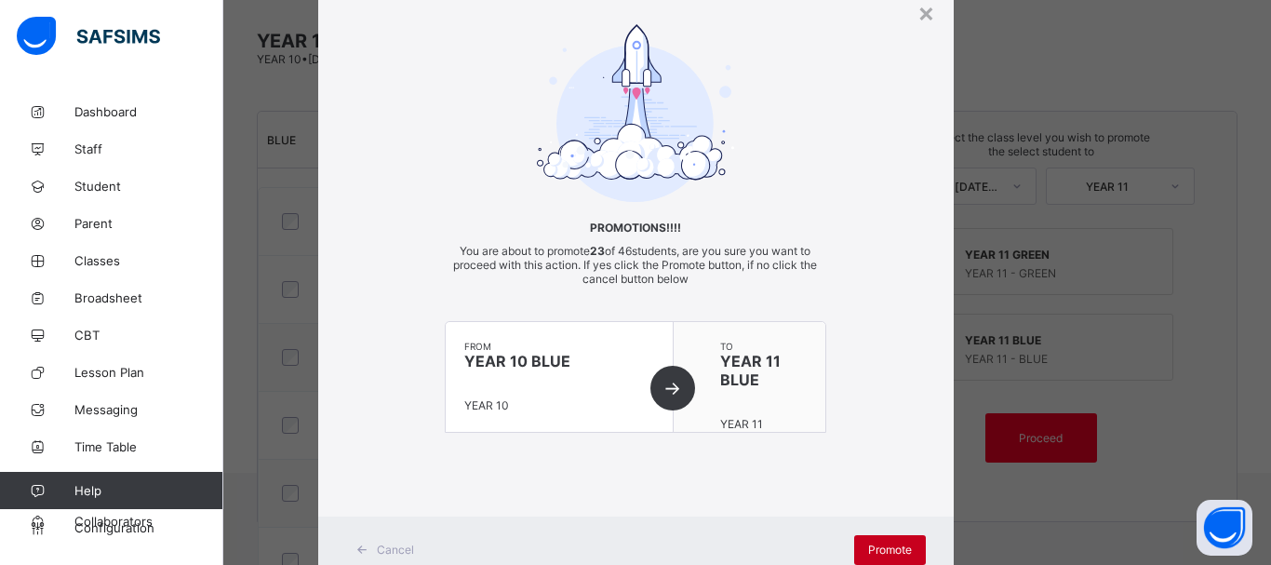
click at [886, 547] on span "Promote" at bounding box center [890, 550] width 44 height 14
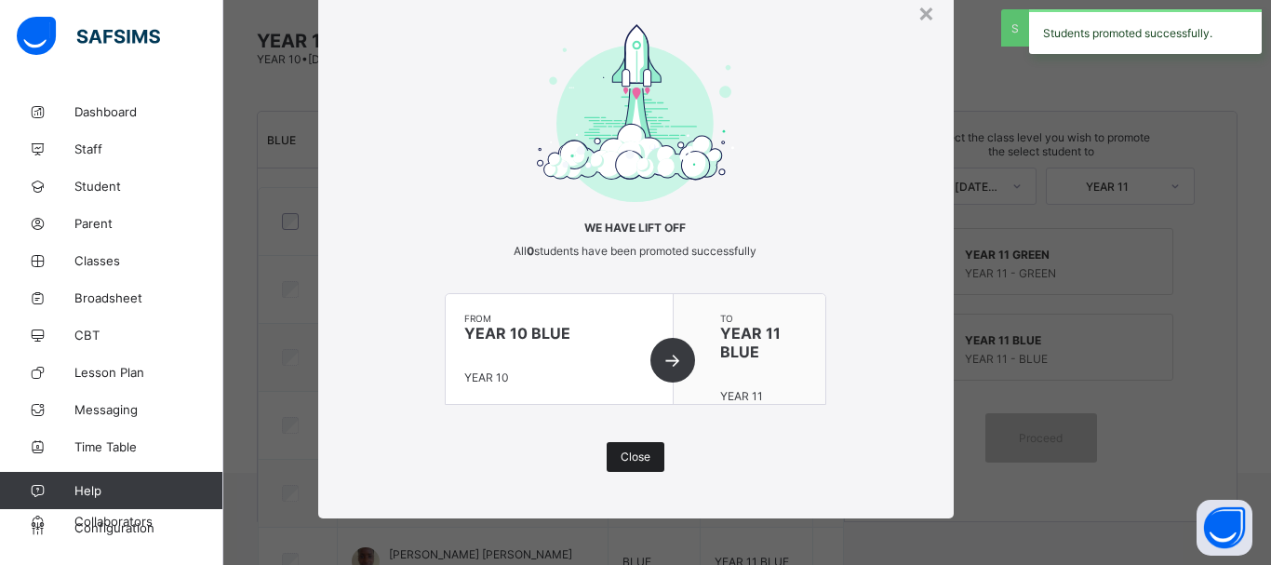
click at [625, 453] on span "Close" at bounding box center [636, 457] width 30 height 14
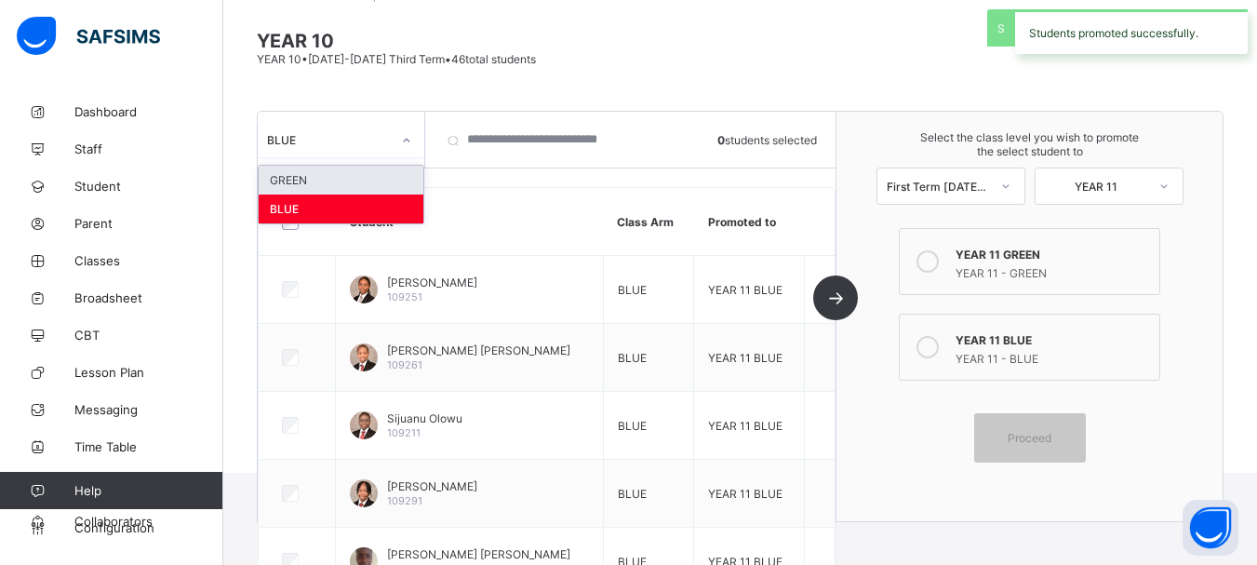
click at [356, 143] on div "BLUE" at bounding box center [329, 140] width 124 height 14
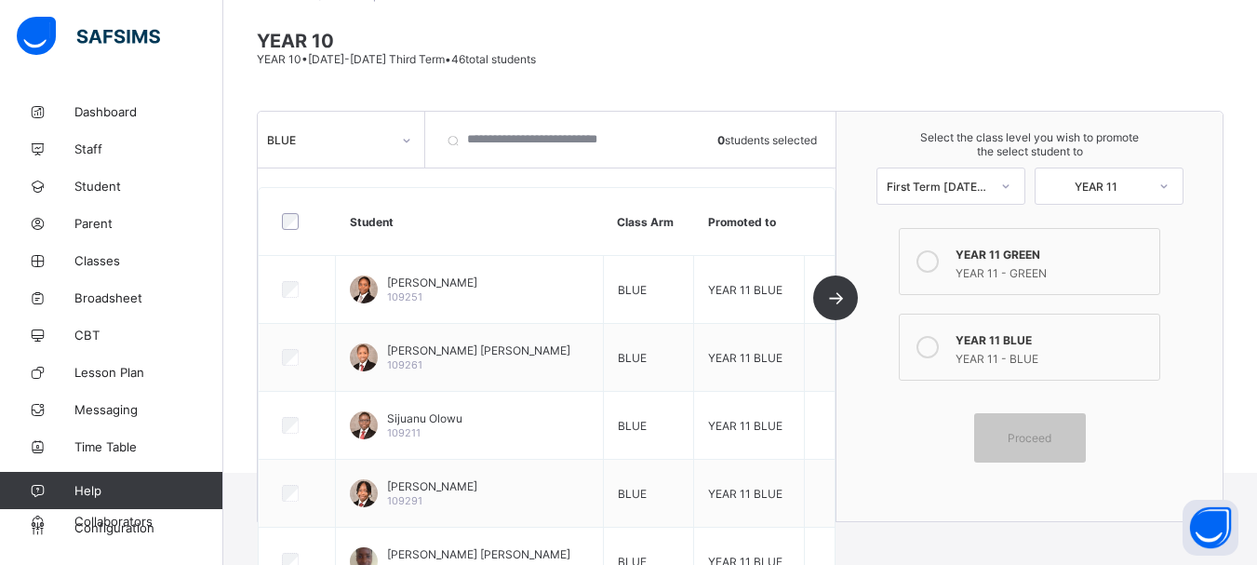
click at [584, 70] on span at bounding box center [740, 70] width 967 height 9
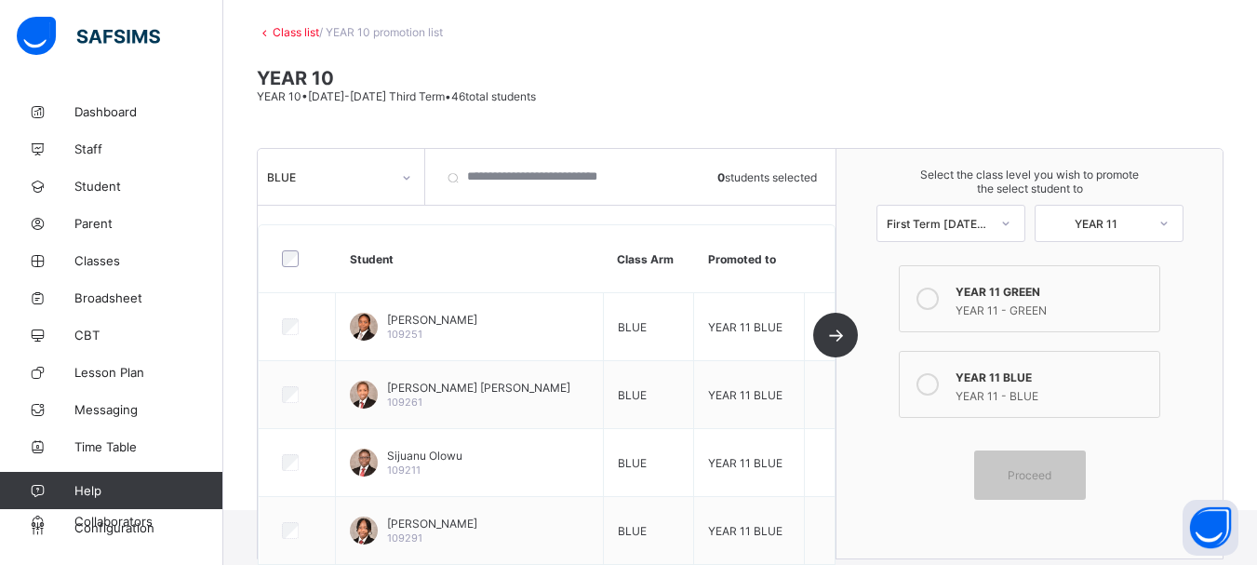
scroll to position [0, 0]
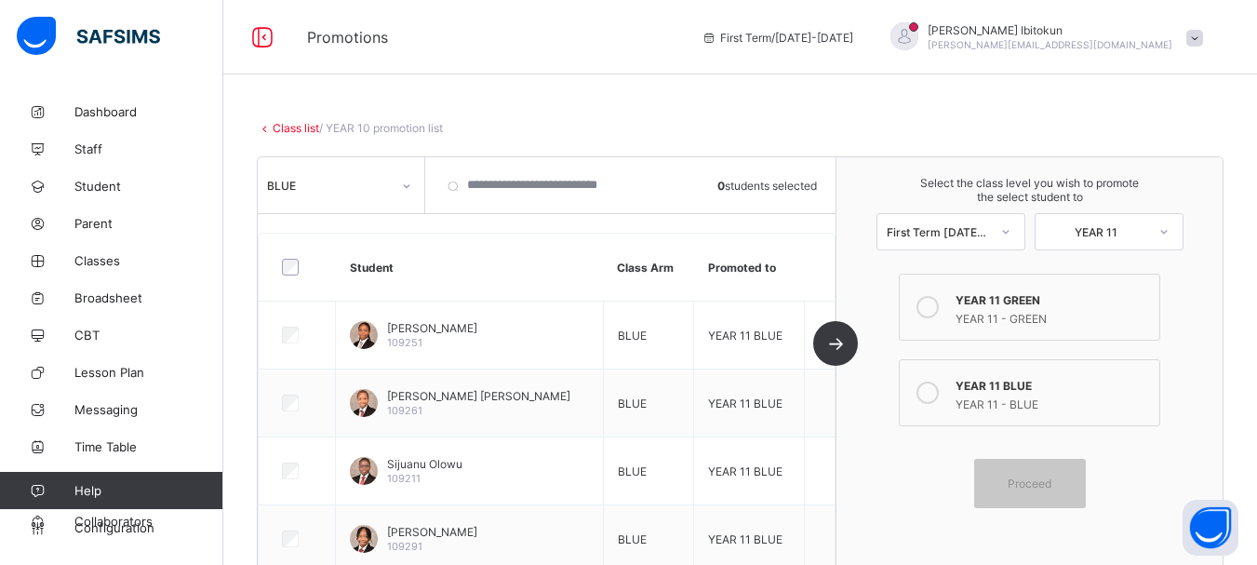
click at [298, 125] on link "Class list" at bounding box center [296, 128] width 47 height 14
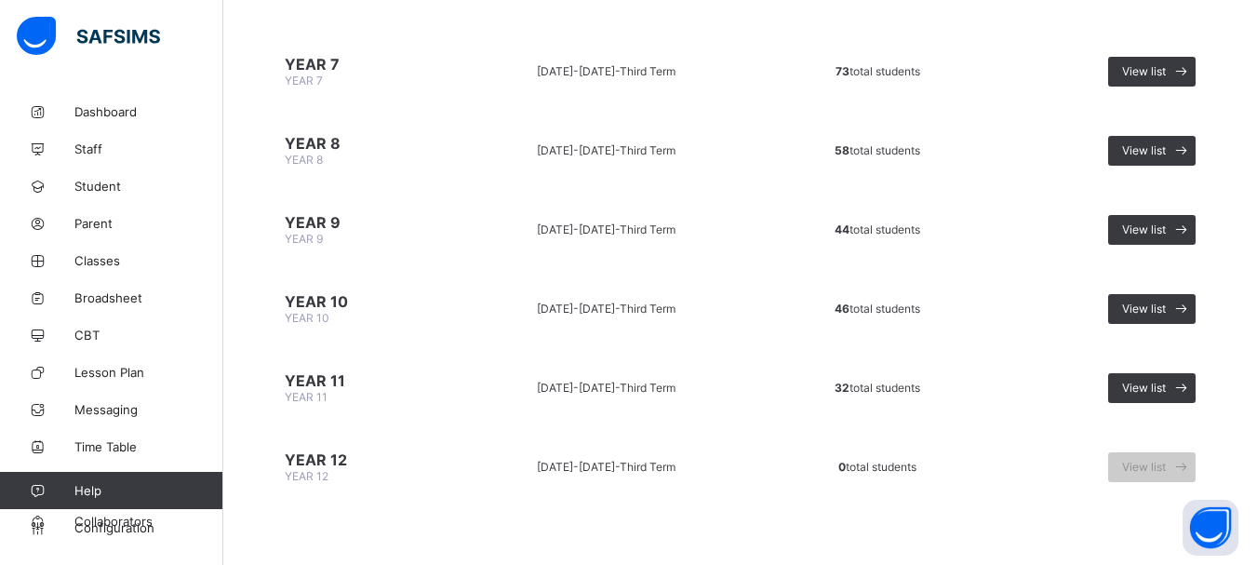
scroll to position [203, 0]
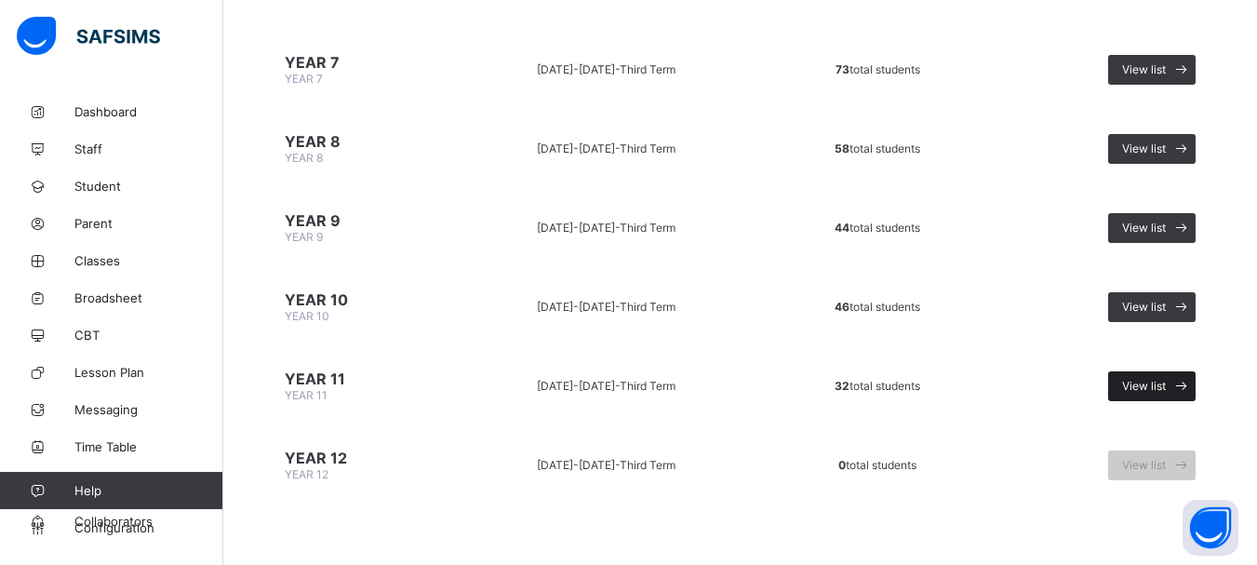
click at [1162, 381] on span "View list" at bounding box center [1144, 386] width 44 height 14
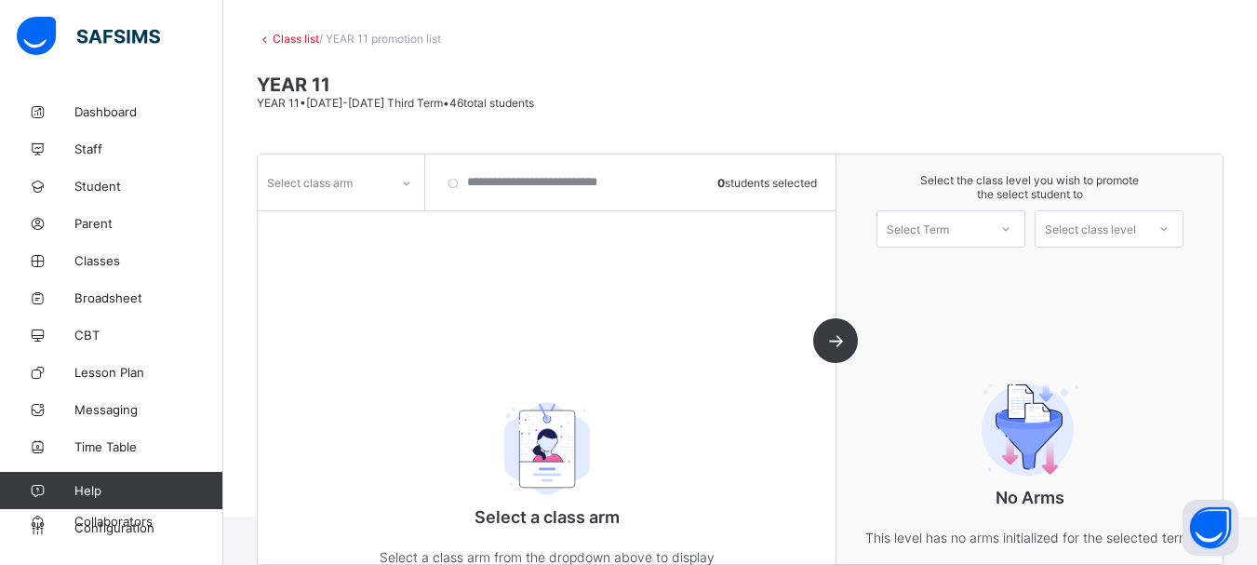
scroll to position [155, 0]
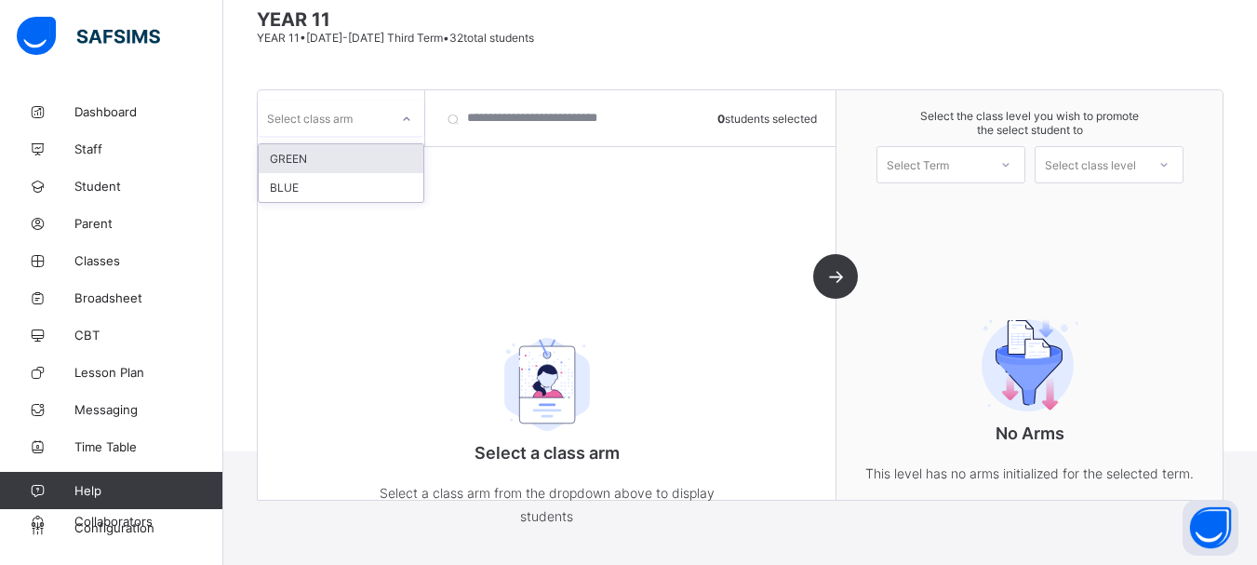
click at [384, 132] on div "Select class arm" at bounding box center [341, 118] width 167 height 35
click at [304, 159] on div "GREEN" at bounding box center [341, 158] width 165 height 29
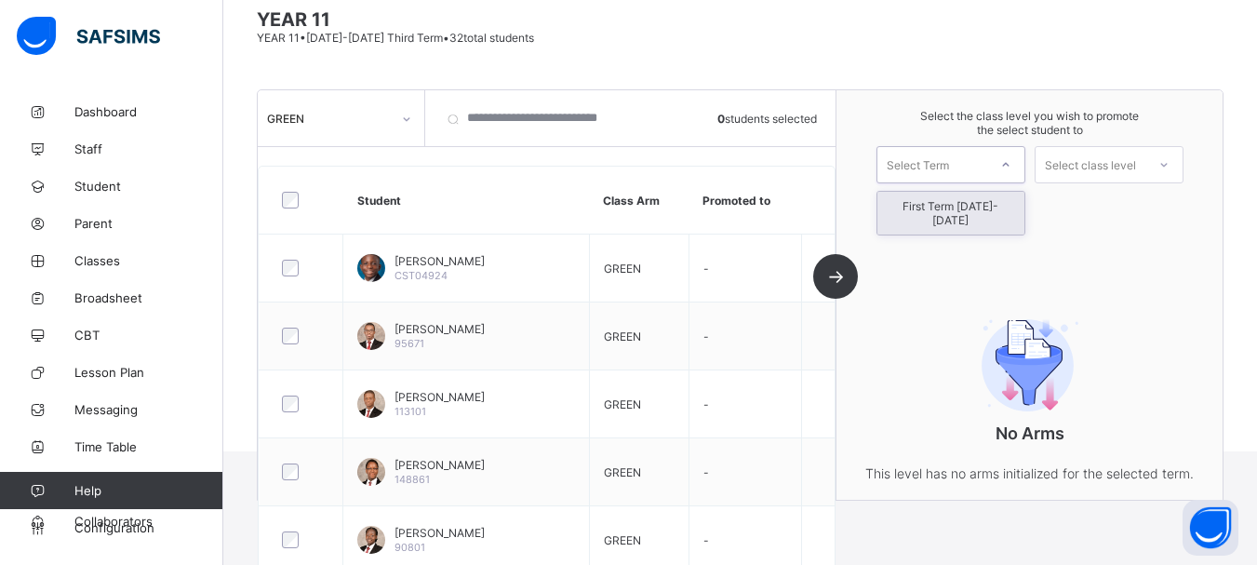
click at [935, 167] on div "Select Term" at bounding box center [918, 164] width 62 height 37
click at [929, 206] on div "First Term [DATE]-[DATE]" at bounding box center [951, 213] width 147 height 43
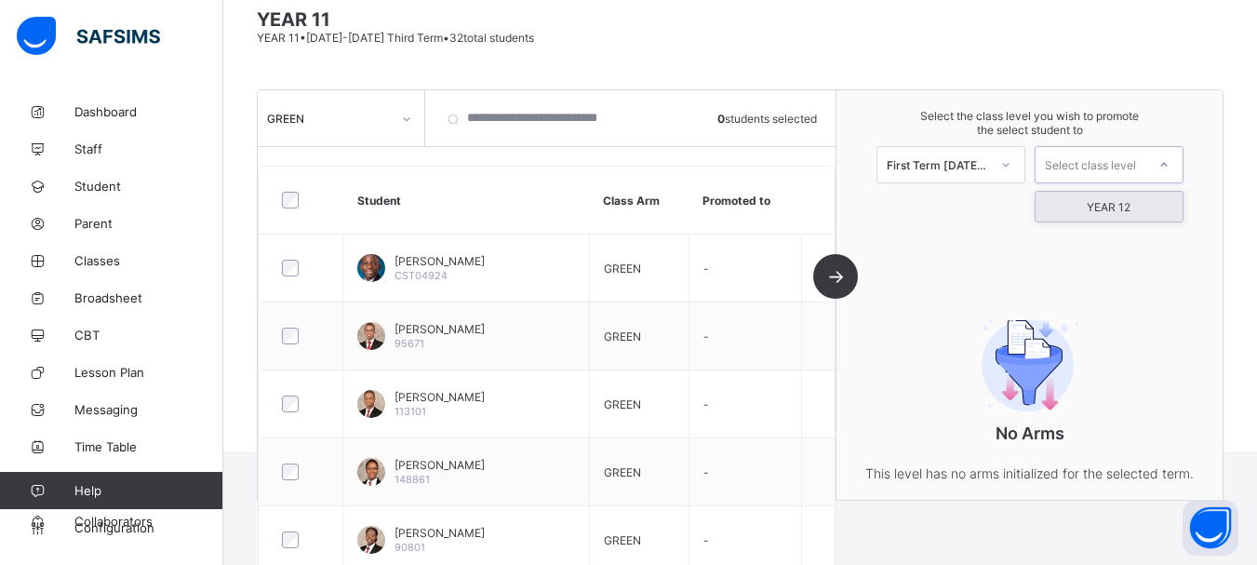
click at [1122, 172] on div "Select class level" at bounding box center [1090, 164] width 91 height 37
click at [1116, 208] on div "YEAR 12" at bounding box center [1109, 207] width 147 height 30
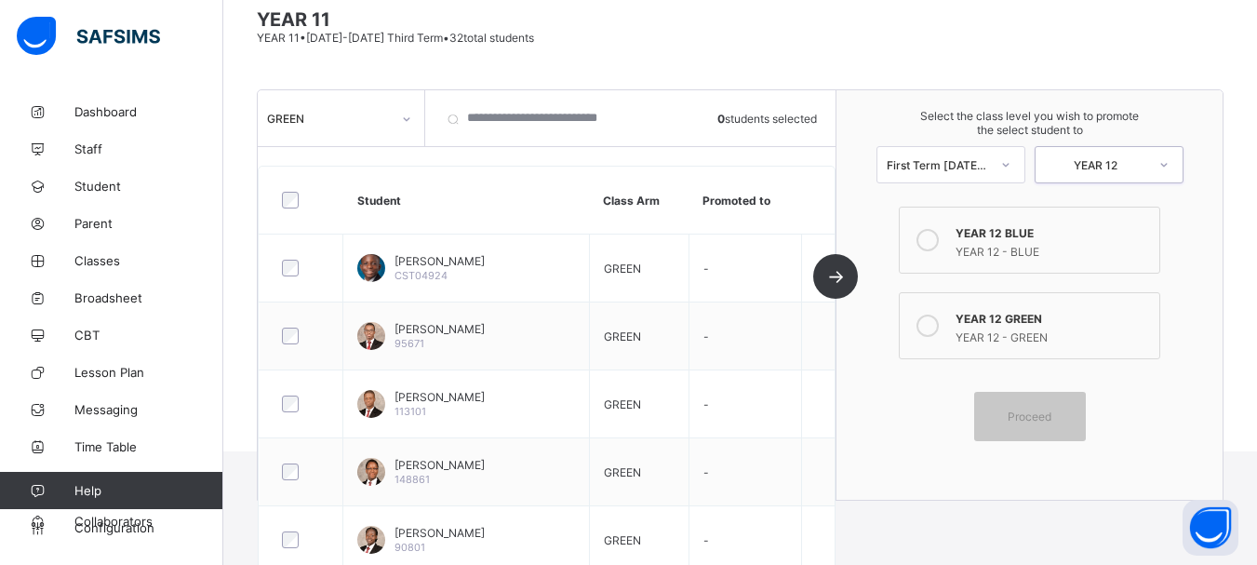
click at [929, 239] on icon at bounding box center [928, 240] width 22 height 22
click at [935, 318] on icon at bounding box center [928, 326] width 22 height 22
click at [1043, 411] on span "Proceed" at bounding box center [1030, 417] width 44 height 14
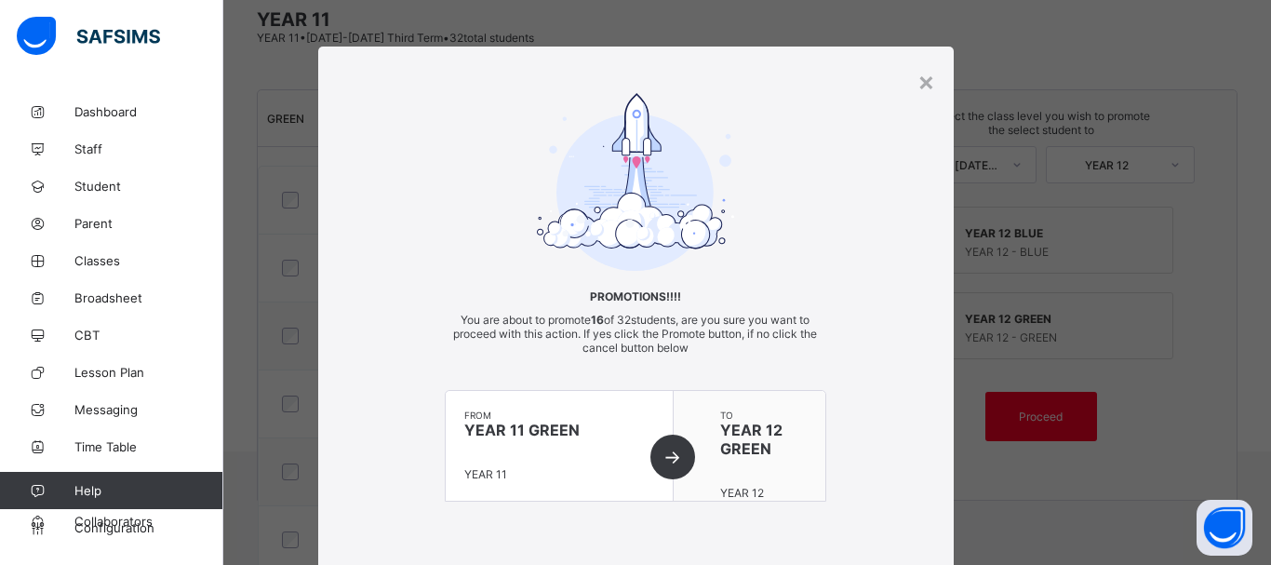
click at [882, 172] on div "Promotions!!!! You are about to promote 16 of 32 students, are you sure you wan…" at bounding box center [636, 316] width 636 height 446
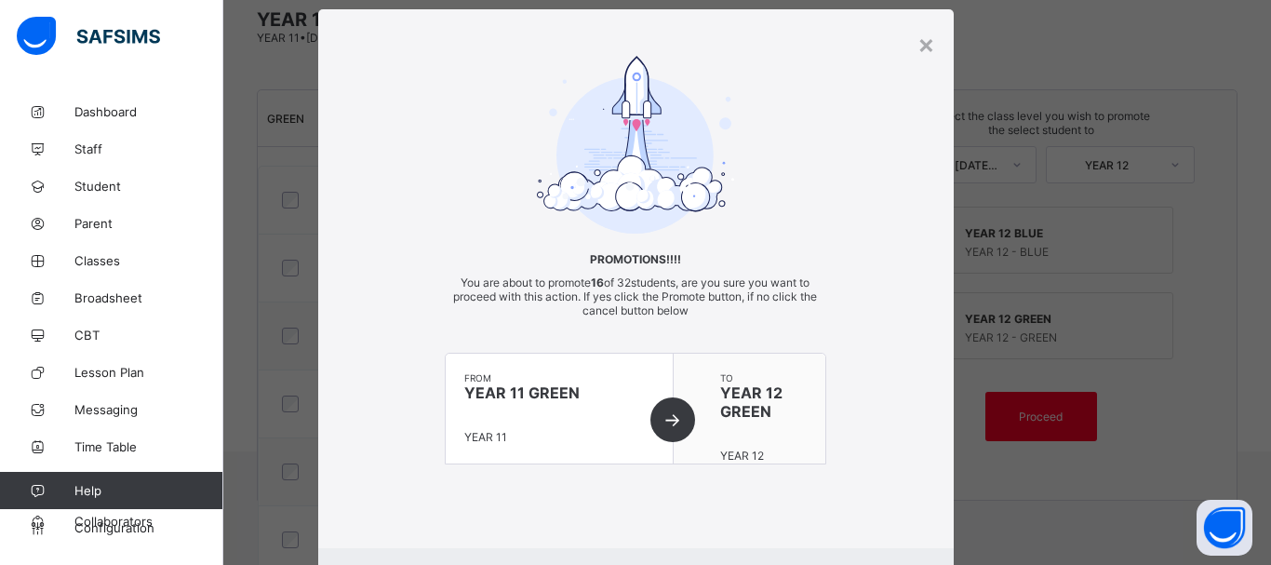
scroll to position [134, 0]
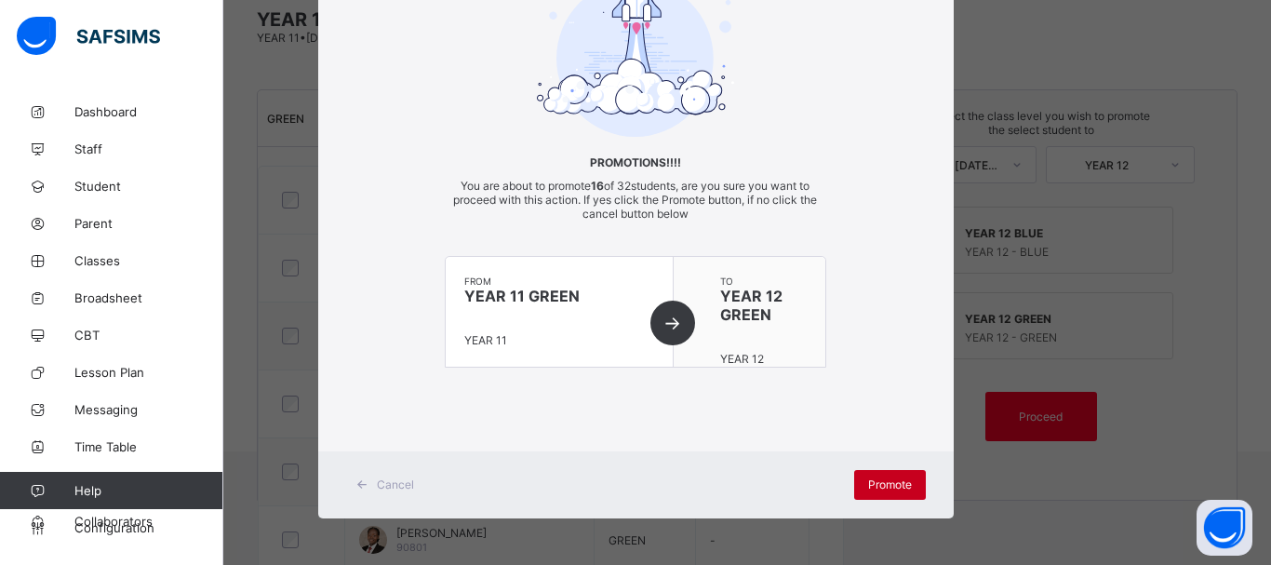
click at [879, 479] on span "Promote" at bounding box center [890, 484] width 44 height 14
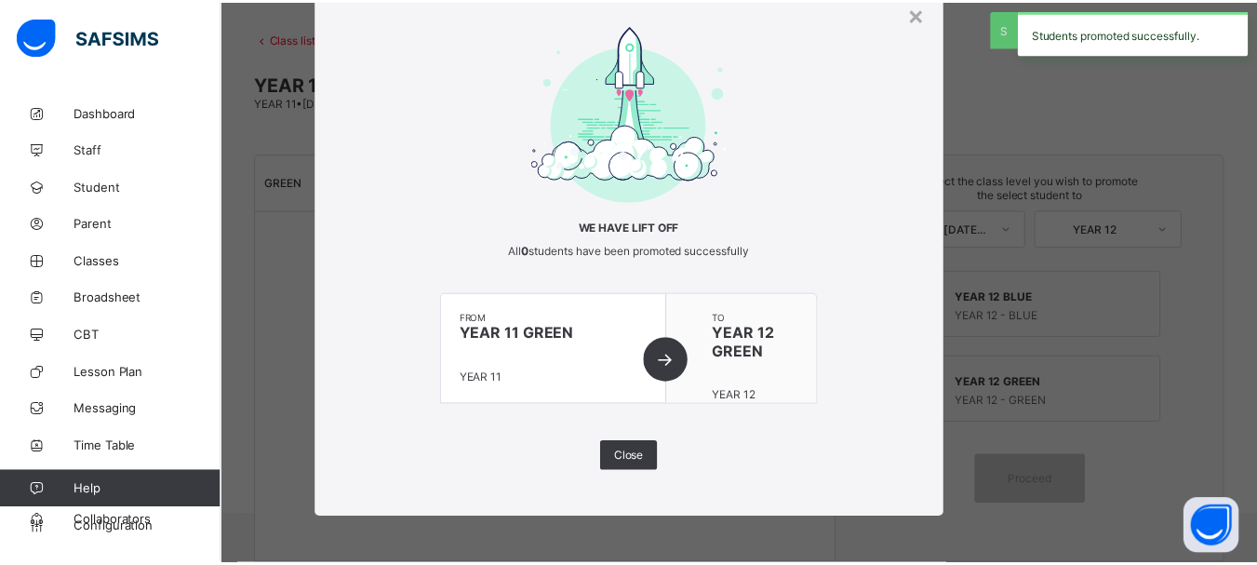
scroll to position [155, 0]
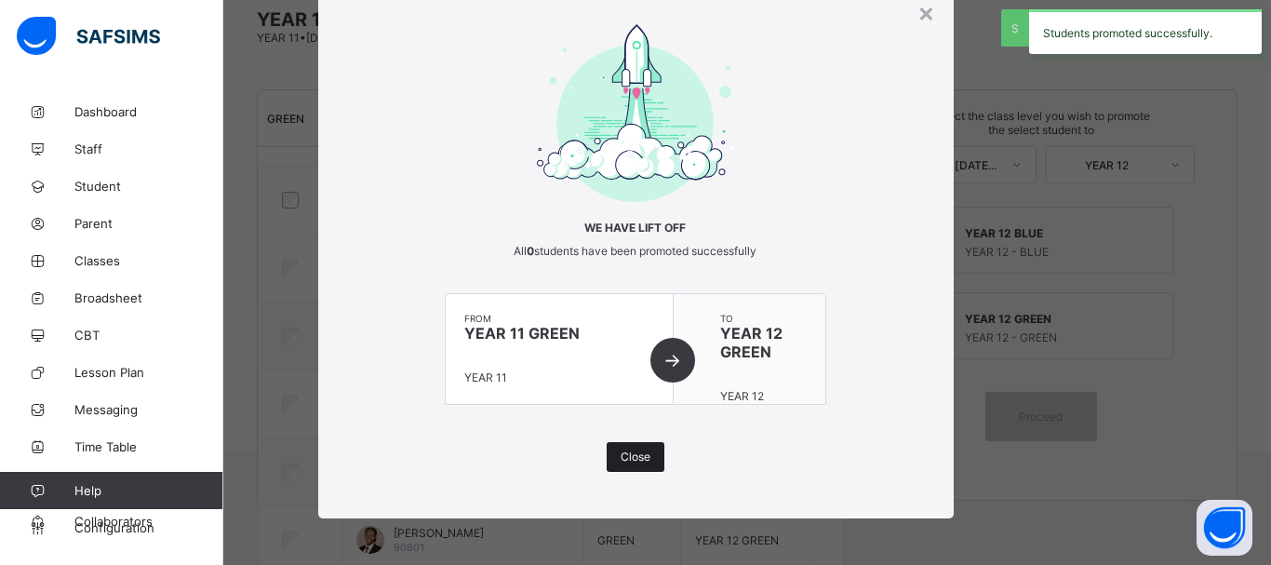
click at [625, 456] on span "Close" at bounding box center [636, 457] width 30 height 14
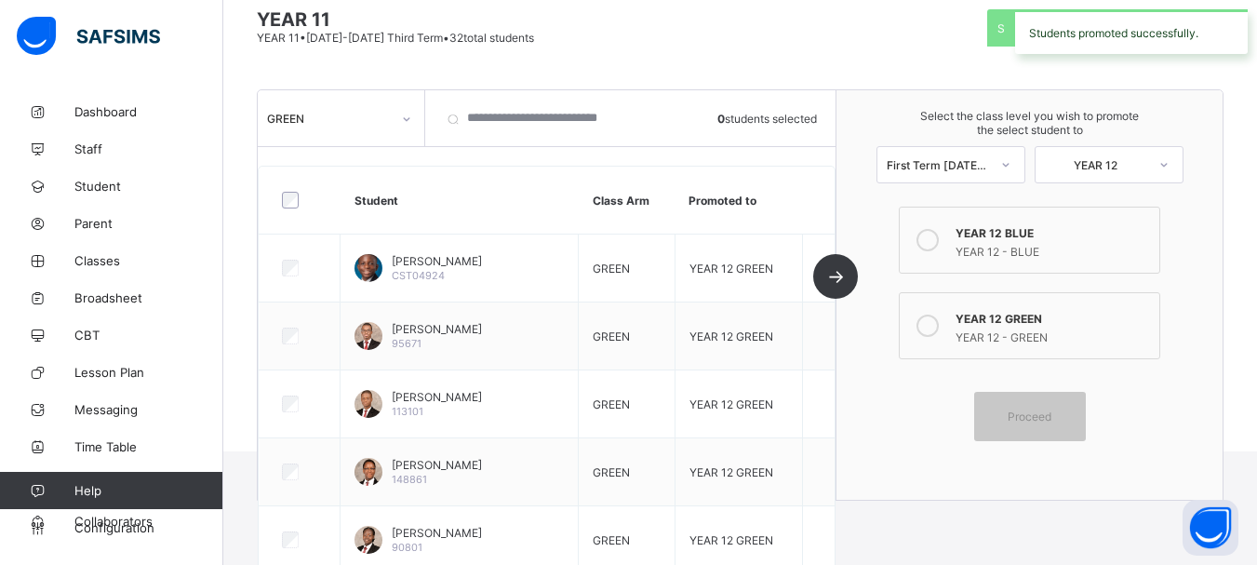
scroll to position [117, 0]
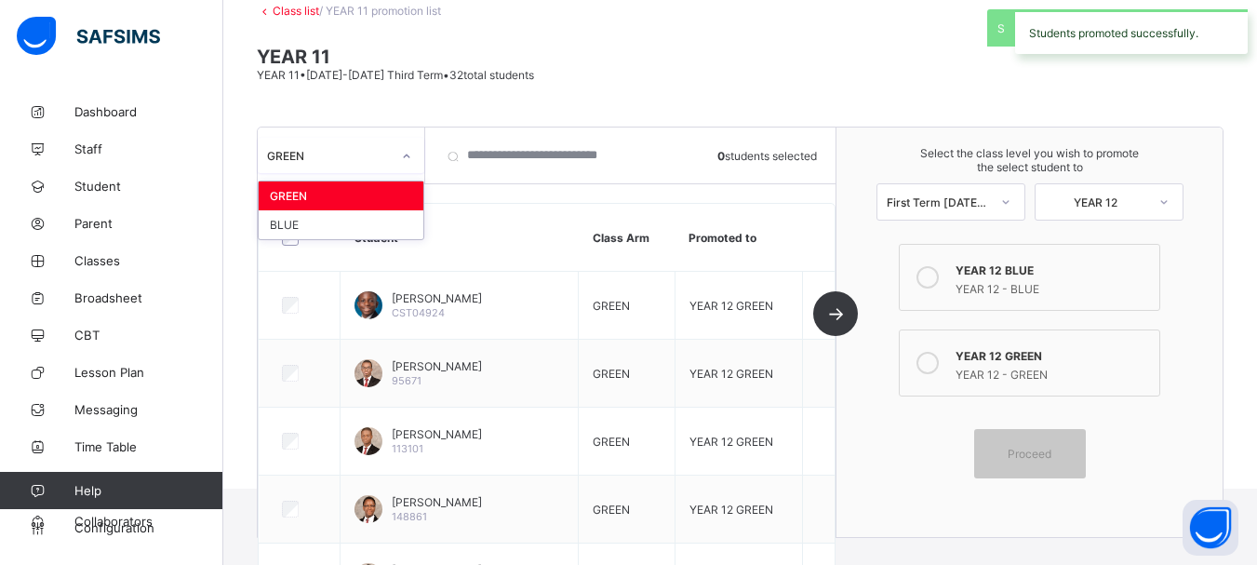
click at [396, 160] on div at bounding box center [407, 156] width 32 height 30
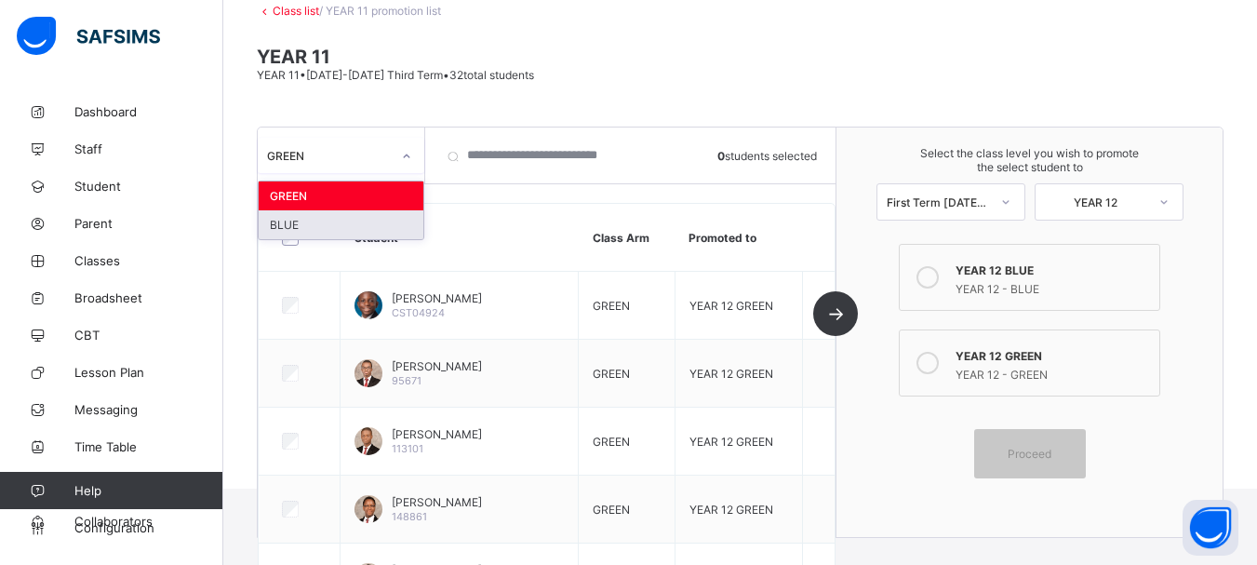
click at [295, 220] on div "BLUE" at bounding box center [341, 224] width 165 height 29
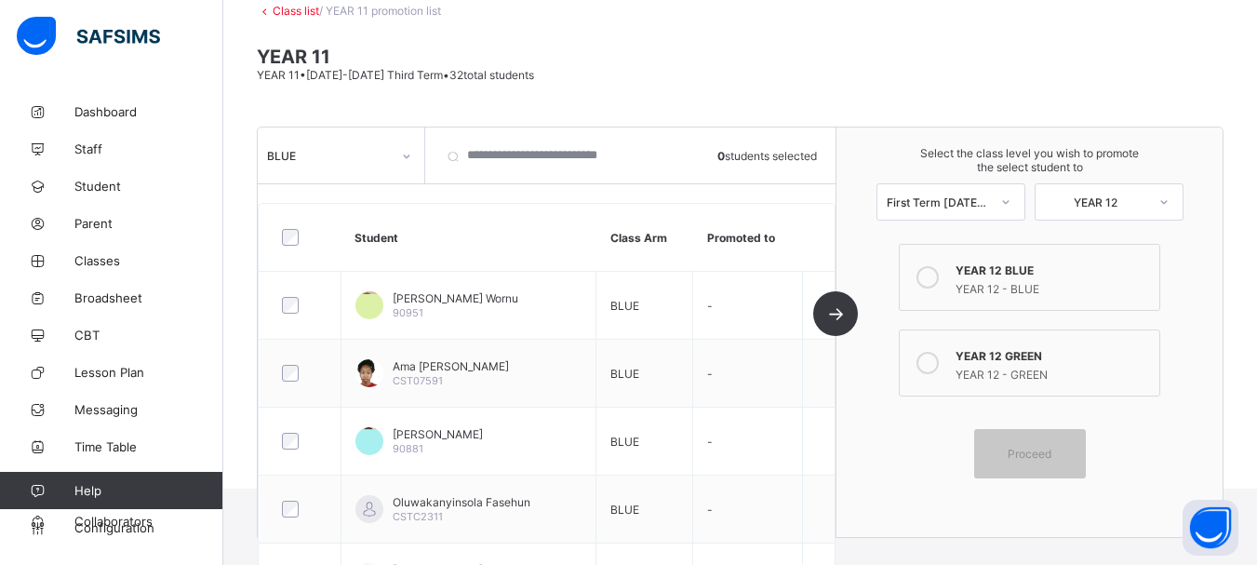
click at [938, 277] on icon at bounding box center [928, 277] width 22 height 22
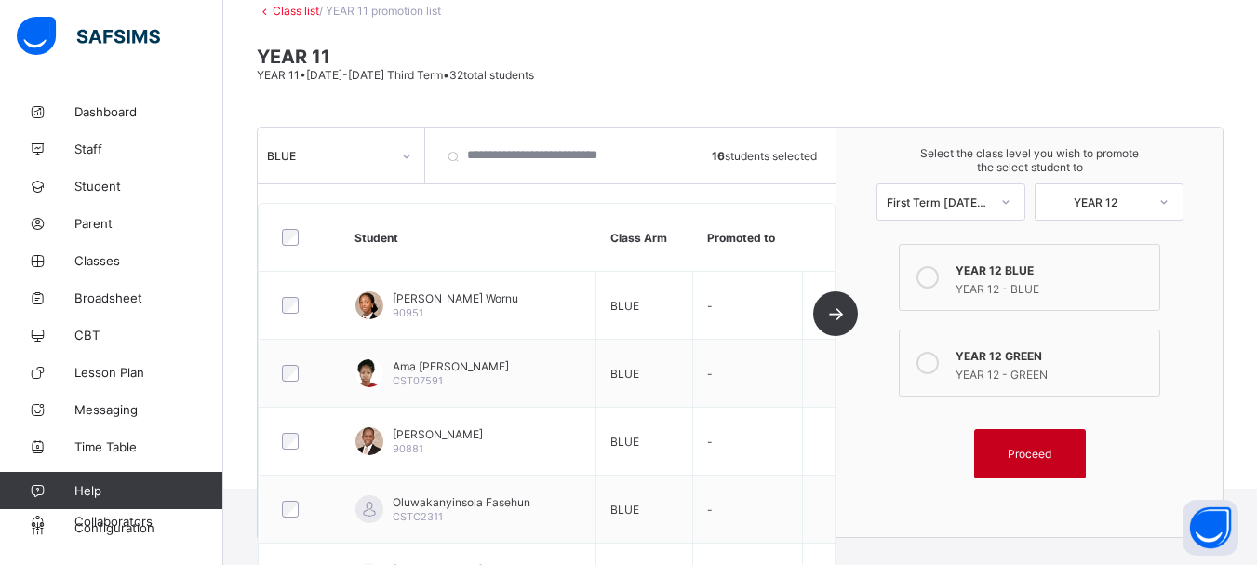
click at [1031, 461] on div "Proceed" at bounding box center [1030, 453] width 112 height 49
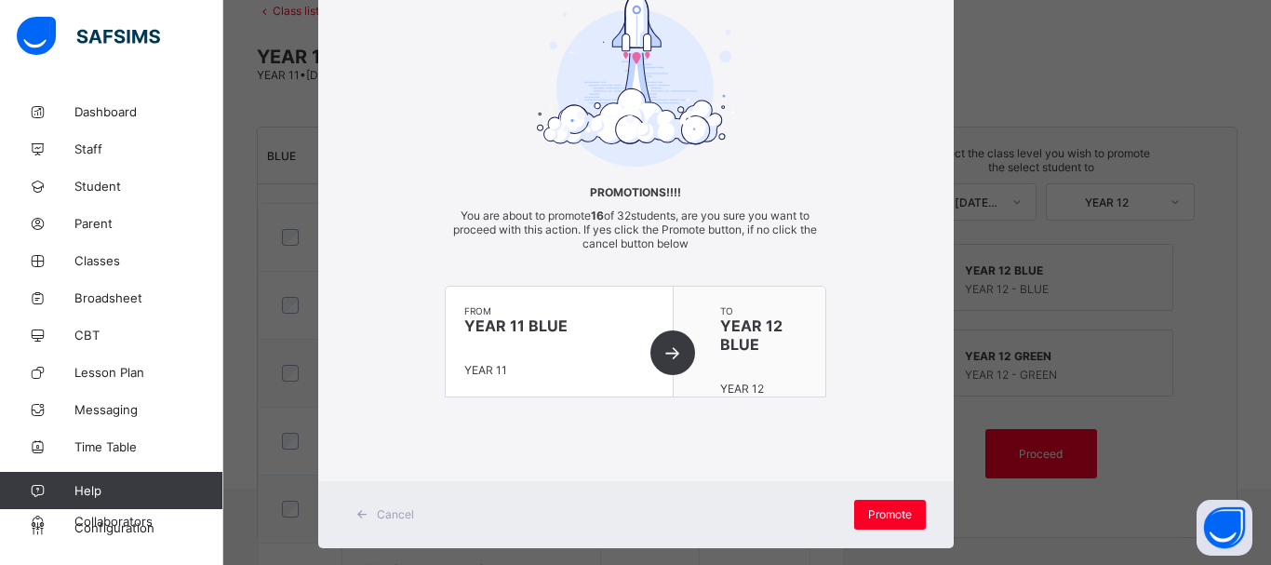
click at [903, 472] on div "× Promotions!!!! You are about to promote 16 of 32 students, are you sure you w…" at bounding box center [636, 245] width 636 height 606
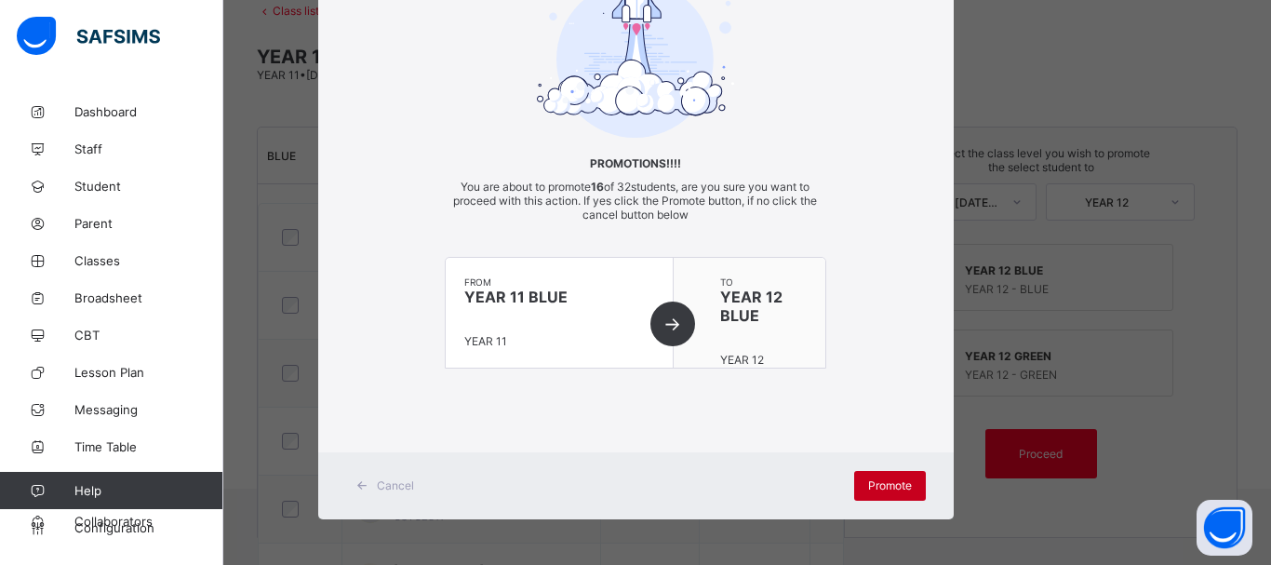
scroll to position [134, 0]
click at [887, 489] on span "Promote" at bounding box center [890, 484] width 44 height 14
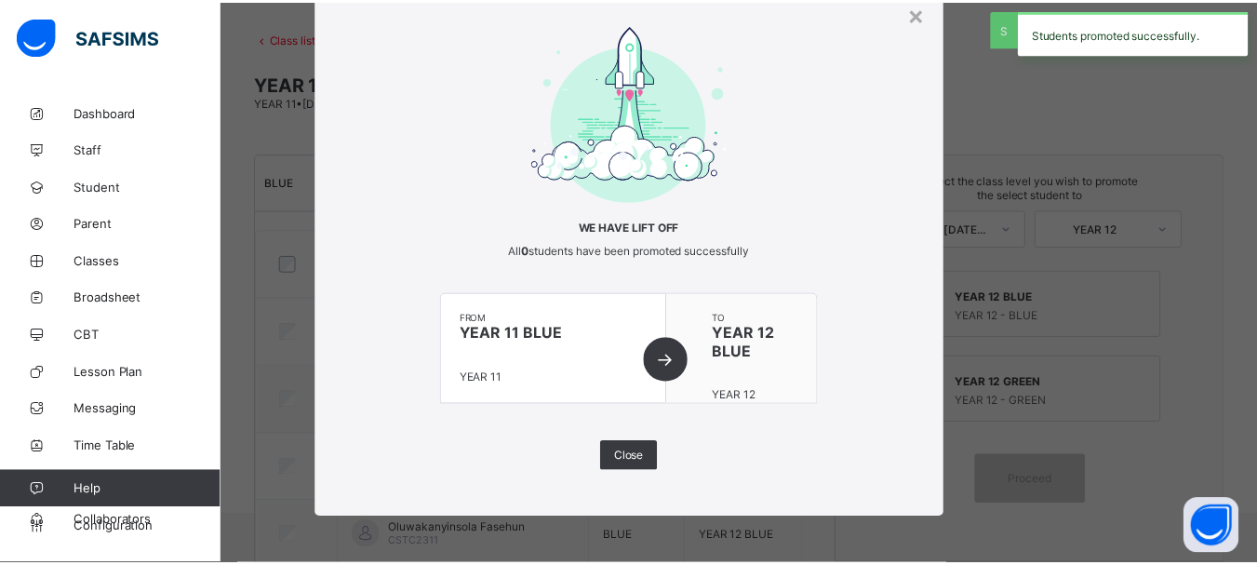
scroll to position [117, 0]
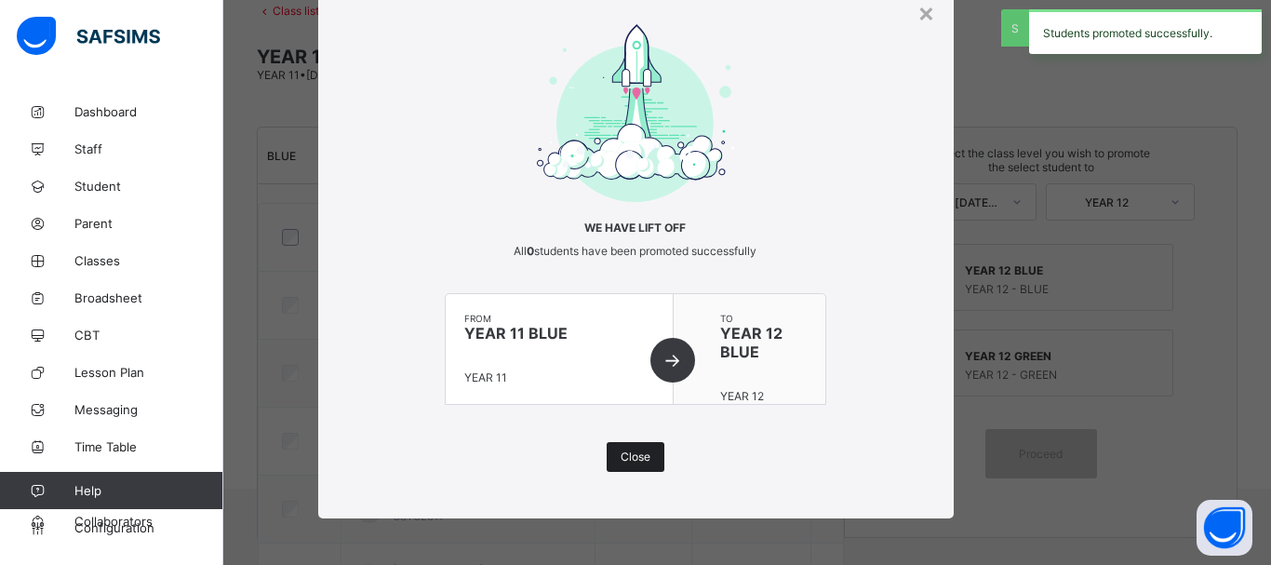
click at [628, 455] on span "Close" at bounding box center [636, 457] width 30 height 14
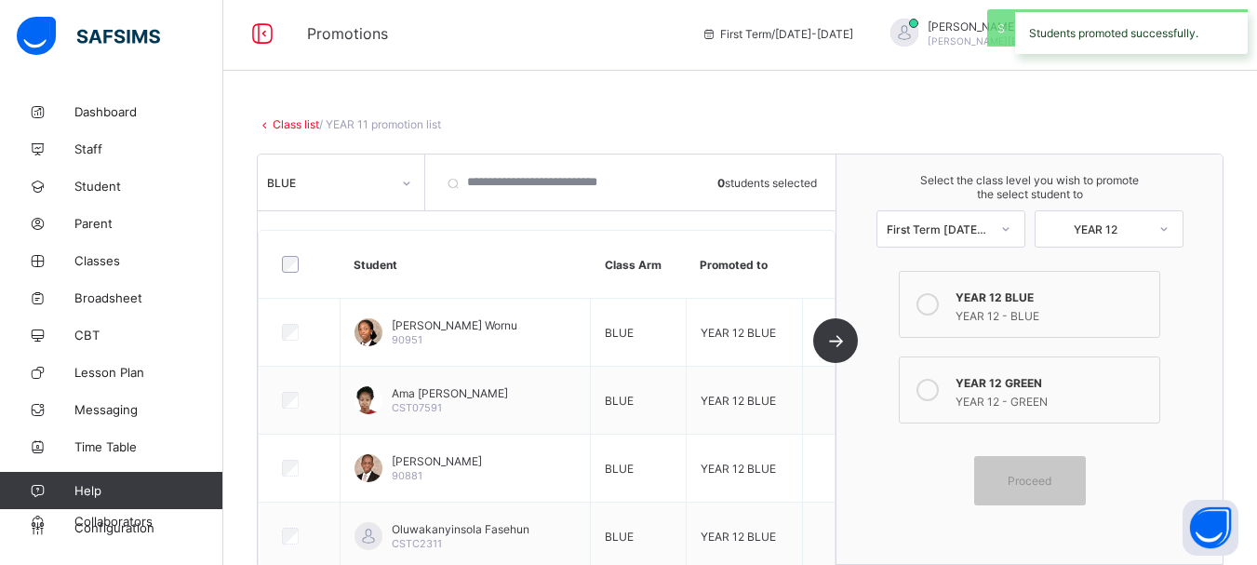
scroll to position [0, 0]
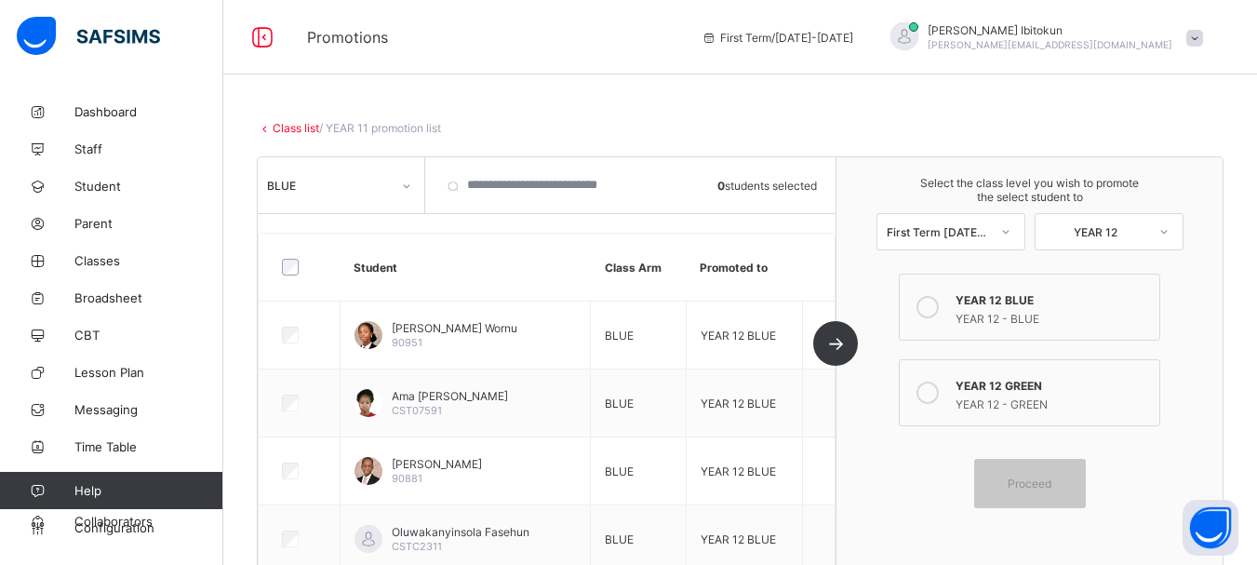
click at [289, 125] on link "Class list" at bounding box center [296, 128] width 47 height 14
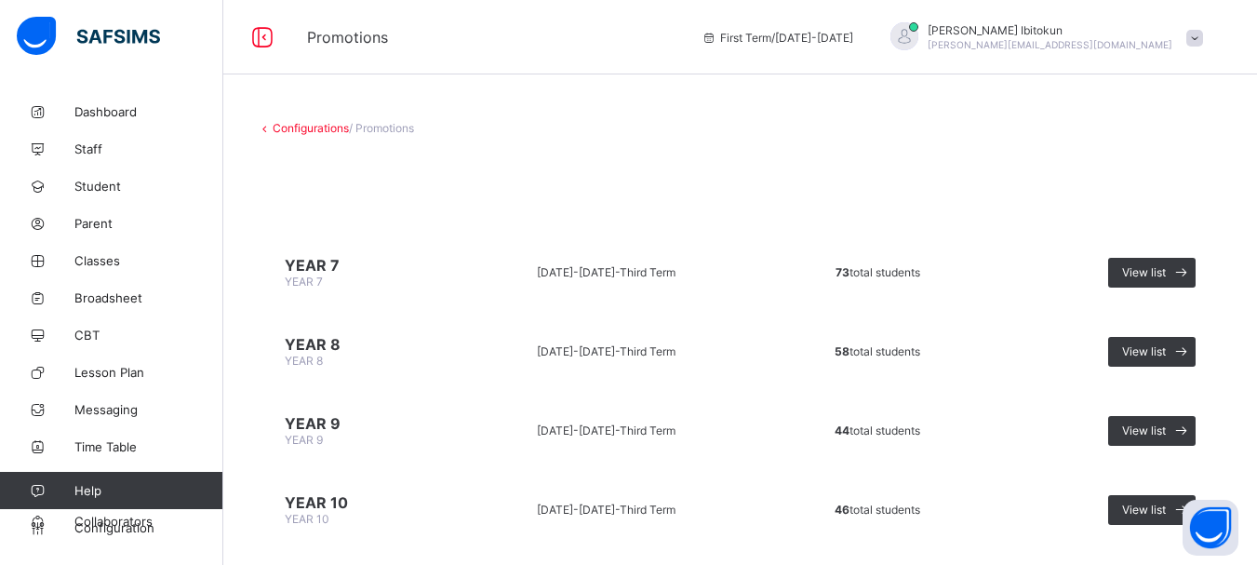
click at [1203, 34] on span at bounding box center [1195, 38] width 17 height 17
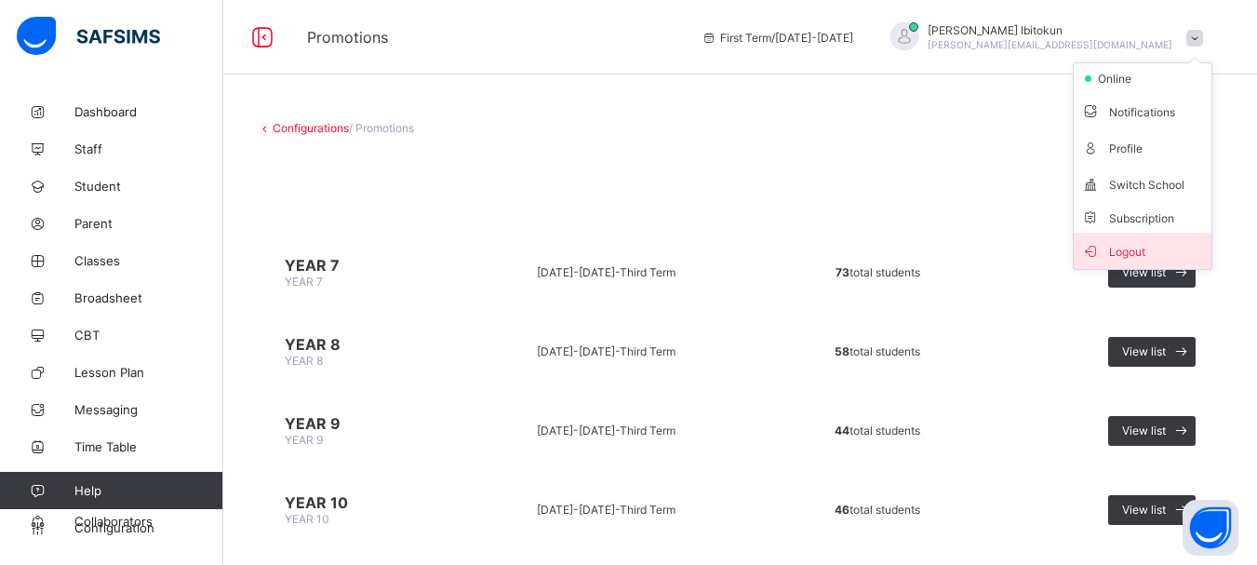
click at [1138, 250] on span "Logout" at bounding box center [1143, 250] width 123 height 21
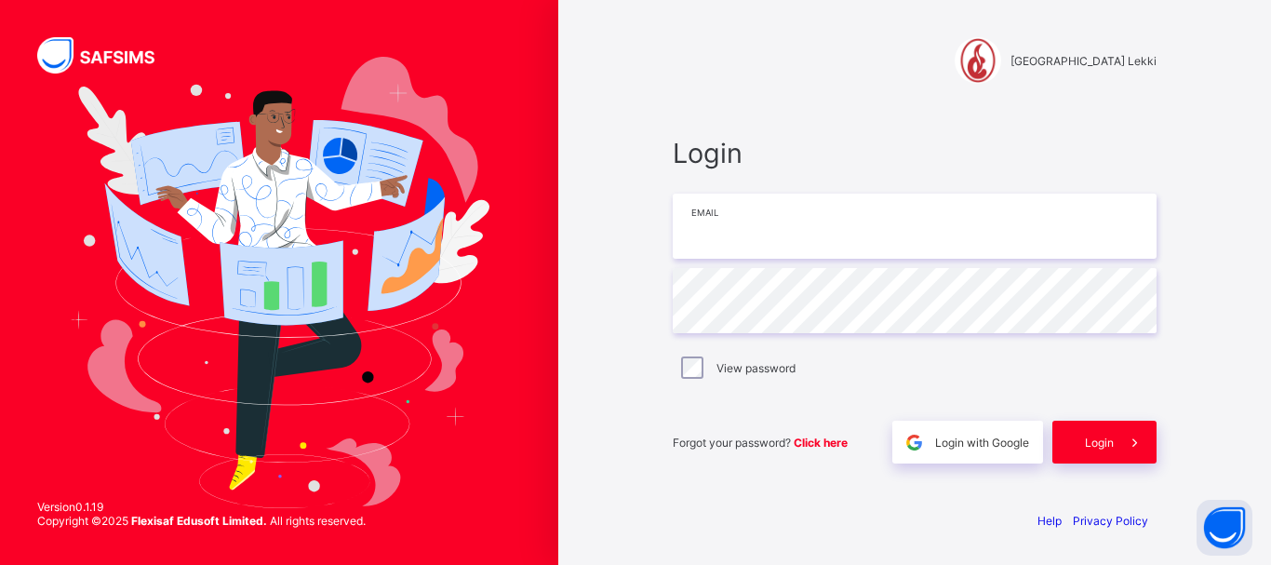
type input "**********"
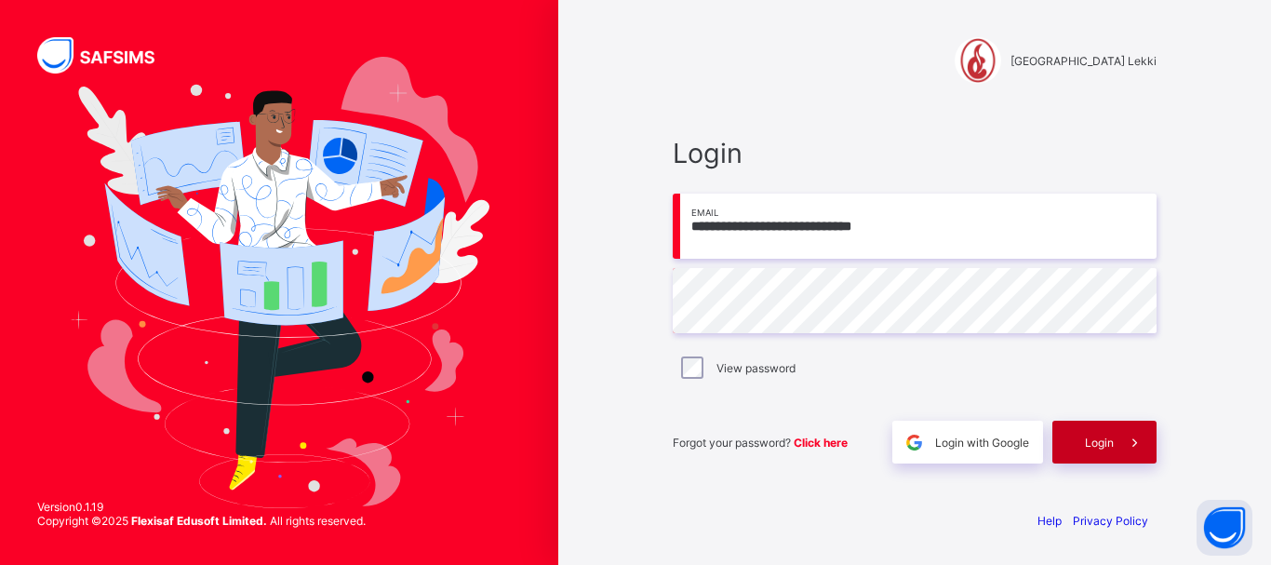
click at [1090, 436] on span "Login" at bounding box center [1099, 443] width 29 height 14
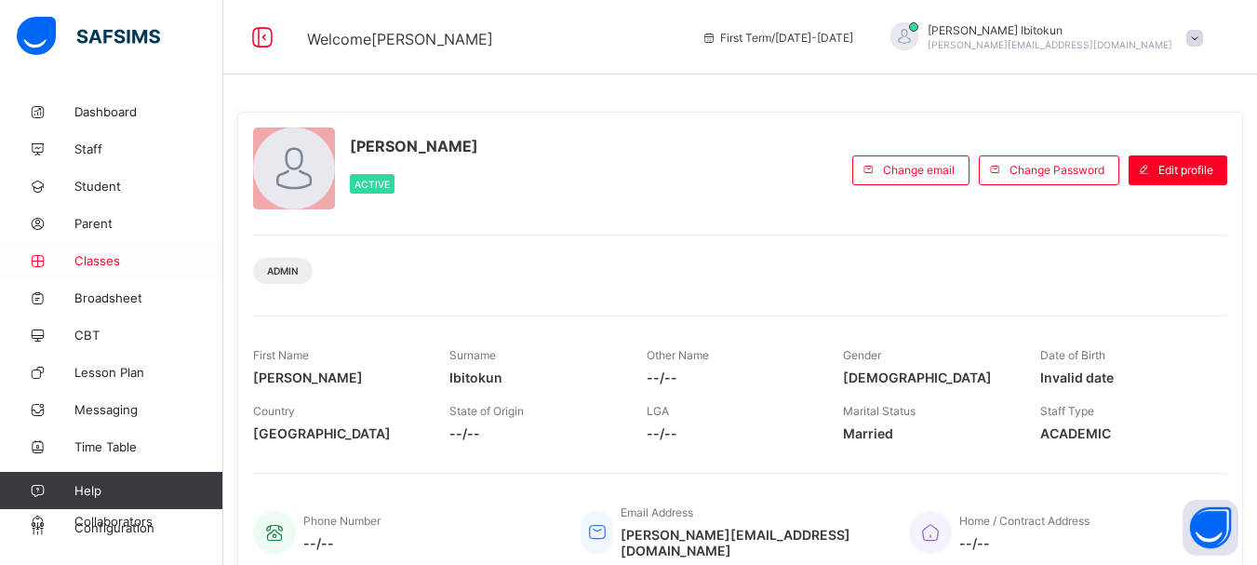
click at [85, 270] on link "Classes" at bounding box center [111, 260] width 223 height 37
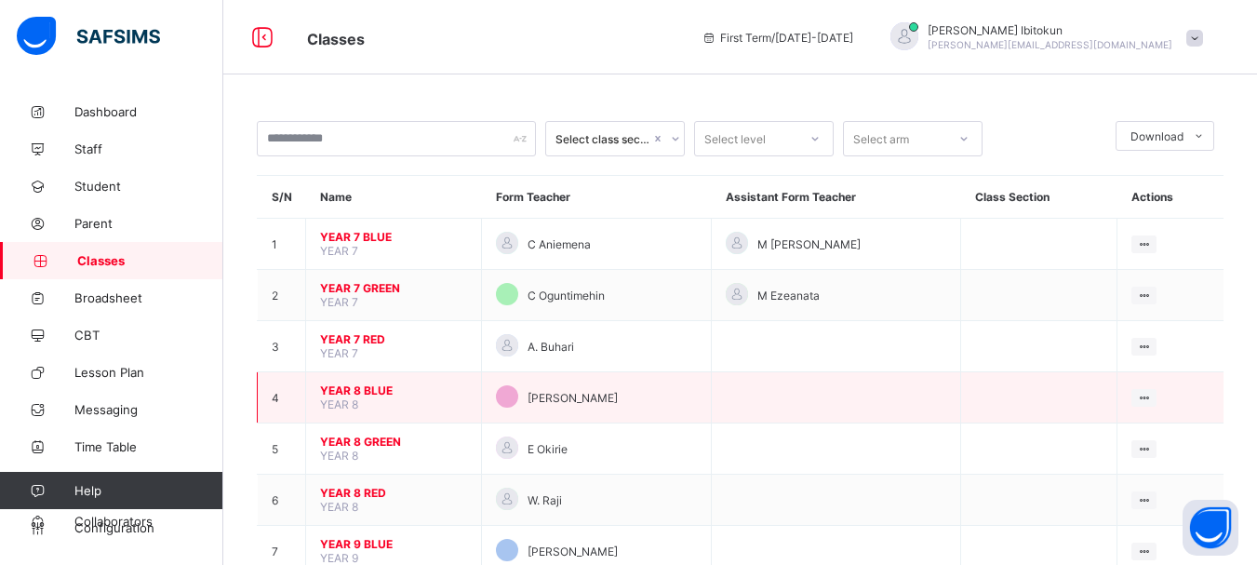
click at [342, 391] on span "YEAR 8 BLUE" at bounding box center [393, 390] width 147 height 14
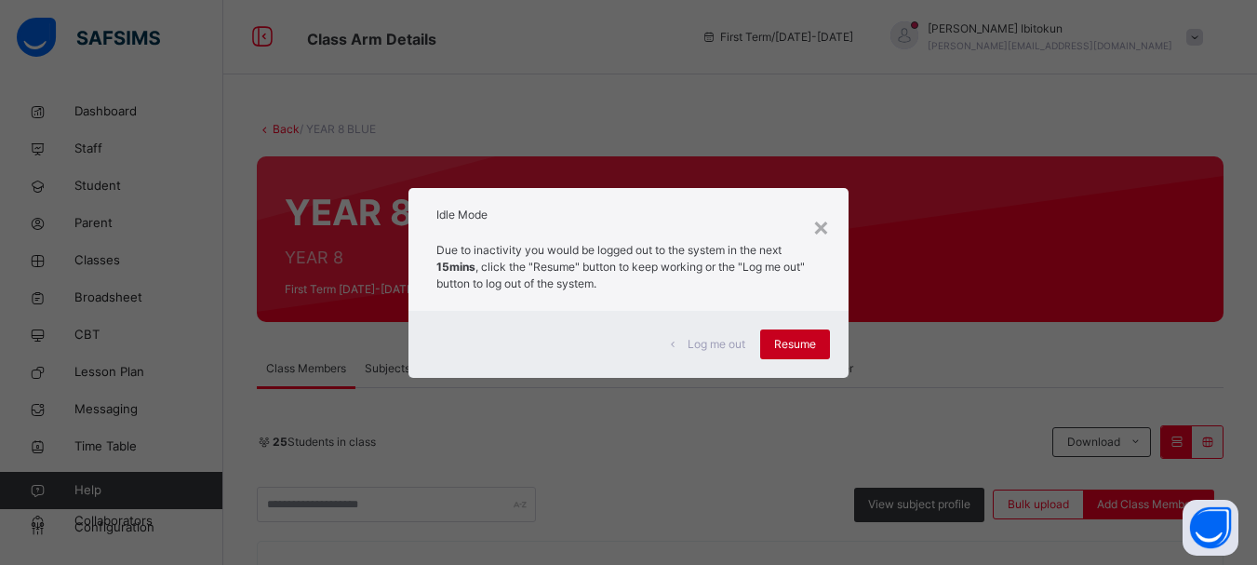
click at [780, 352] on span "Resume" at bounding box center [795, 344] width 42 height 17
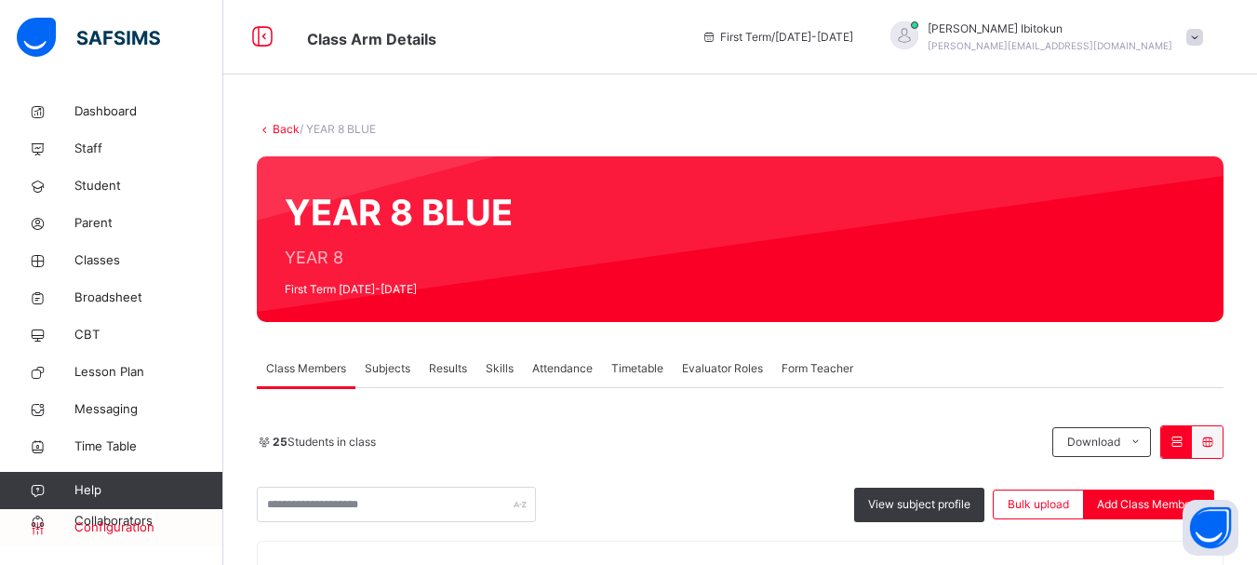
click at [90, 526] on span "Configuration" at bounding box center [148, 527] width 148 height 19
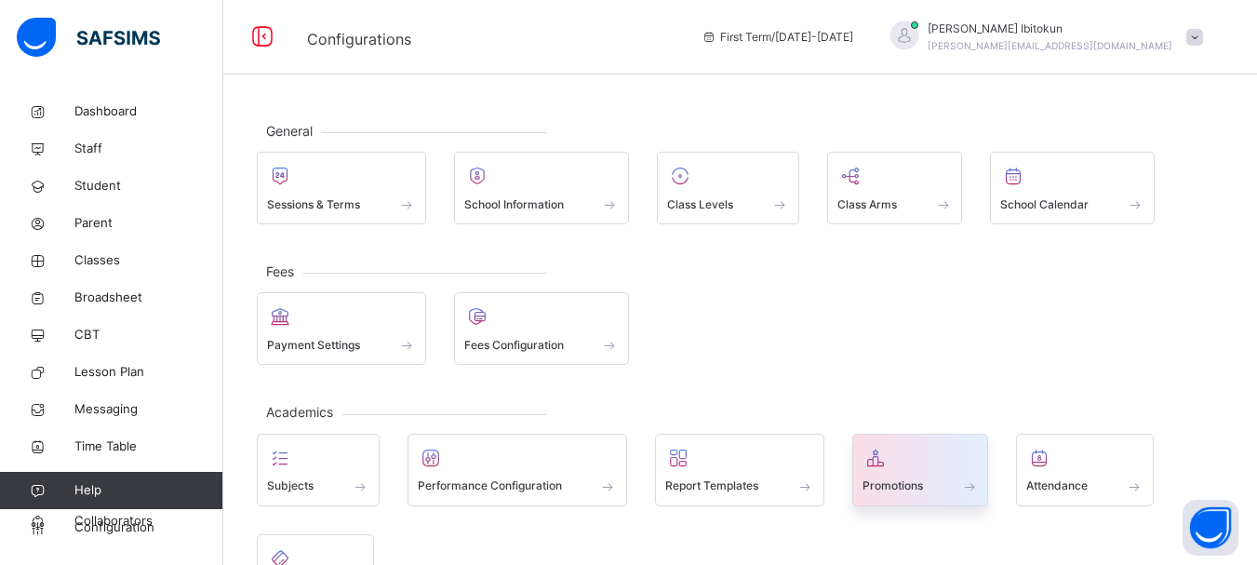
click at [880, 465] on icon at bounding box center [876, 458] width 26 height 22
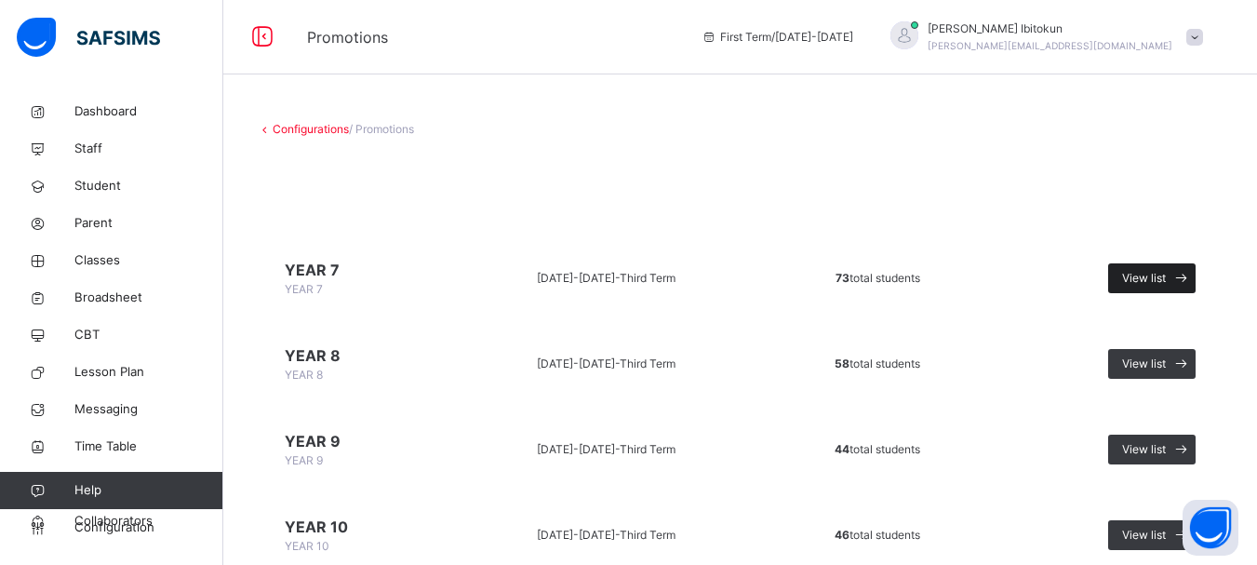
click at [1153, 276] on span "View list" at bounding box center [1144, 278] width 44 height 17
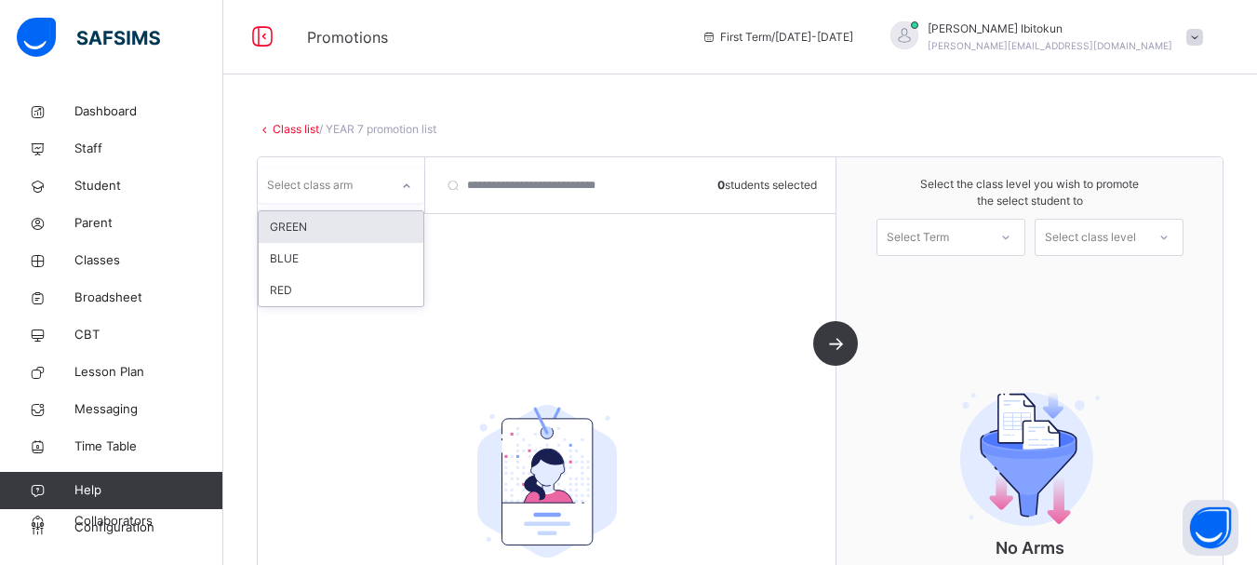
click at [401, 199] on div at bounding box center [407, 186] width 32 height 30
click at [314, 234] on div "GREEN" at bounding box center [341, 227] width 165 height 32
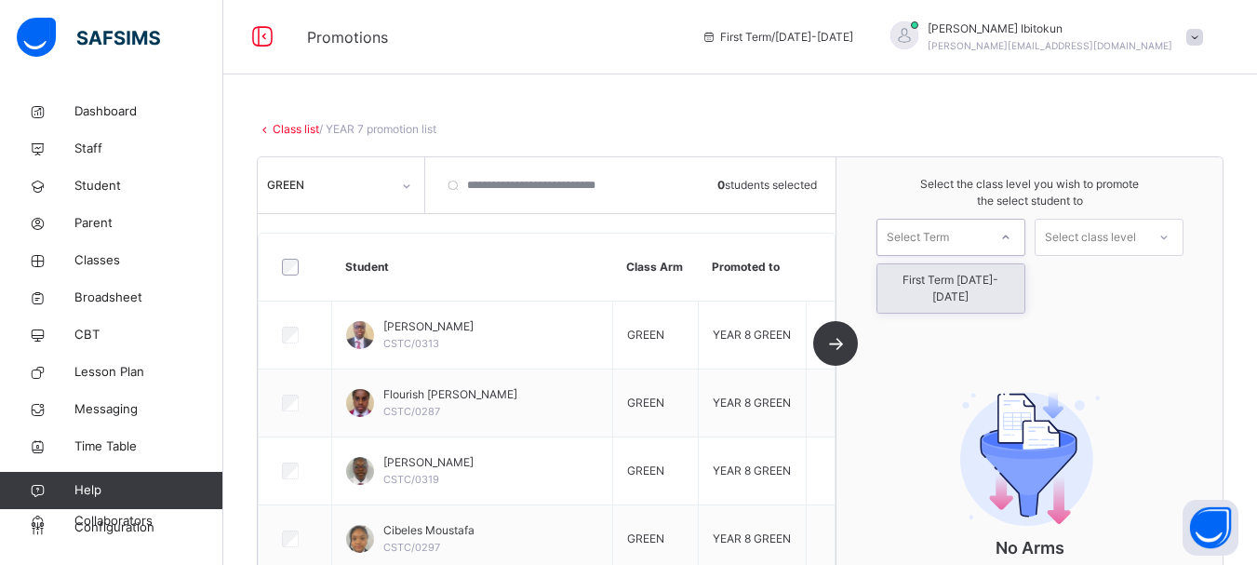
click at [988, 240] on div "Select Term" at bounding box center [933, 237] width 110 height 29
click at [1092, 306] on div "Select the class level you wish to promote the select student to Select Term Se…" at bounding box center [1030, 362] width 386 height 410
click at [978, 241] on div "Select Term" at bounding box center [933, 237] width 110 height 29
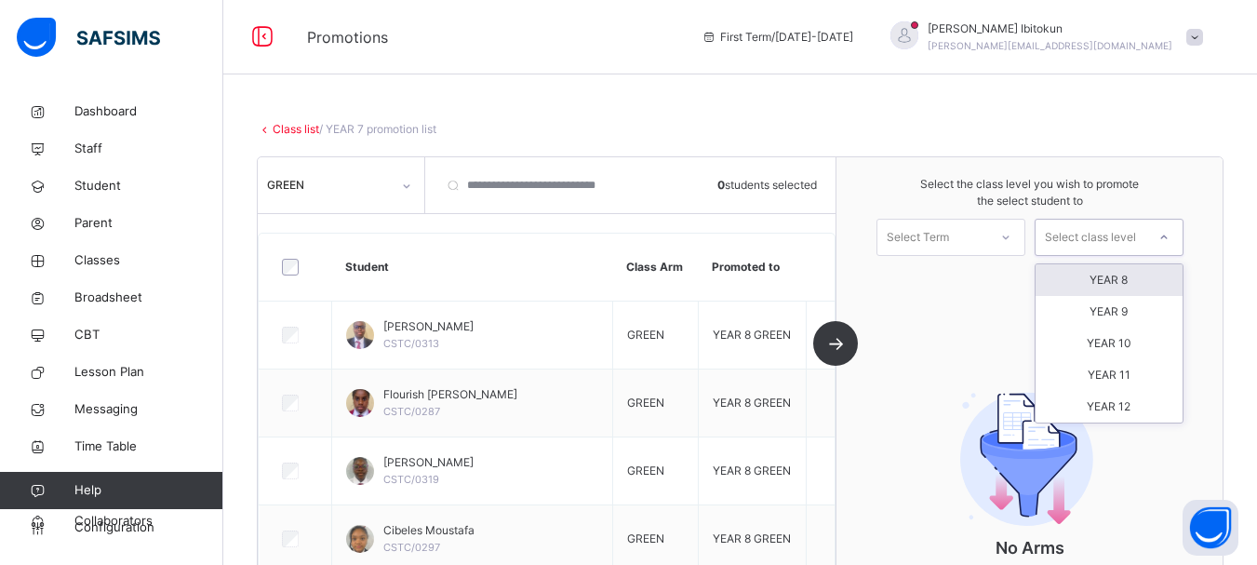
click at [1136, 240] on div "Select class level" at bounding box center [1090, 237] width 91 height 37
click at [1110, 288] on div "YEAR 8" at bounding box center [1109, 280] width 147 height 32
click at [1124, 227] on div "YEAR 8" at bounding box center [1091, 237] width 110 height 29
